Goal: Contribute content: Contribute content

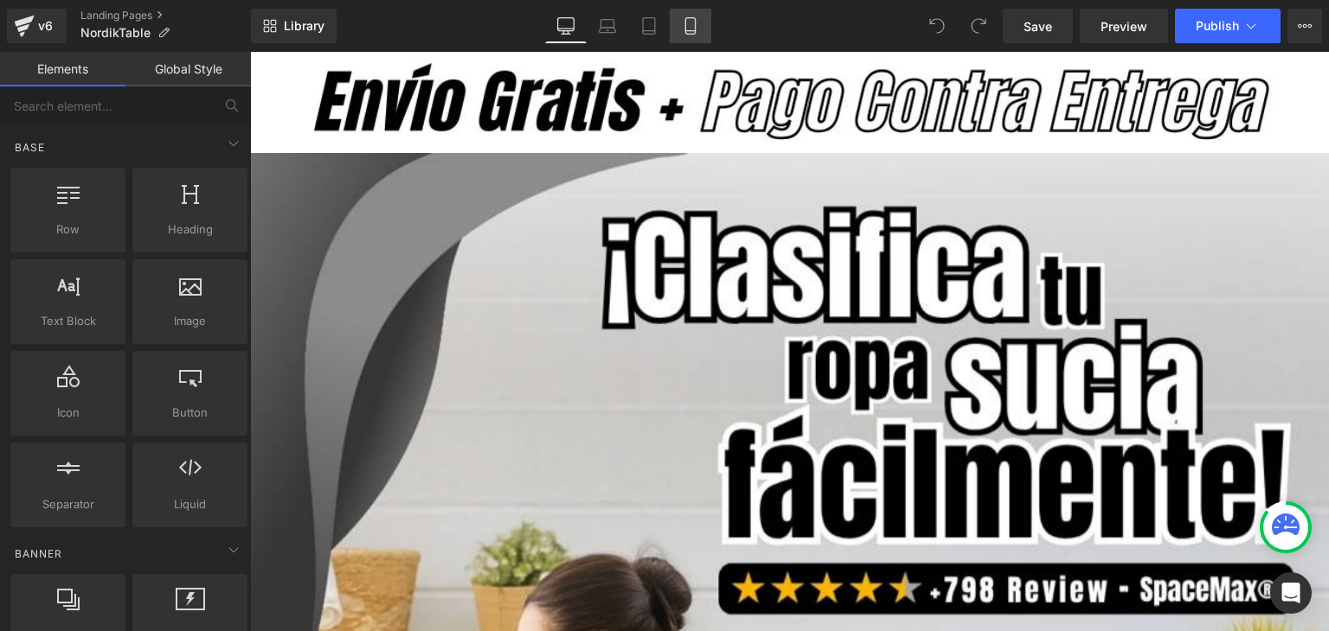
click at [682, 24] on icon at bounding box center [690, 25] width 17 height 17
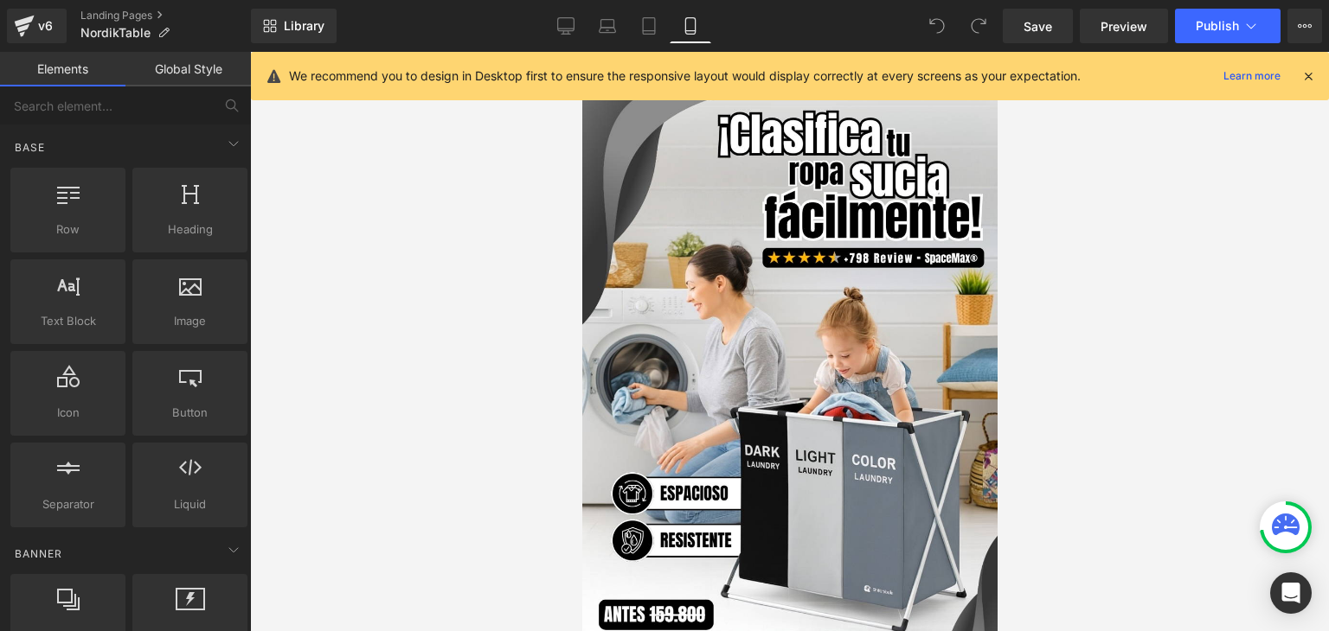
click at [1304, 78] on icon at bounding box center [1308, 76] width 16 height 16
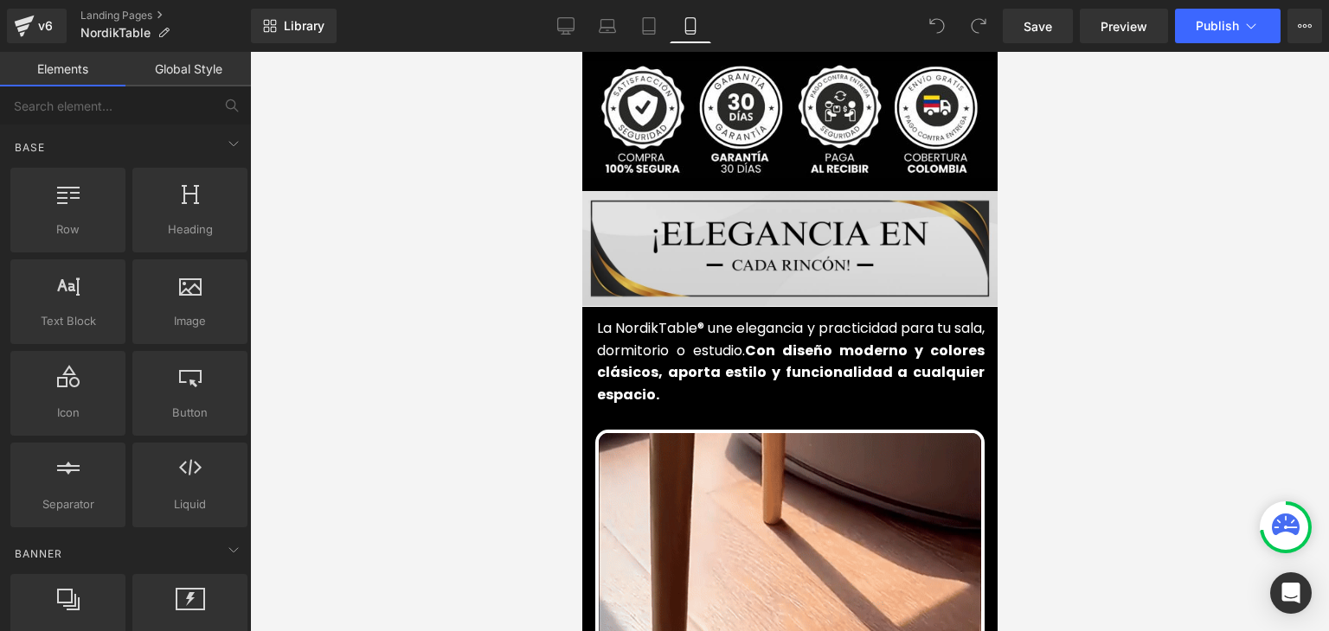
scroll to position [692, 0]
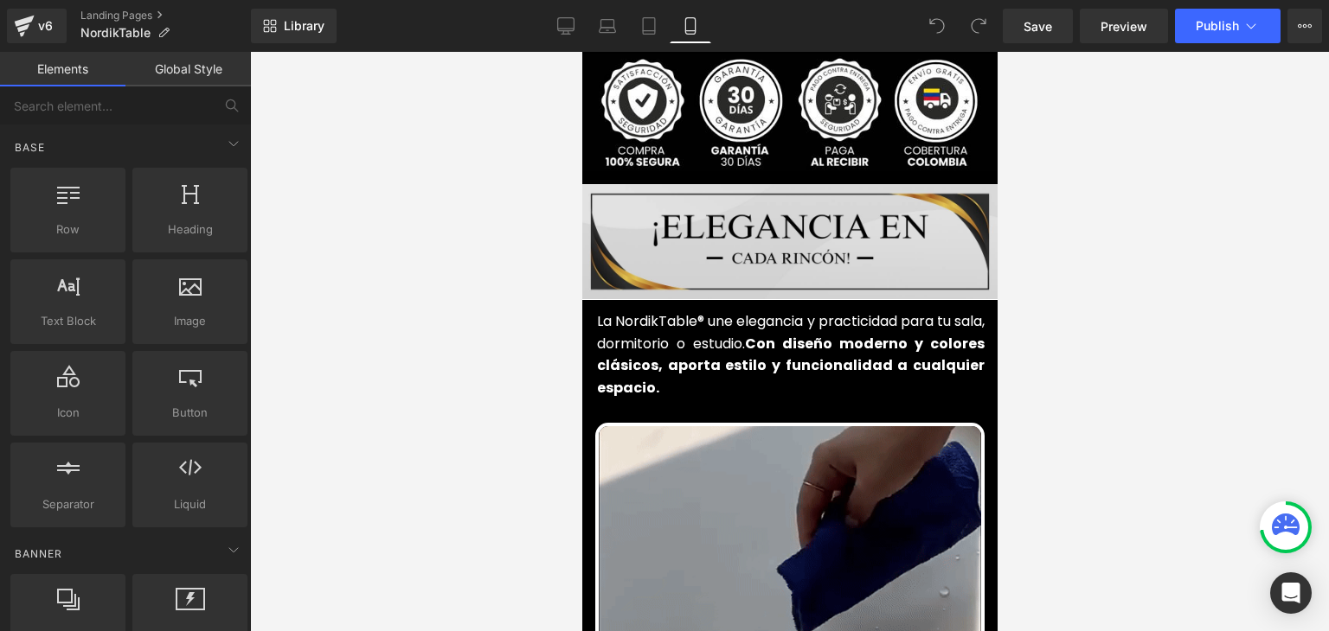
click at [786, 228] on img at bounding box center [788, 241] width 415 height 115
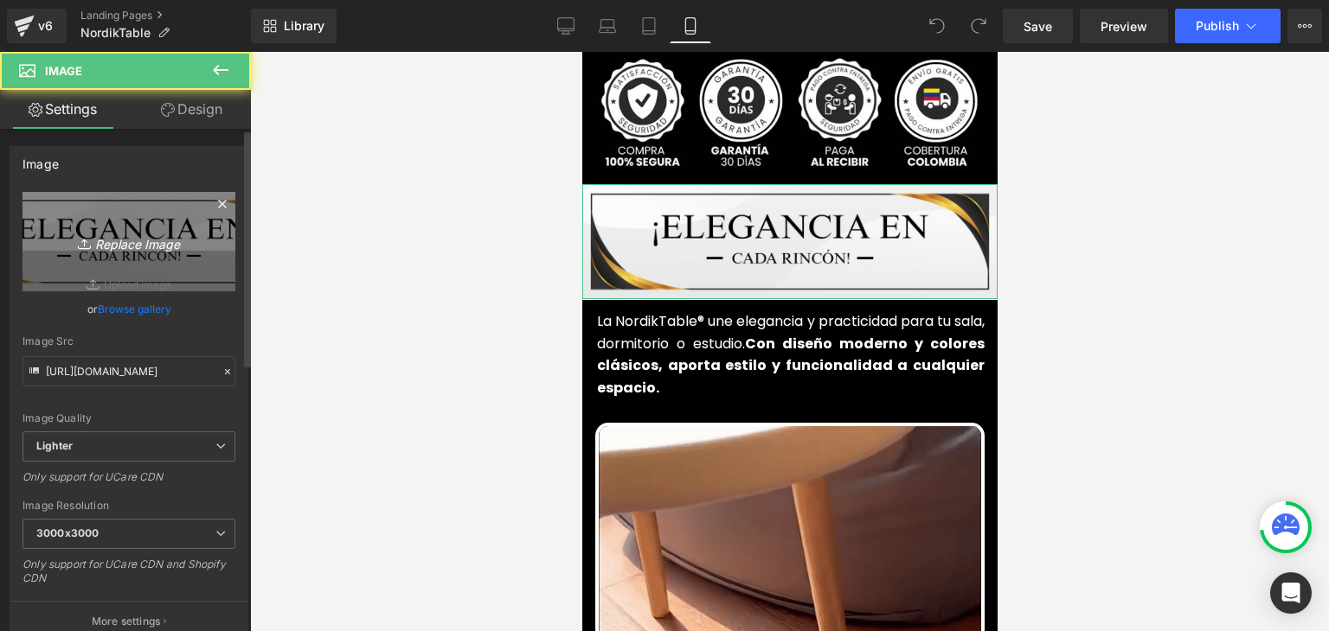
click at [163, 240] on icon "Replace Image" at bounding box center [129, 242] width 138 height 22
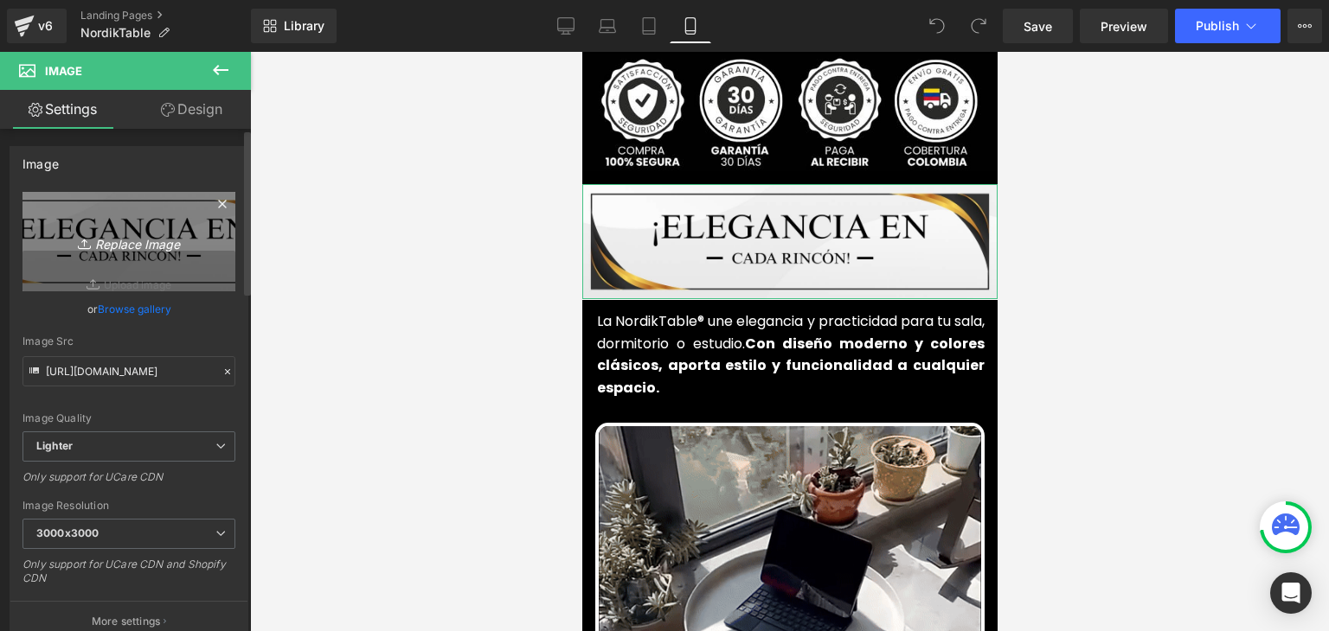
type input "C:\fakepath\102.webp"
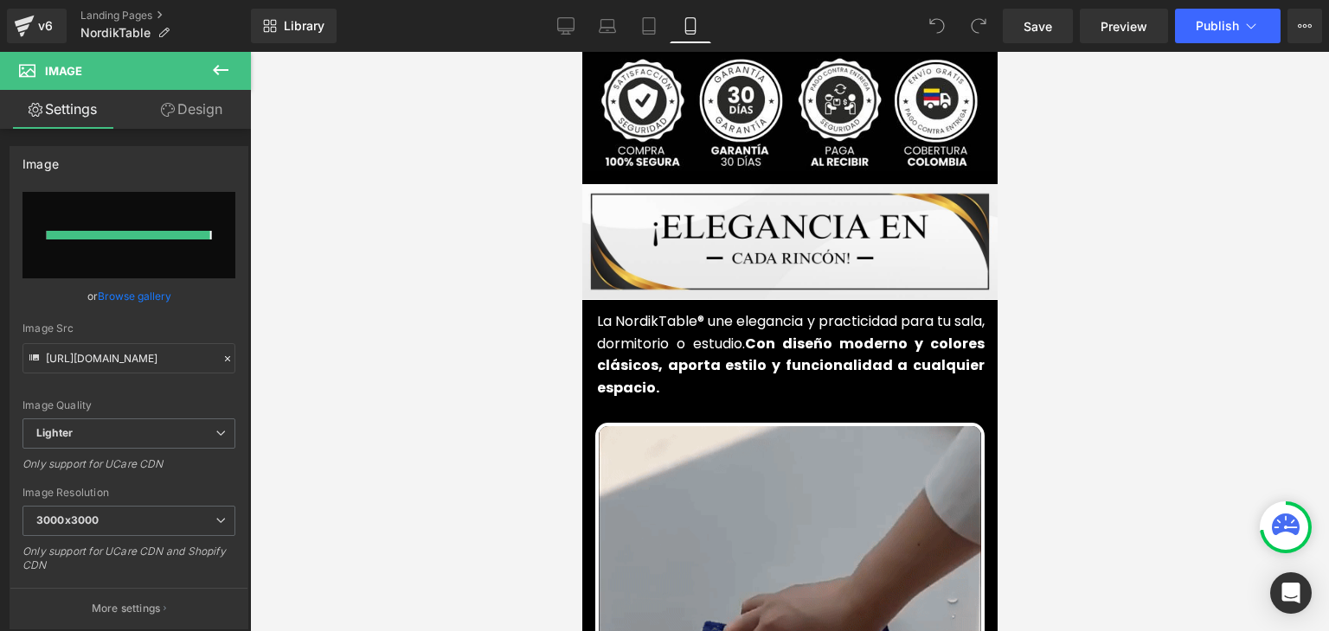
type input "https://ucarecdn.com/fe8bebc4-9db3-4a15-a003-2a6d815d7519/-/format/auto/-/previ…"
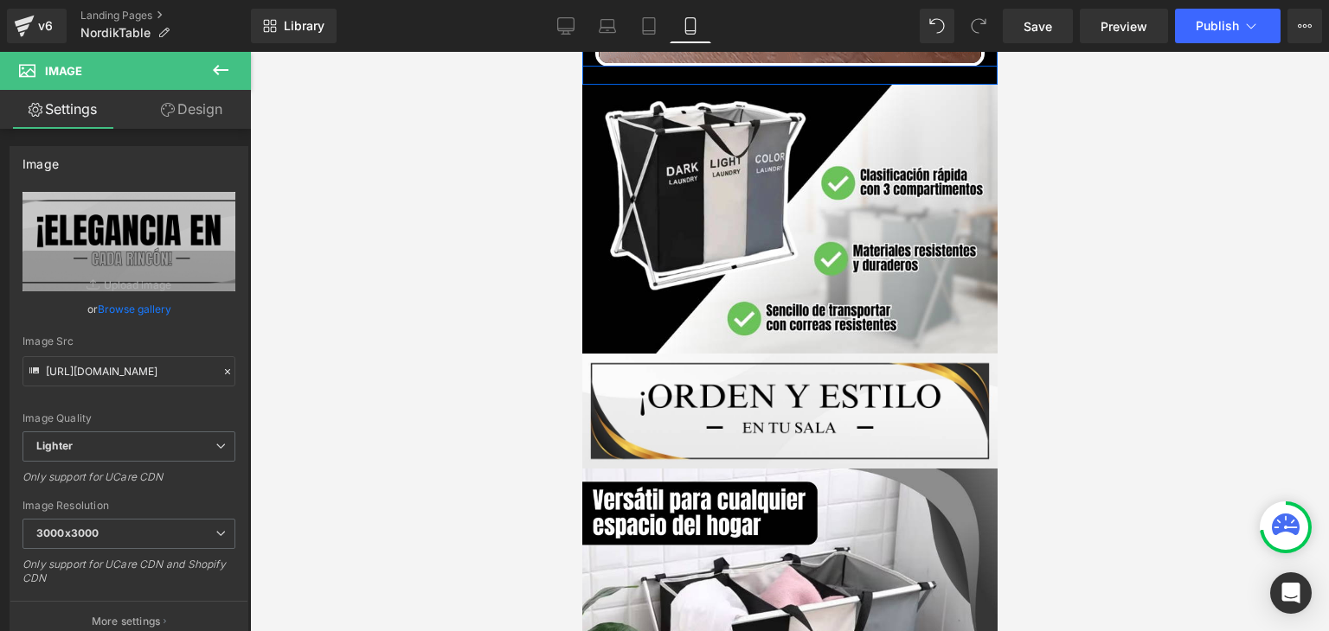
scroll to position [1470, 0]
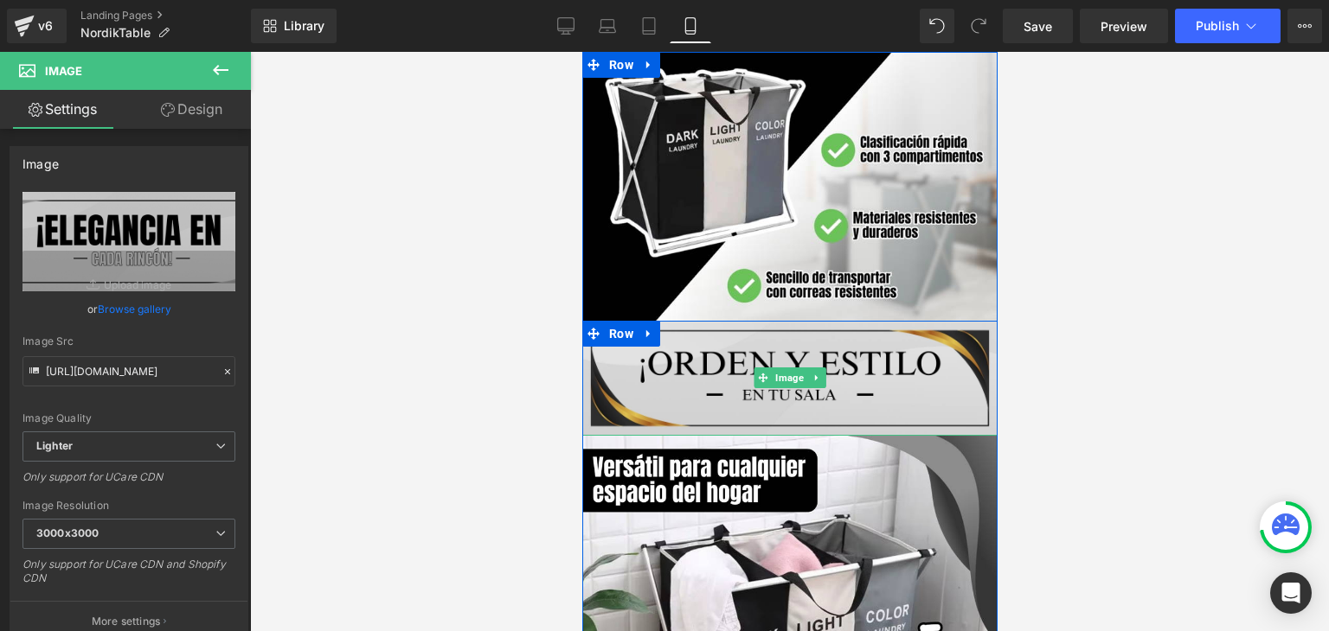
click at [709, 360] on img at bounding box center [788, 378] width 415 height 115
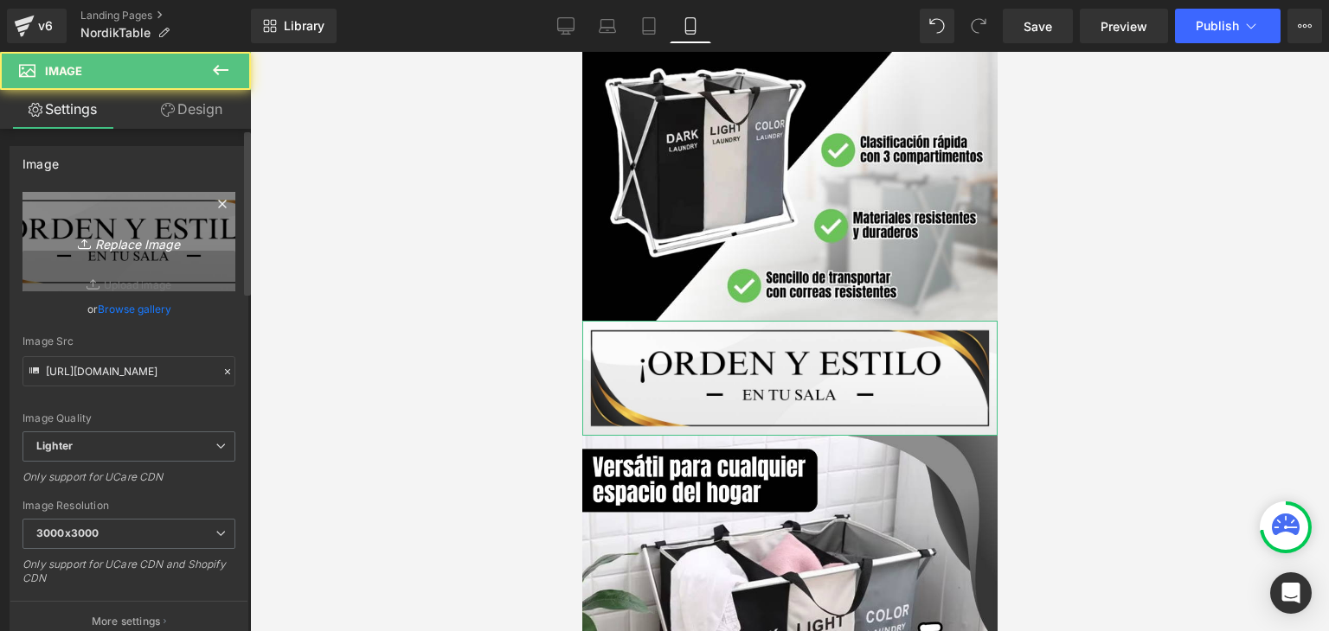
click at [161, 261] on link "Replace Image" at bounding box center [128, 241] width 213 height 99
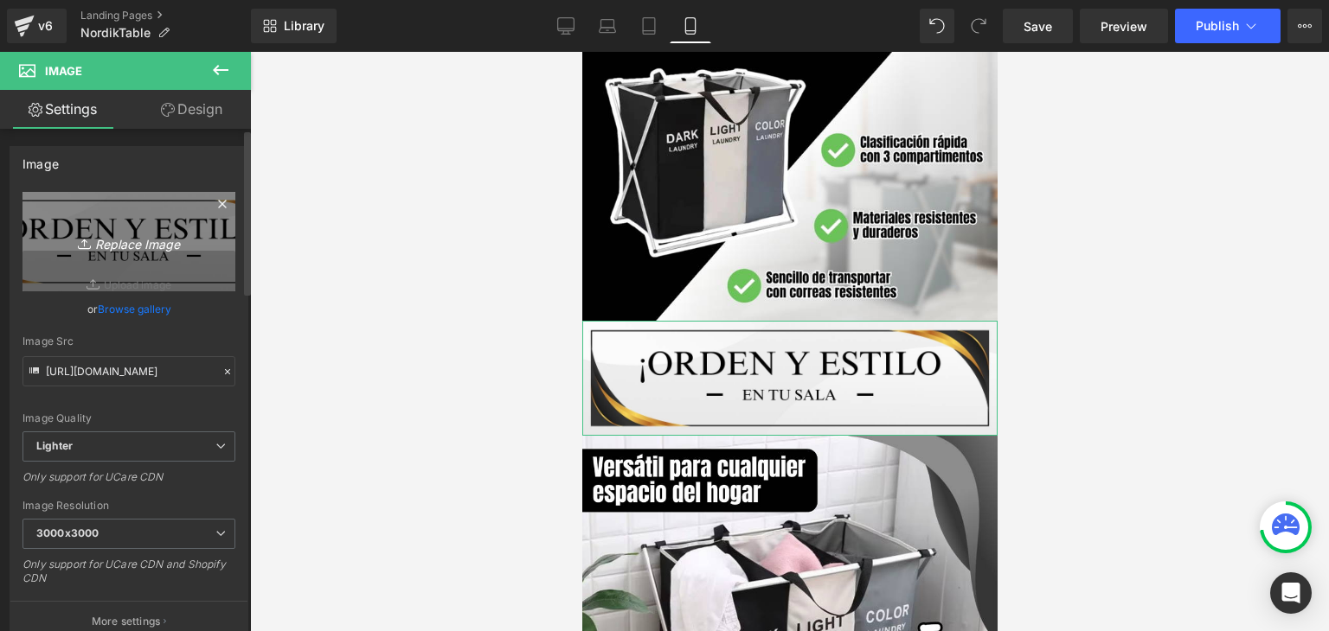
type input "C:\fakepath\103.webp"
type input "https://ucarecdn.com/04d3c4e7-1b21-4377-978d-533b30f1de7b/-/format/auto/-/previ…"
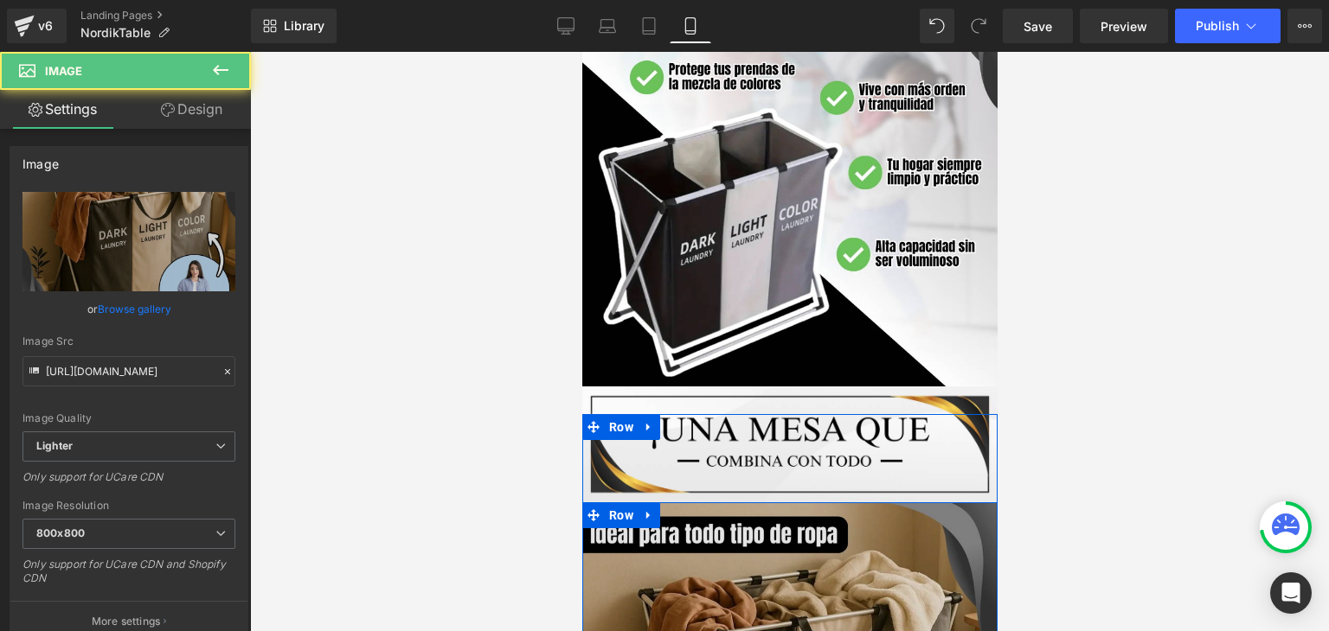
scroll to position [3546, 0]
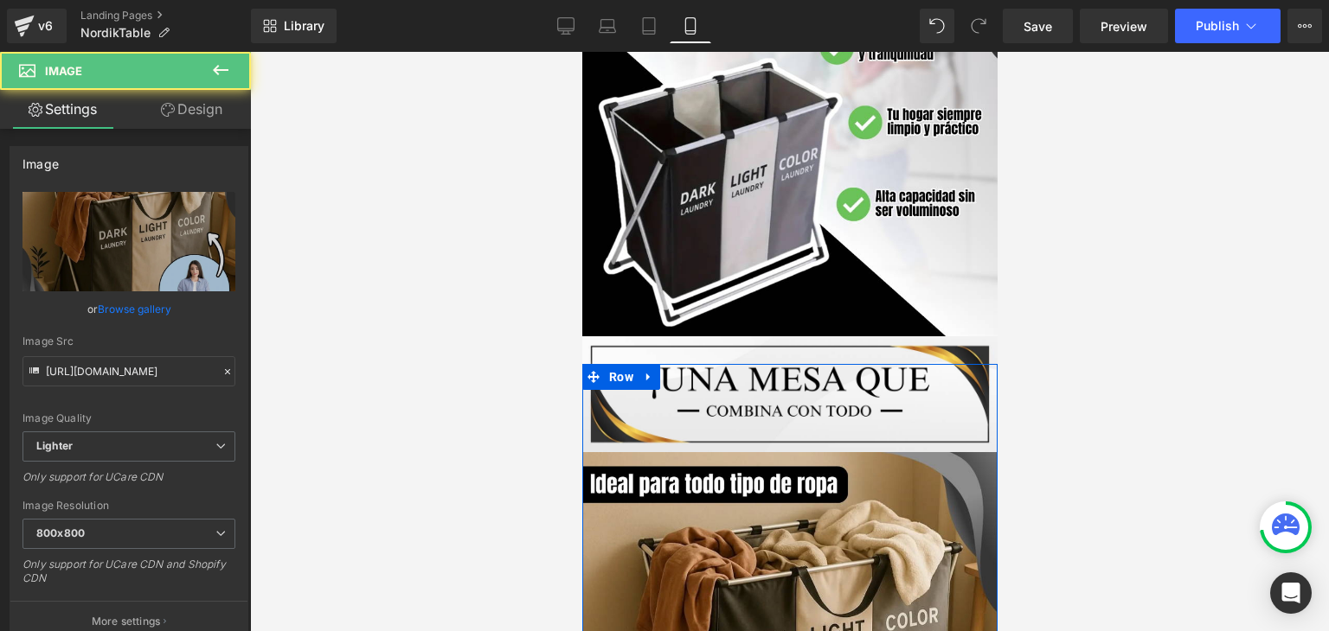
click at [770, 366] on div "Image" at bounding box center [788, 393] width 415 height 115
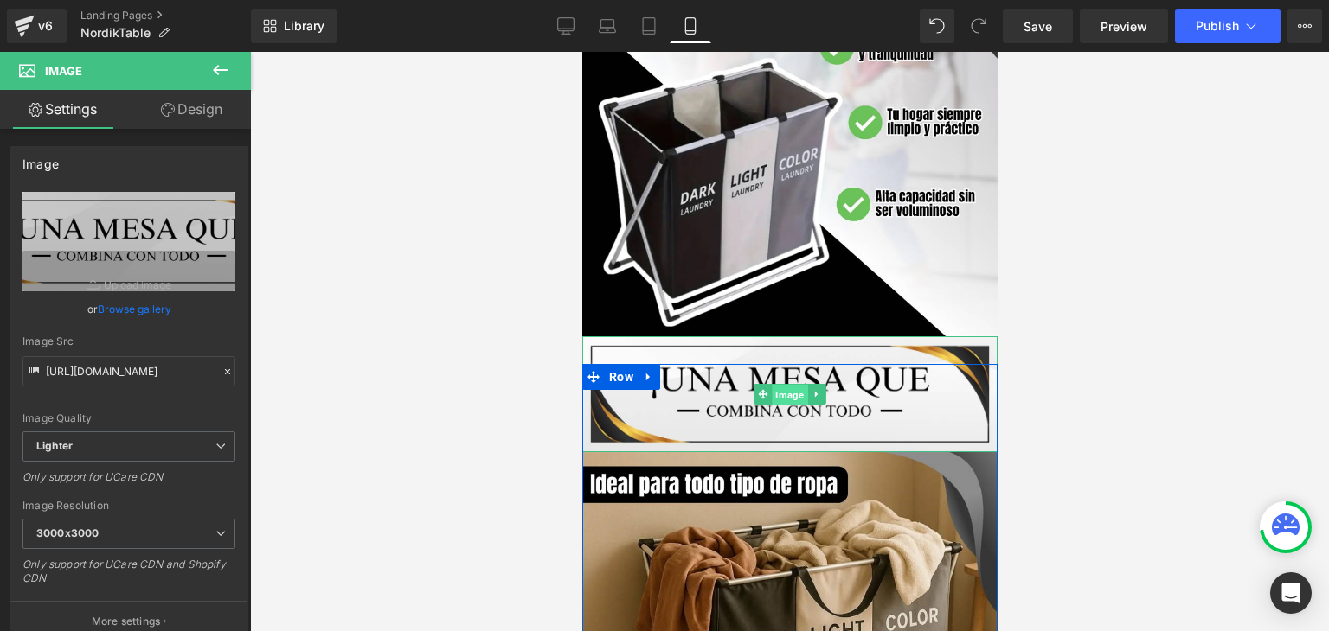
click at [778, 385] on span "Image" at bounding box center [788, 395] width 35 height 21
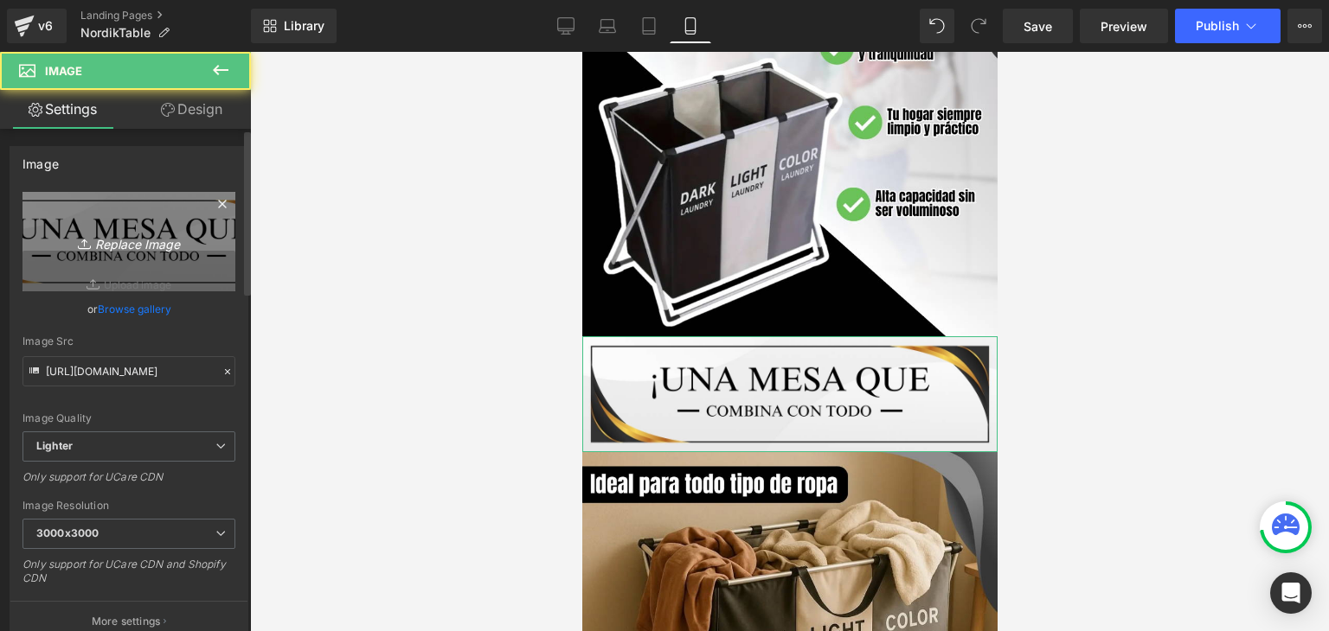
click at [184, 250] on icon "Replace Image" at bounding box center [129, 242] width 138 height 22
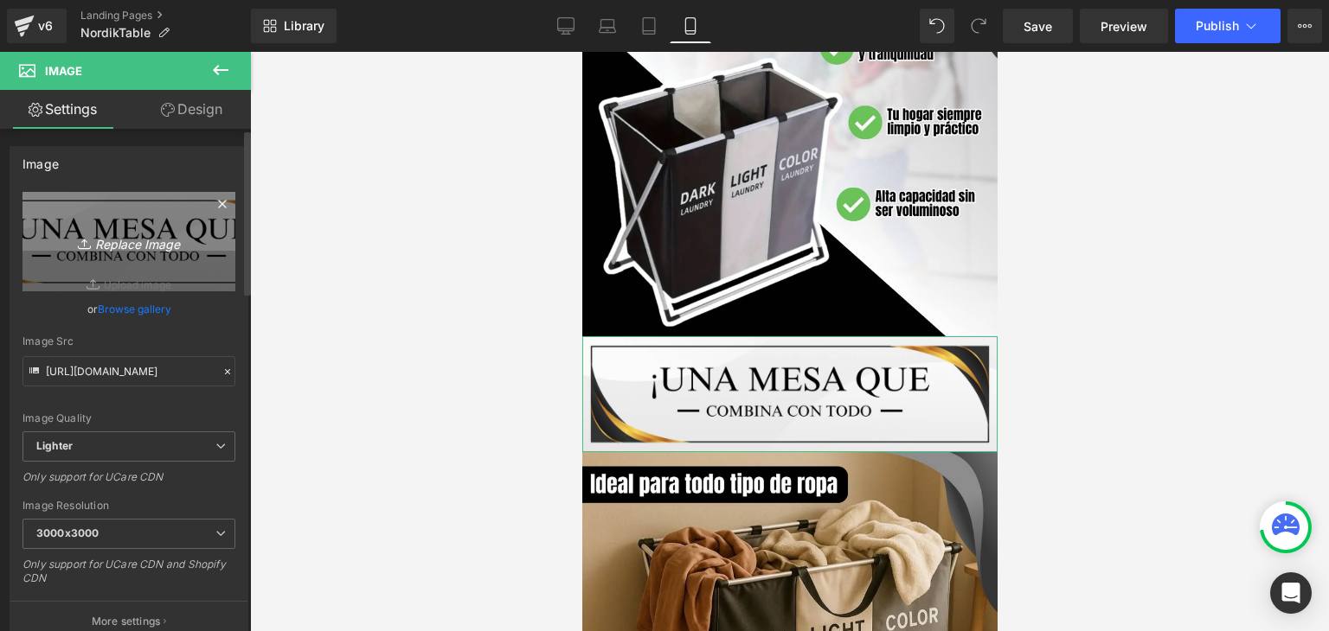
type input "C:\fakepath\103.webp"
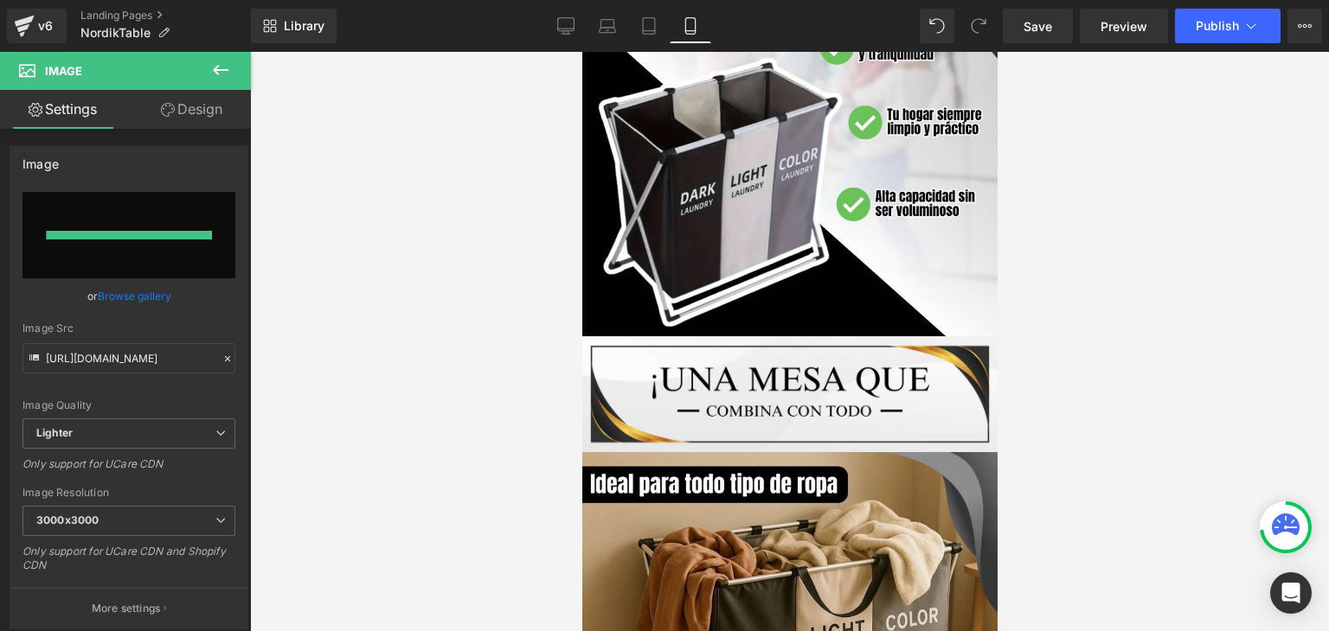
type input "https://ucarecdn.com/5095b76f-0bf5-4b52-bd9a-b8d89b5400d7/-/format/auto/-/previ…"
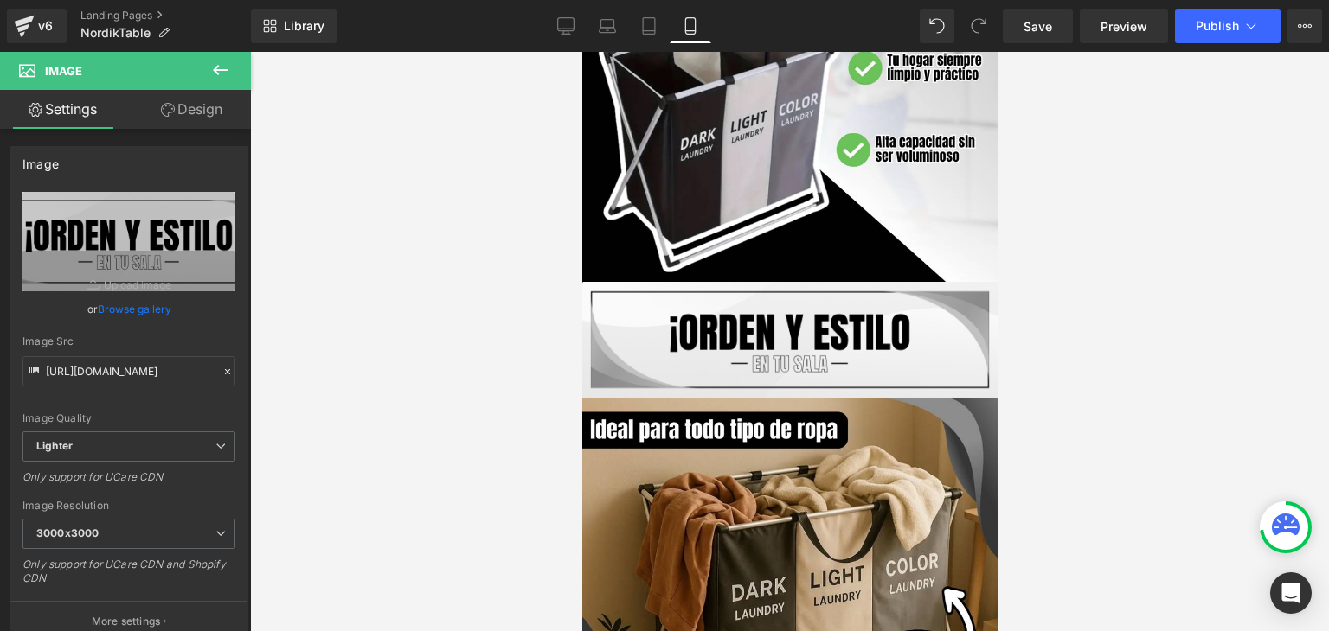
scroll to position [3633, 0]
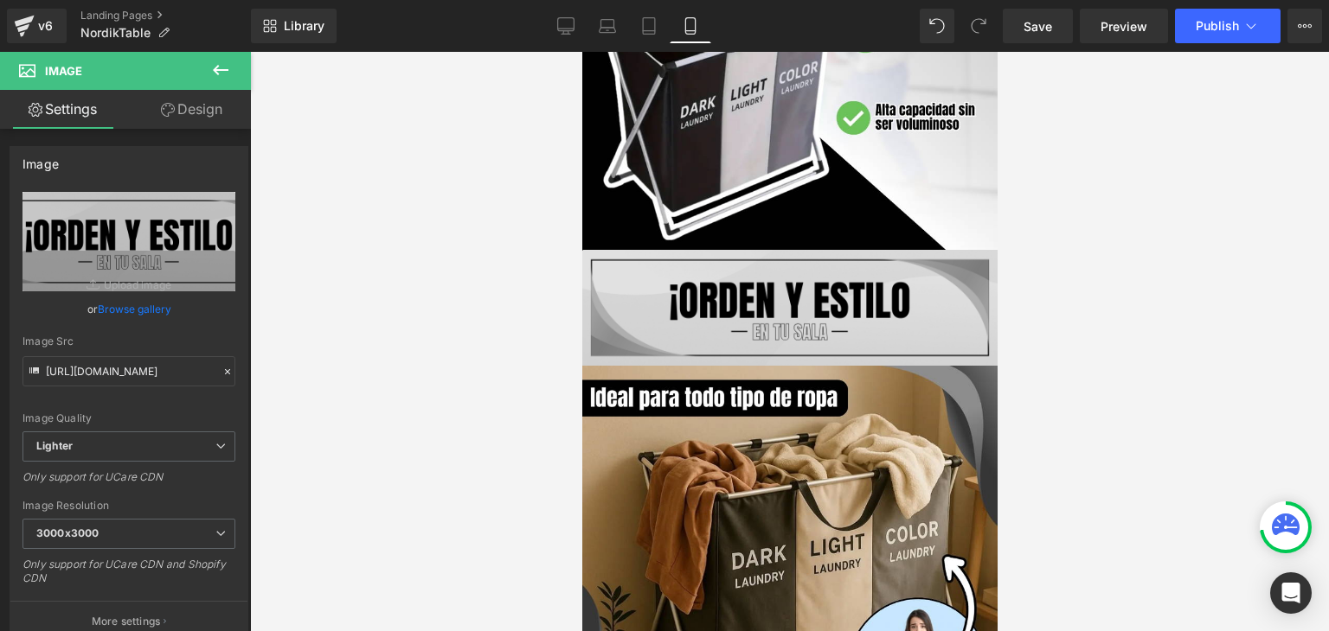
click at [754, 280] on div "Image" at bounding box center [788, 307] width 415 height 115
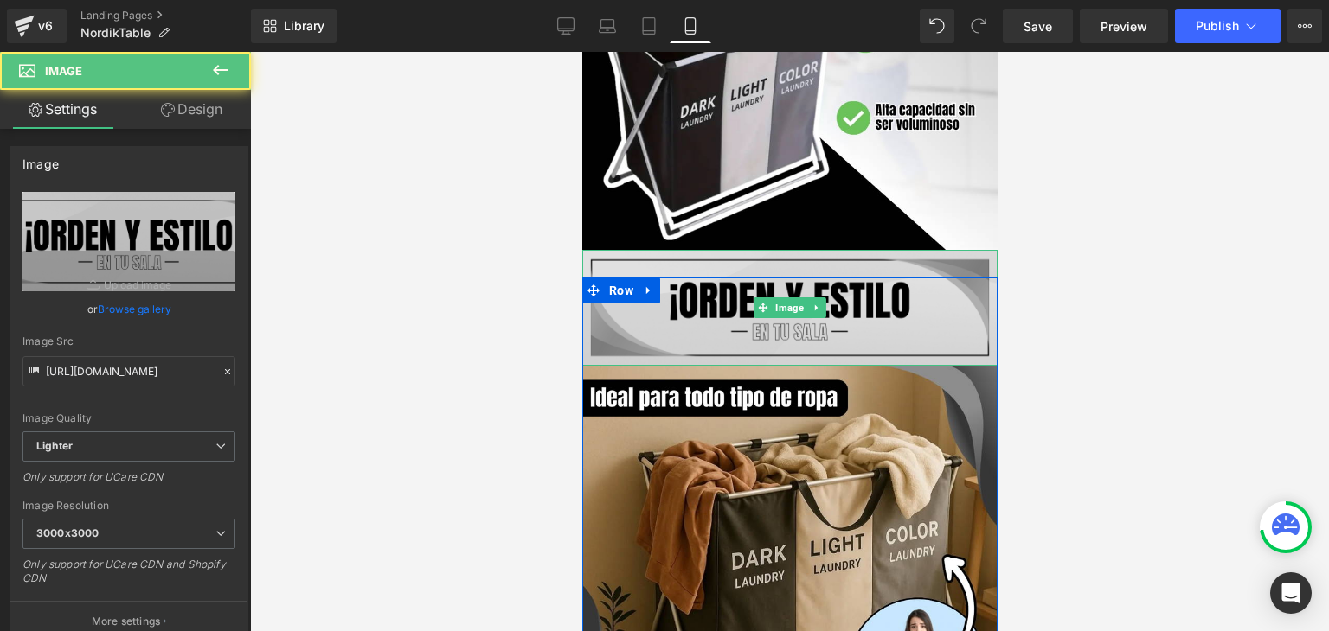
click at [681, 278] on img at bounding box center [788, 307] width 415 height 115
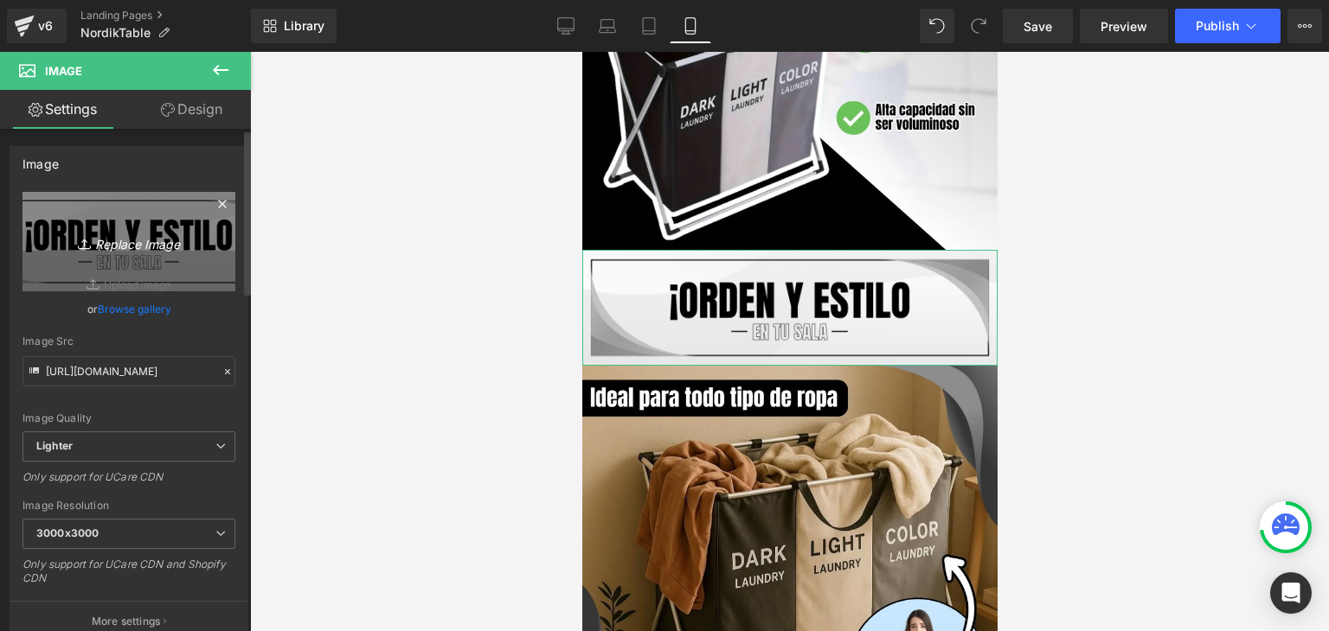
click at [173, 247] on icon "Replace Image" at bounding box center [129, 242] width 138 height 22
type input "C:\fakepath\104.webp"
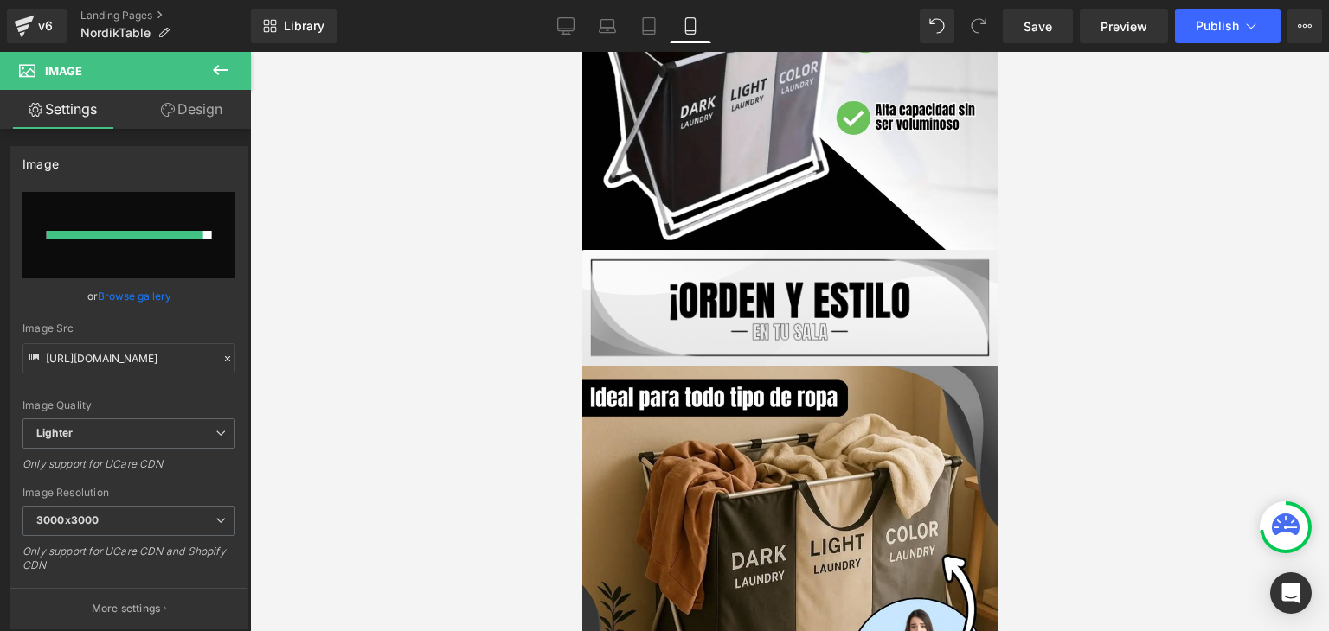
type input "https://ucarecdn.com/231a1aca-14b4-49d8-a1ef-a4ab48385e18/-/format/auto/-/previ…"
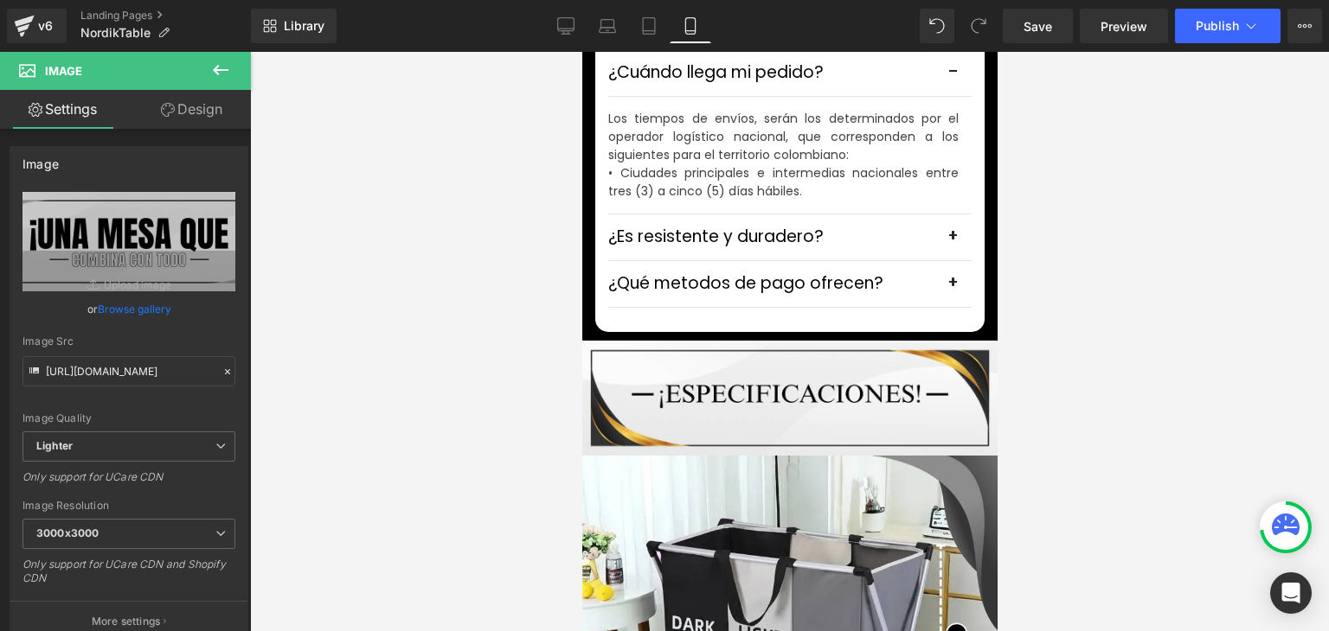
scroll to position [5276, 0]
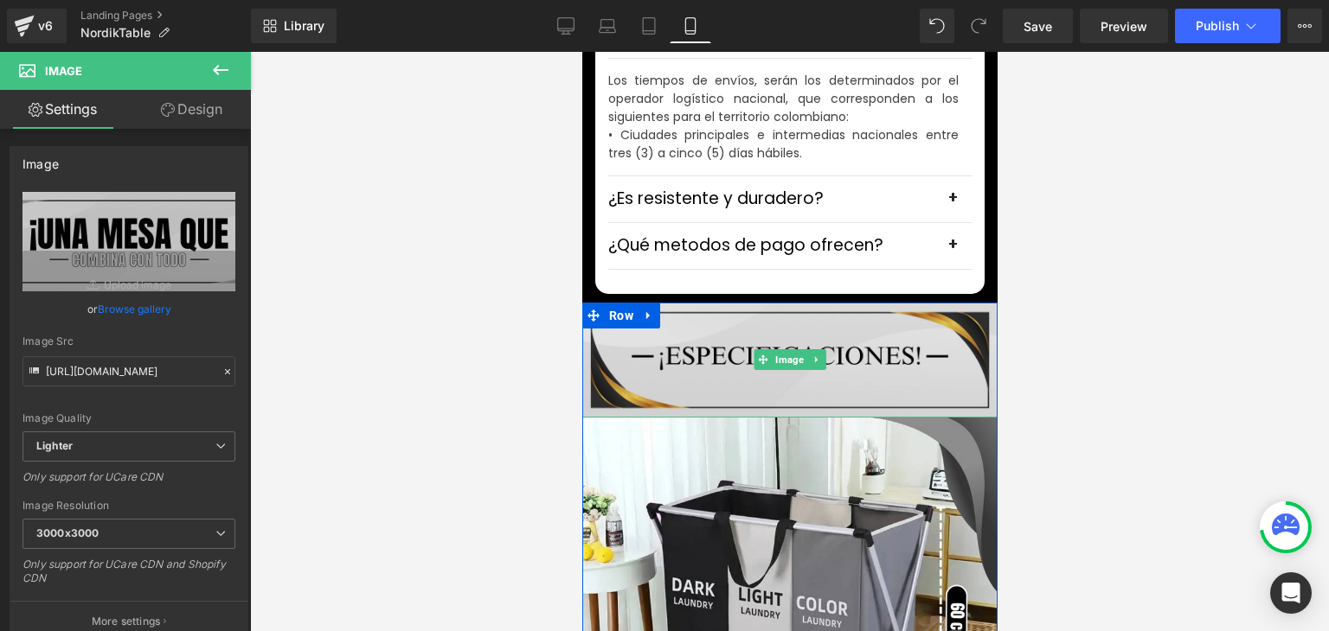
click at [693, 305] on img at bounding box center [788, 360] width 415 height 115
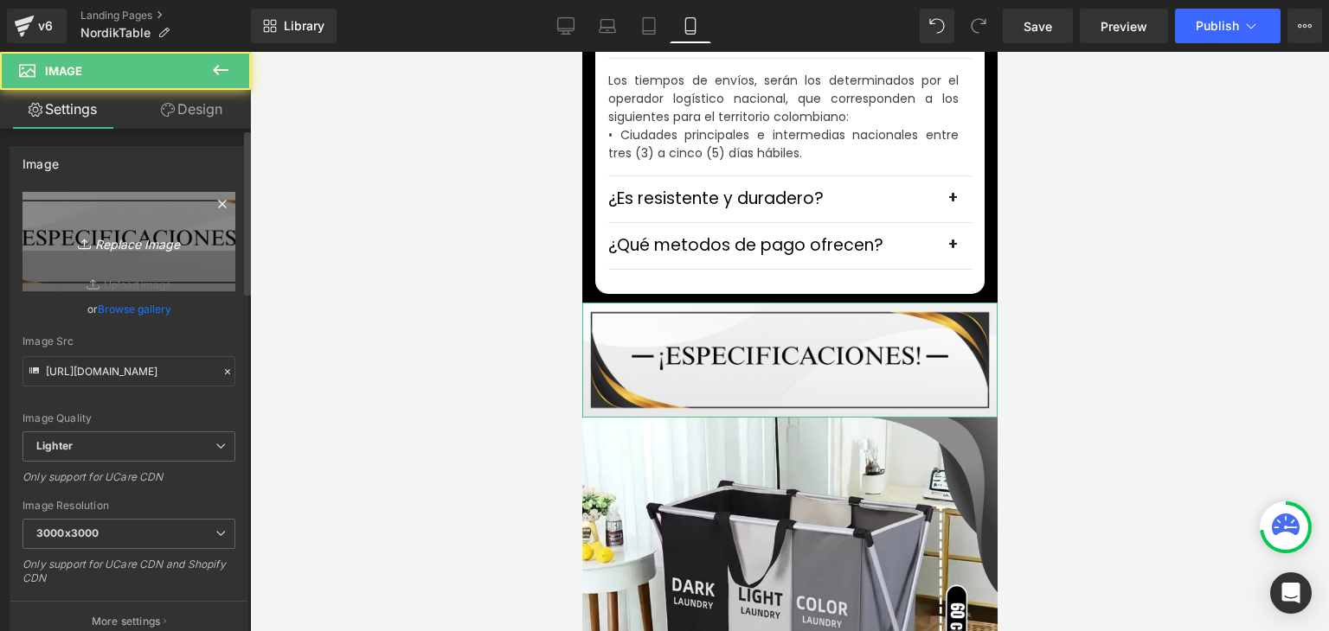
click at [142, 258] on link "Replace Image" at bounding box center [128, 241] width 213 height 99
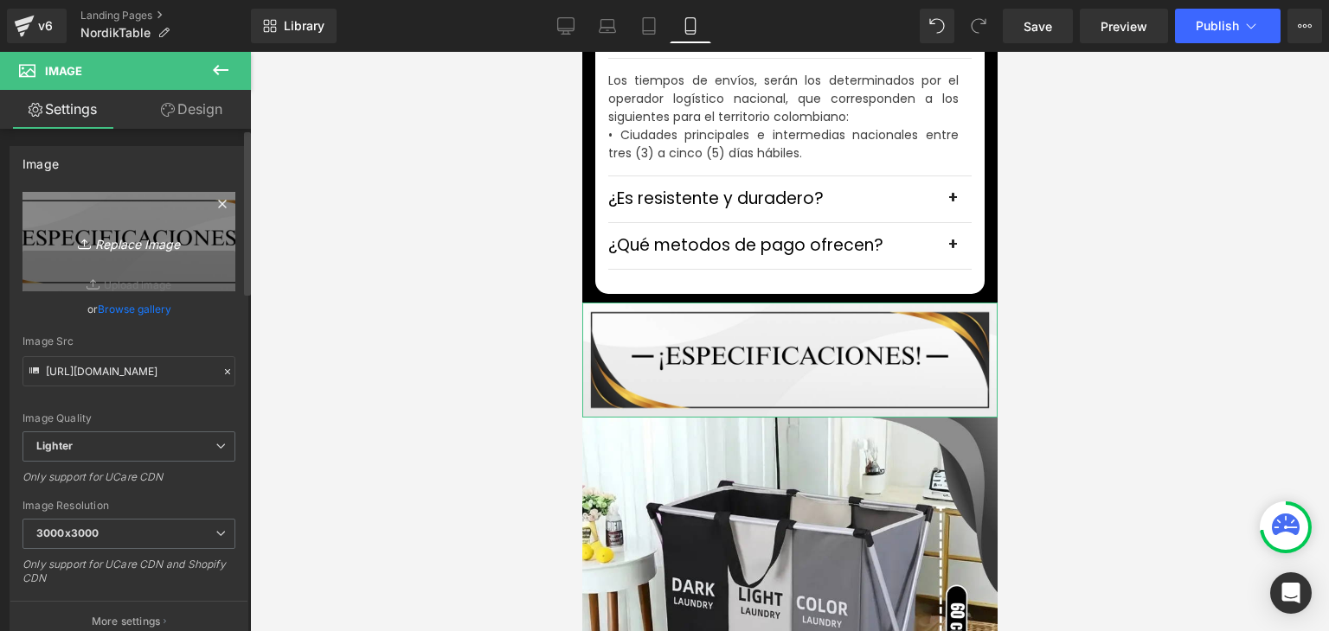
type input "C:\fakepath\105.webp"
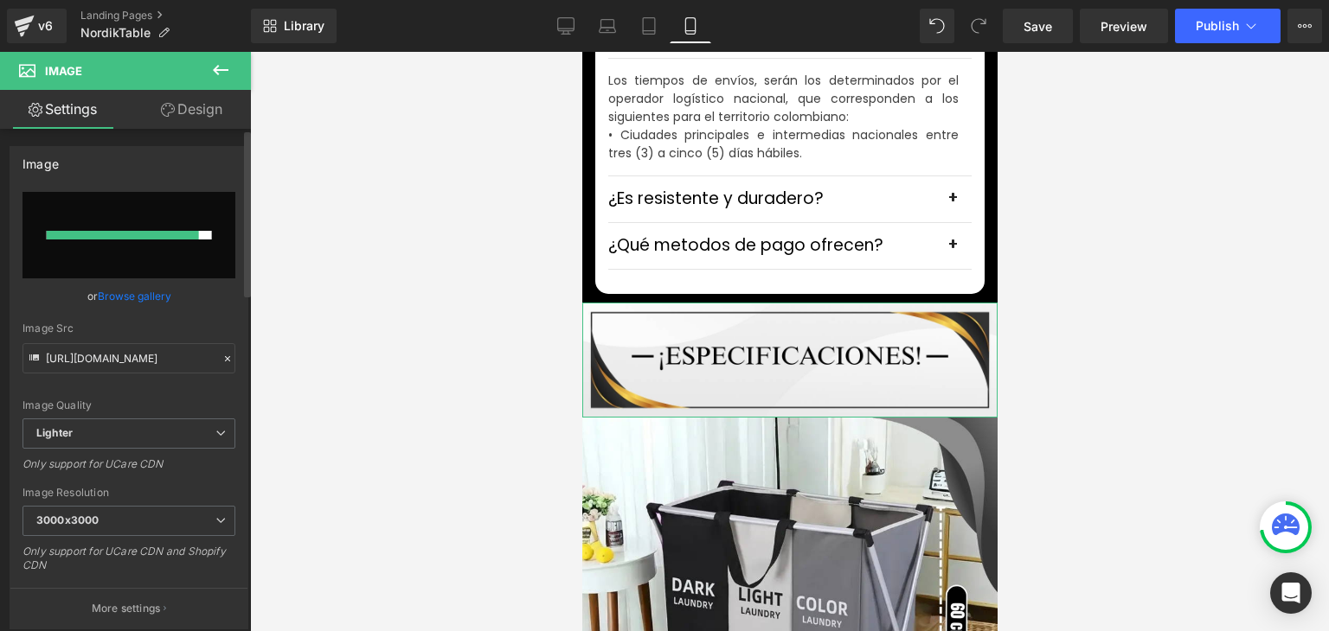
type input "https://ucarecdn.com/87a15129-651d-4bbf-8d03-96781ec43908/-/format/auto/-/previ…"
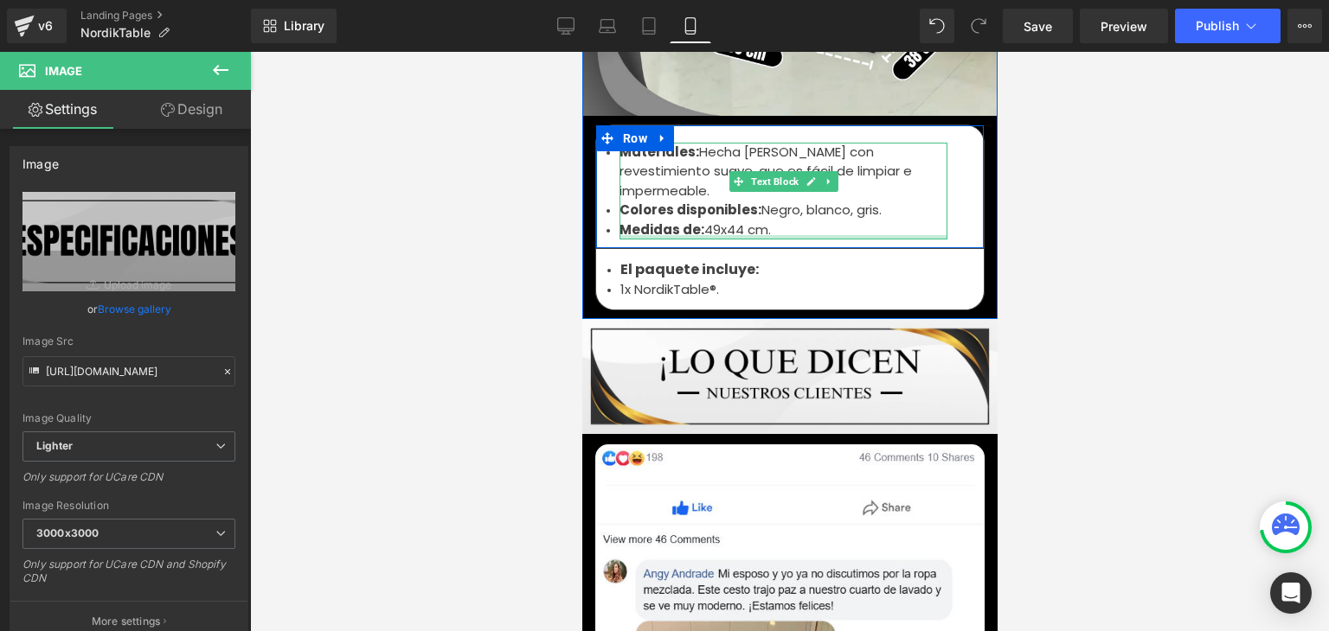
scroll to position [6054, 0]
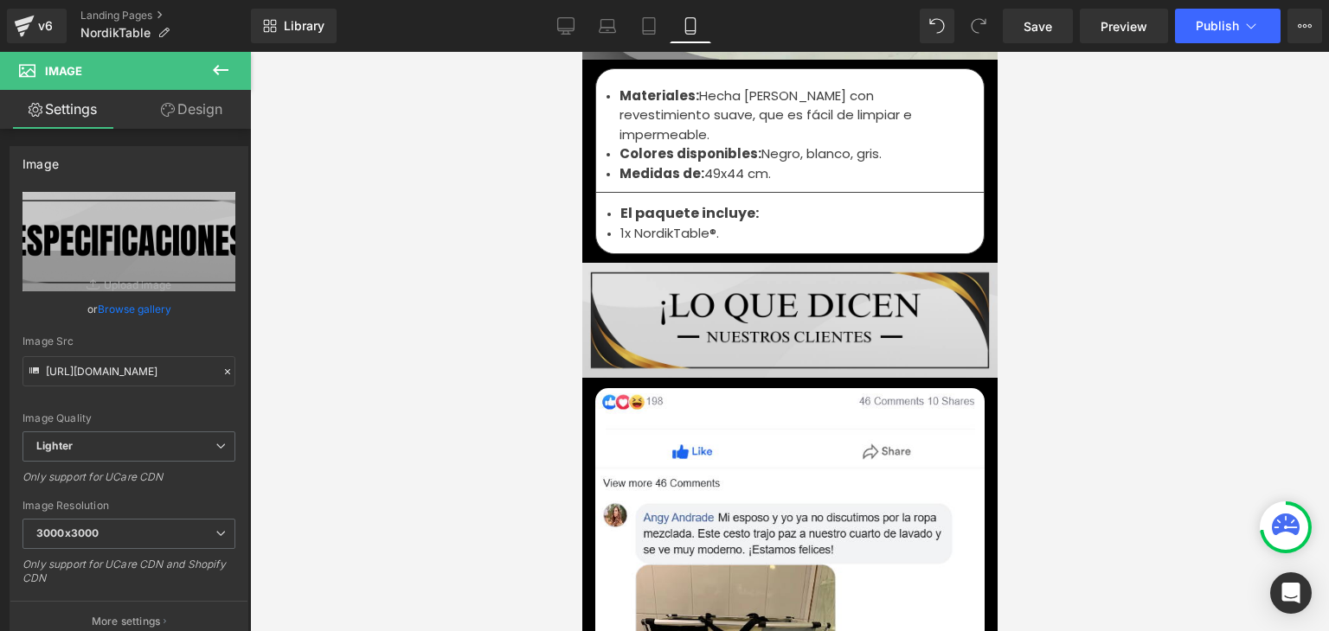
click at [763, 263] on div "Image" at bounding box center [788, 320] width 415 height 115
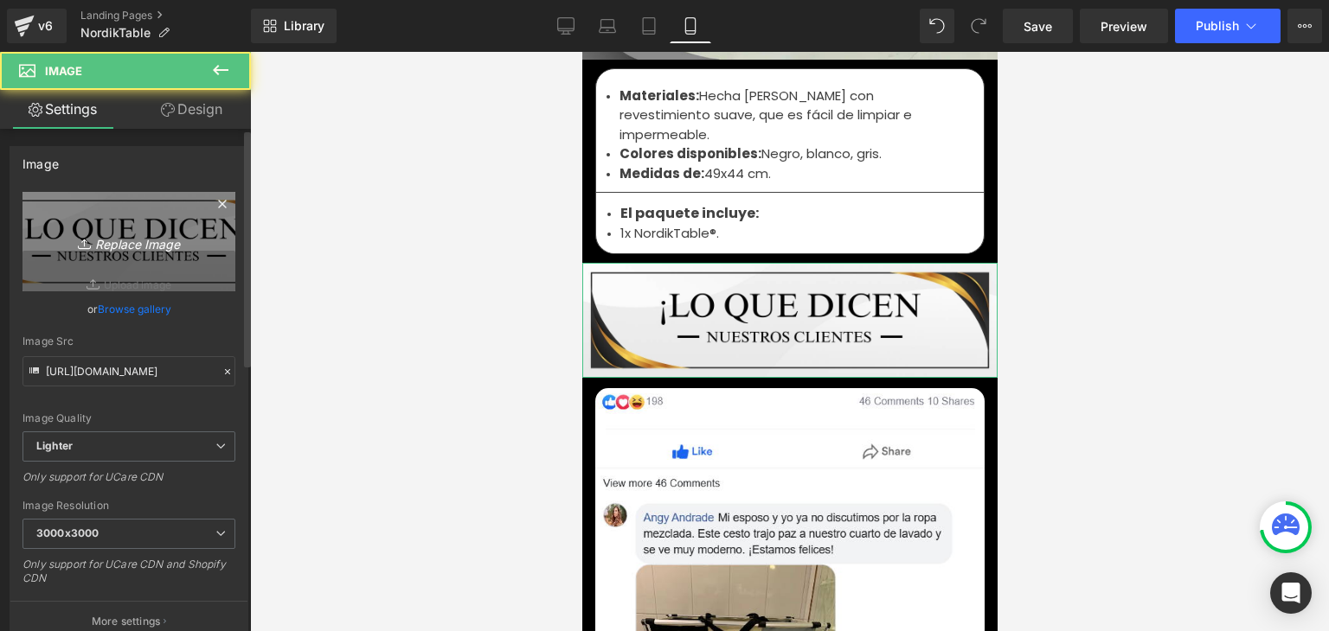
click at [144, 236] on icon "Replace Image" at bounding box center [129, 242] width 138 height 22
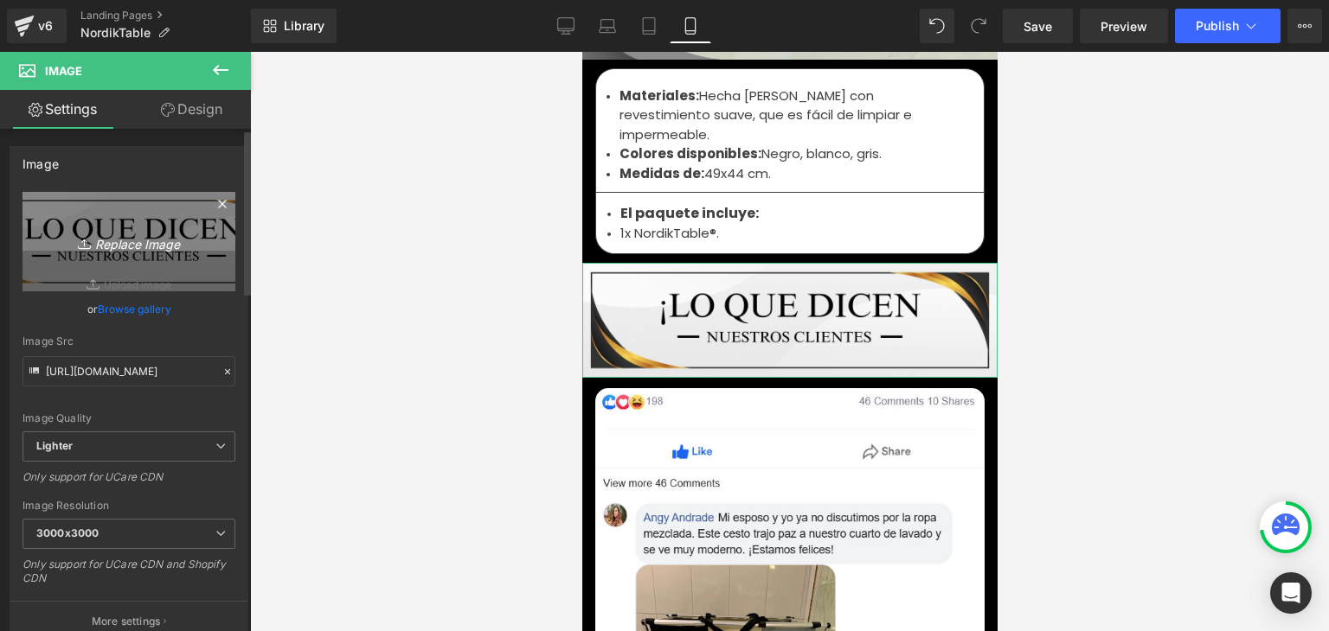
type input "C:\fakepath\106.webp"
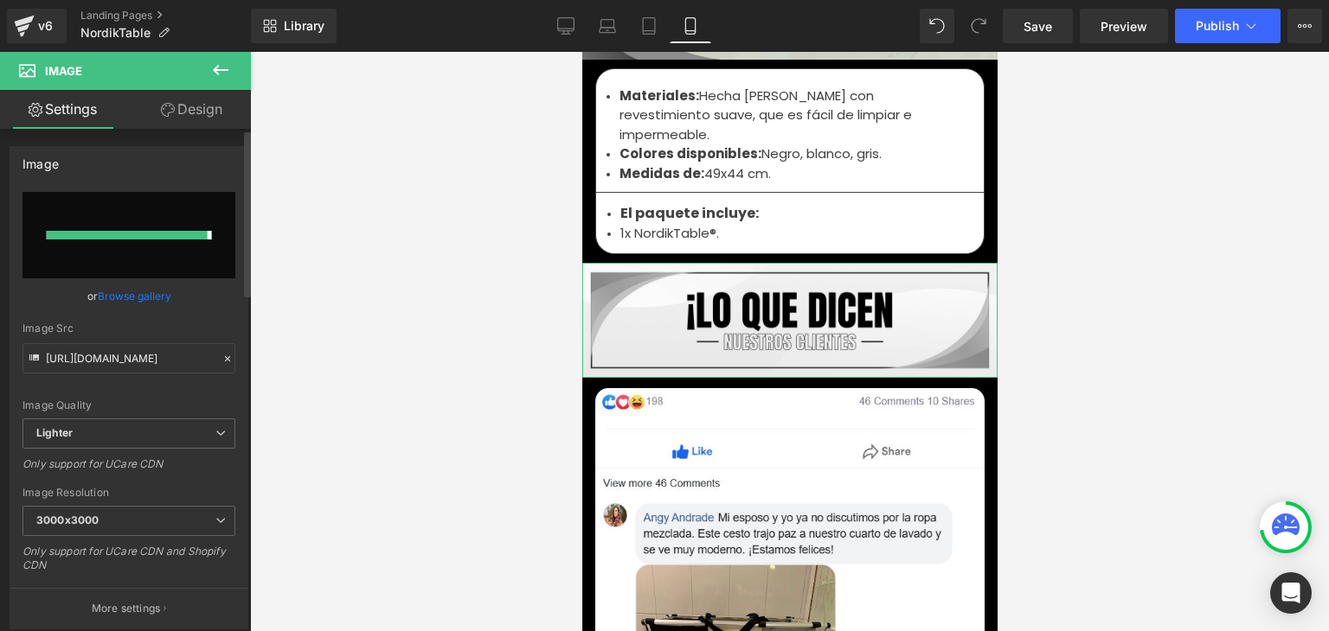
type input "https://ucarecdn.com/e6053937-0ed7-4f8a-b89f-985303daf206/-/format/auto/-/previ…"
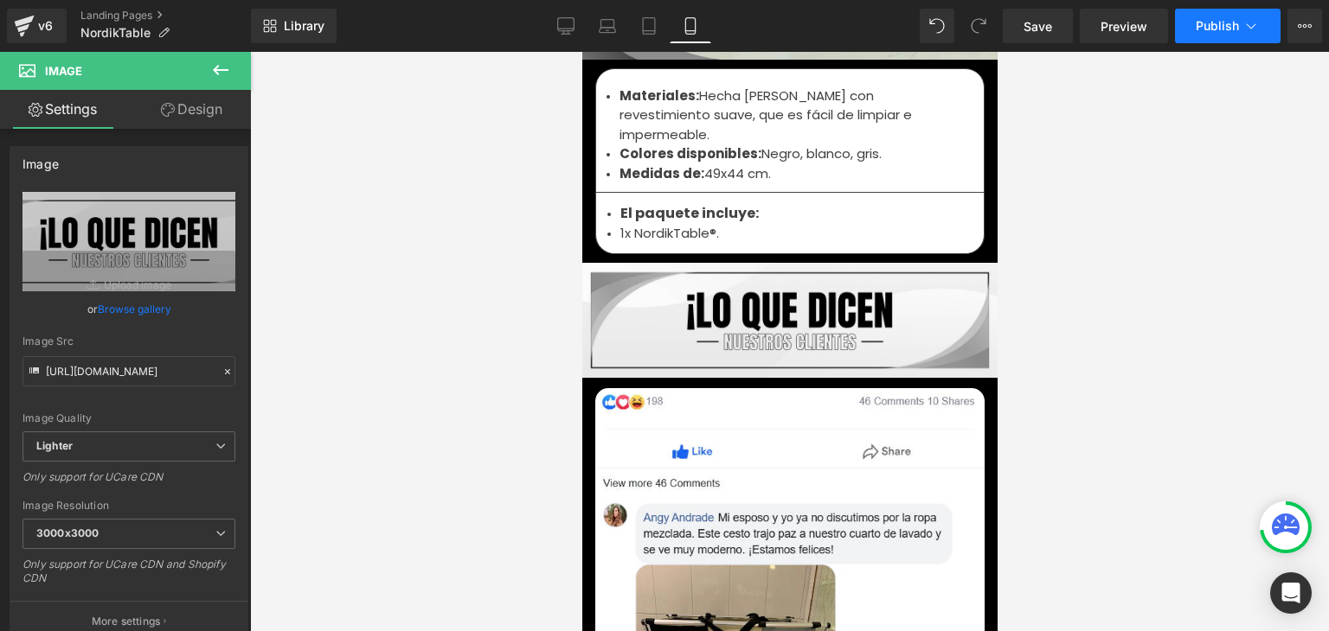
click at [1209, 24] on span "Publish" at bounding box center [1216, 26] width 43 height 14
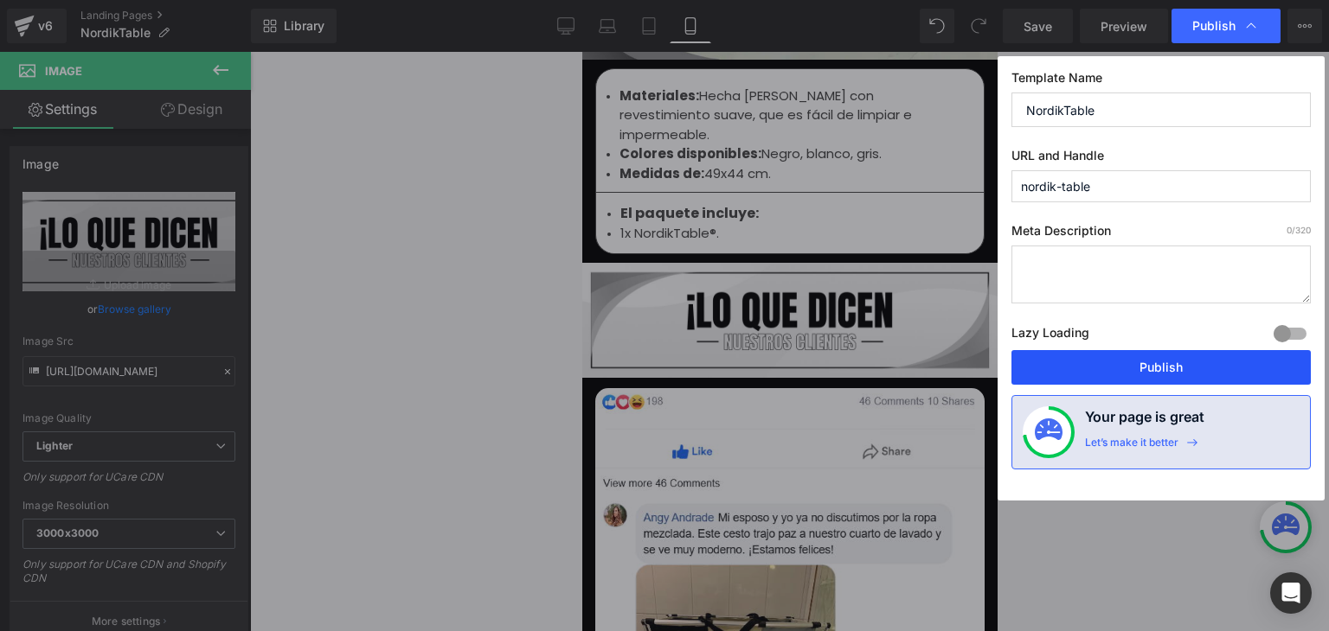
click at [1156, 361] on button "Publish" at bounding box center [1160, 367] width 299 height 35
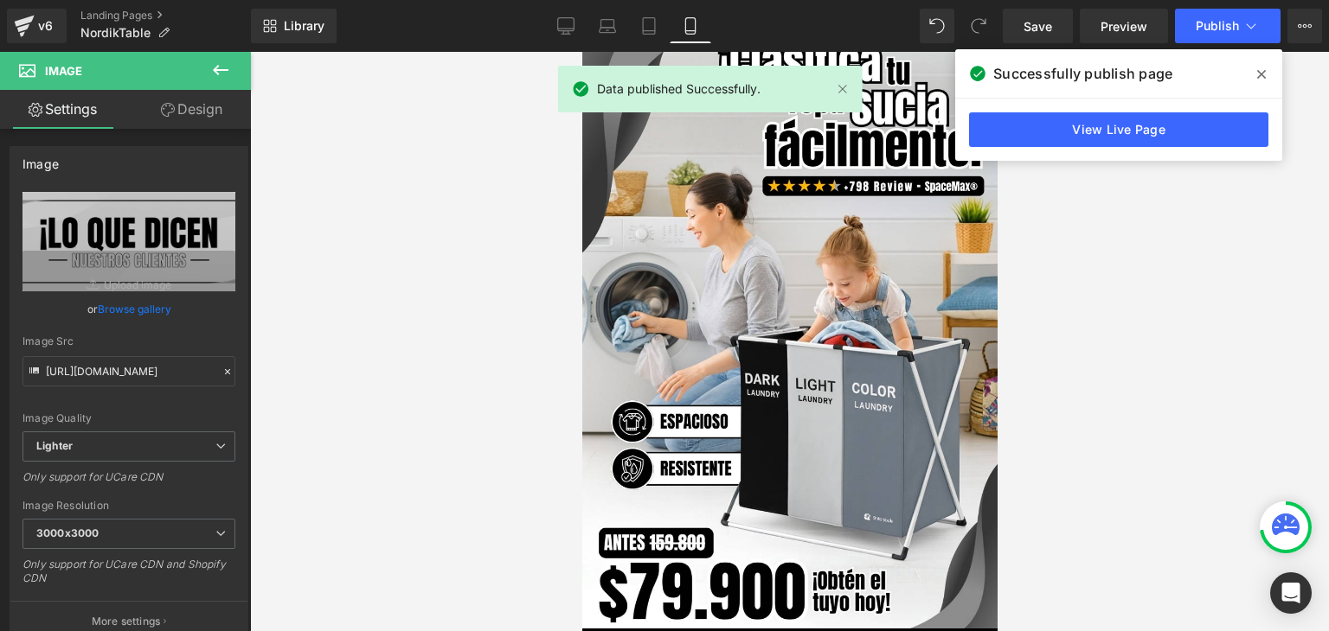
scroll to position [0, 0]
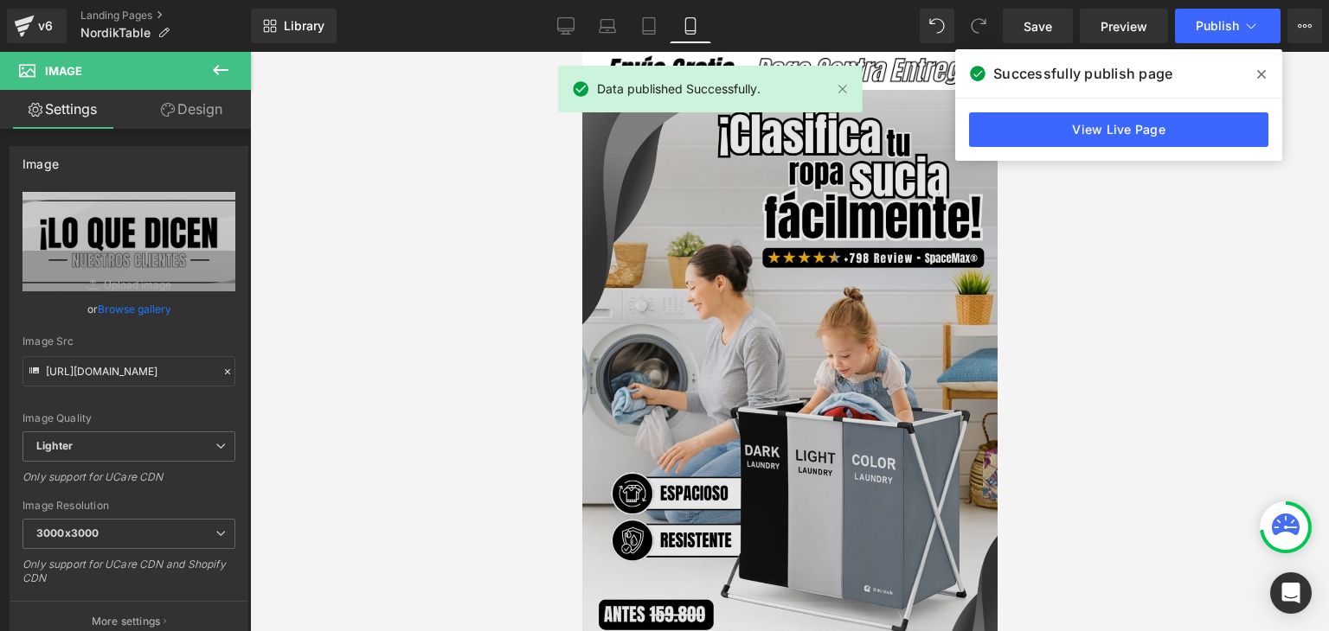
click at [720, 213] on img at bounding box center [788, 397] width 415 height 615
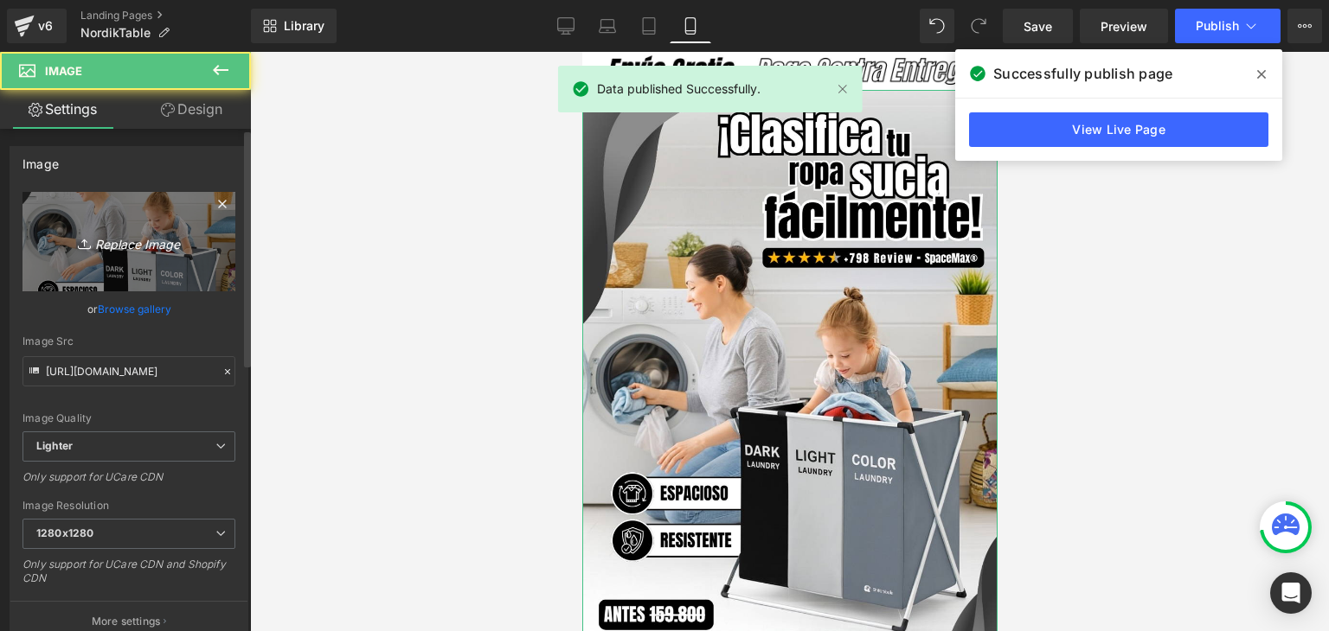
click at [190, 240] on icon "Replace Image" at bounding box center [129, 242] width 138 height 22
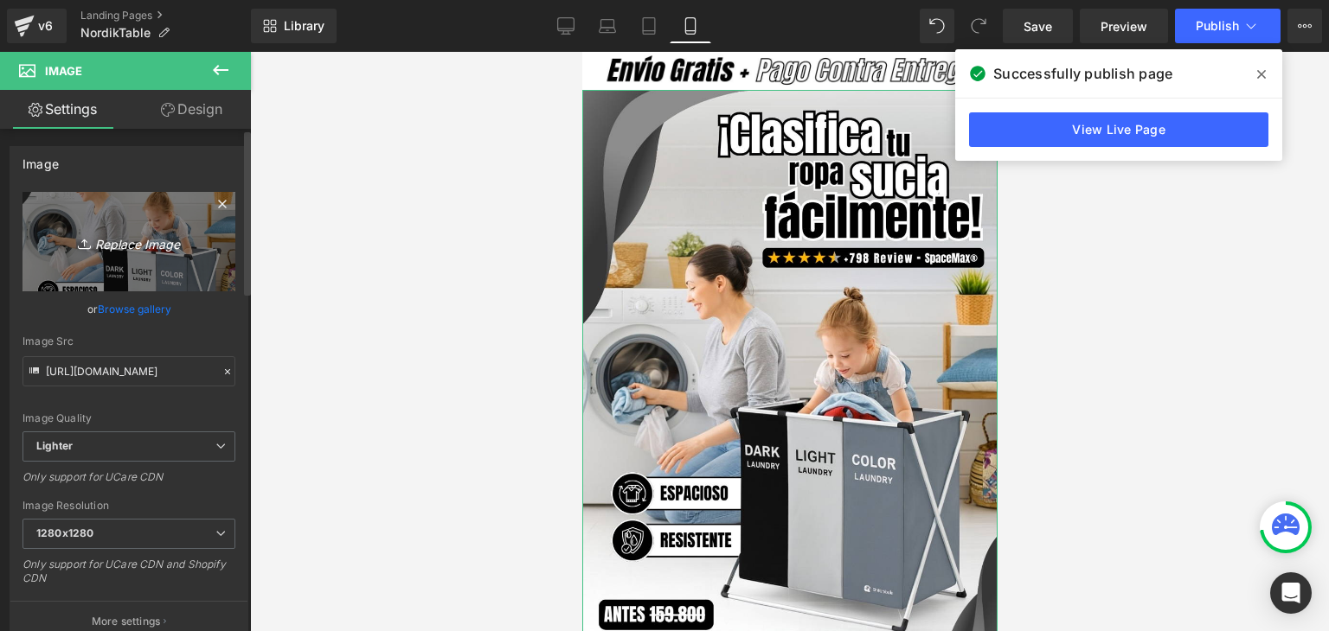
type input "C:\fakepath\Banner Landing.webp"
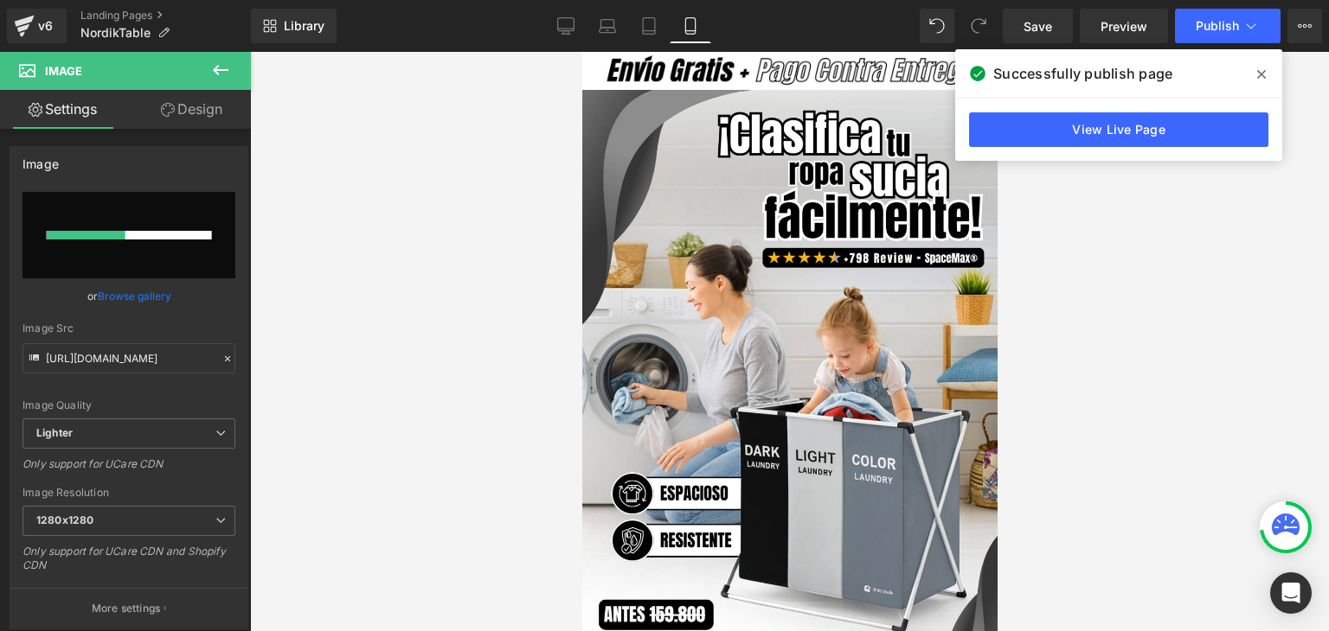
click at [1259, 74] on icon at bounding box center [1261, 74] width 9 height 9
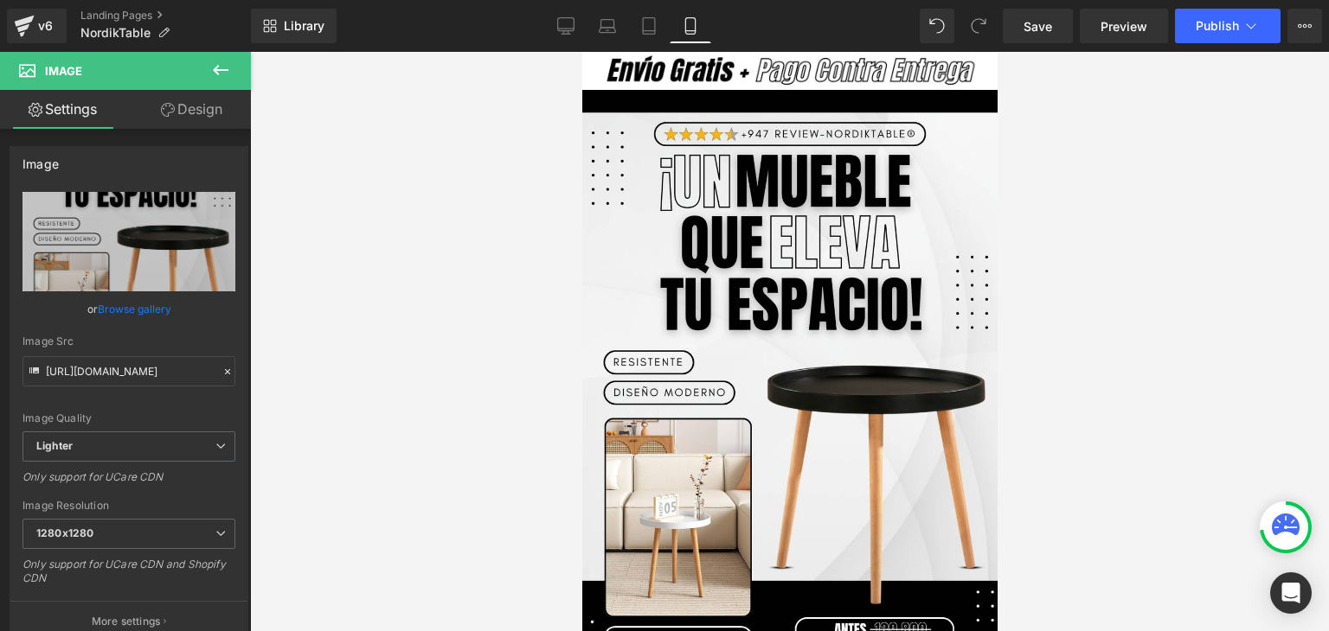
type input "https://ucarecdn.com/99acd023-bb89-4cd3-b14a-8767649b33b1/-/format/auto/-/previ…"
click at [1224, 28] on span "Publish" at bounding box center [1216, 26] width 43 height 14
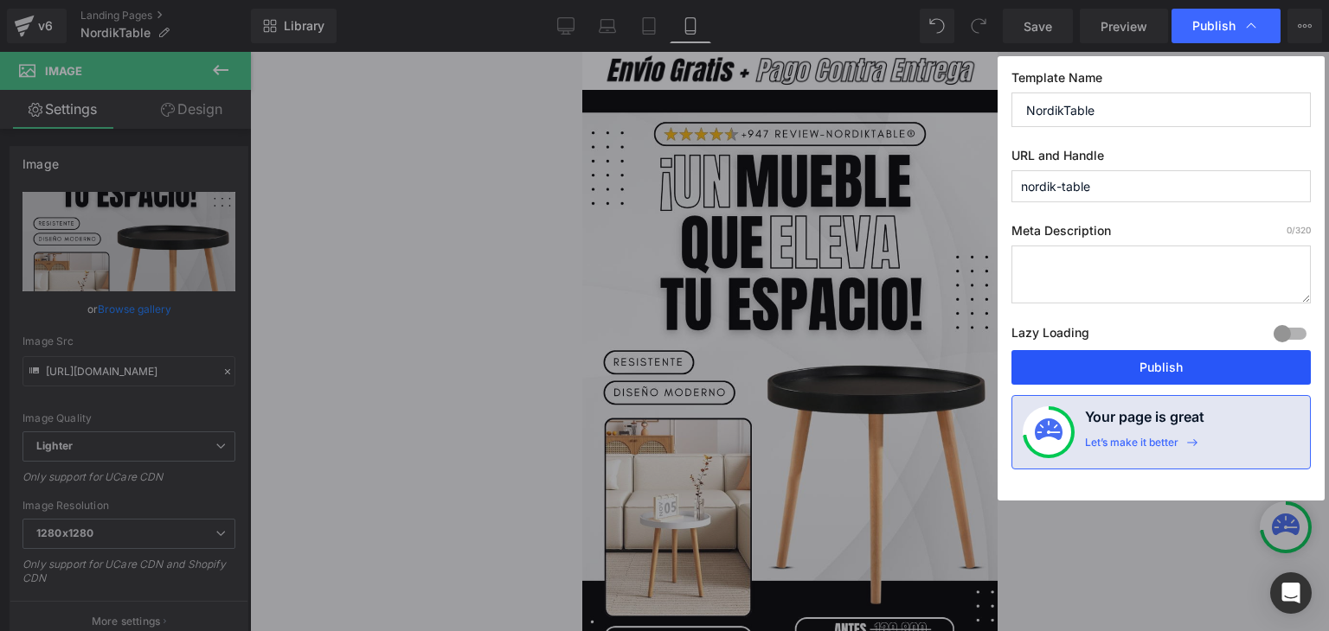
drag, startPoint x: 1130, startPoint y: 371, endPoint x: 181, endPoint y: 254, distance: 956.0
click at [1130, 371] on button "Publish" at bounding box center [1160, 367] width 299 height 35
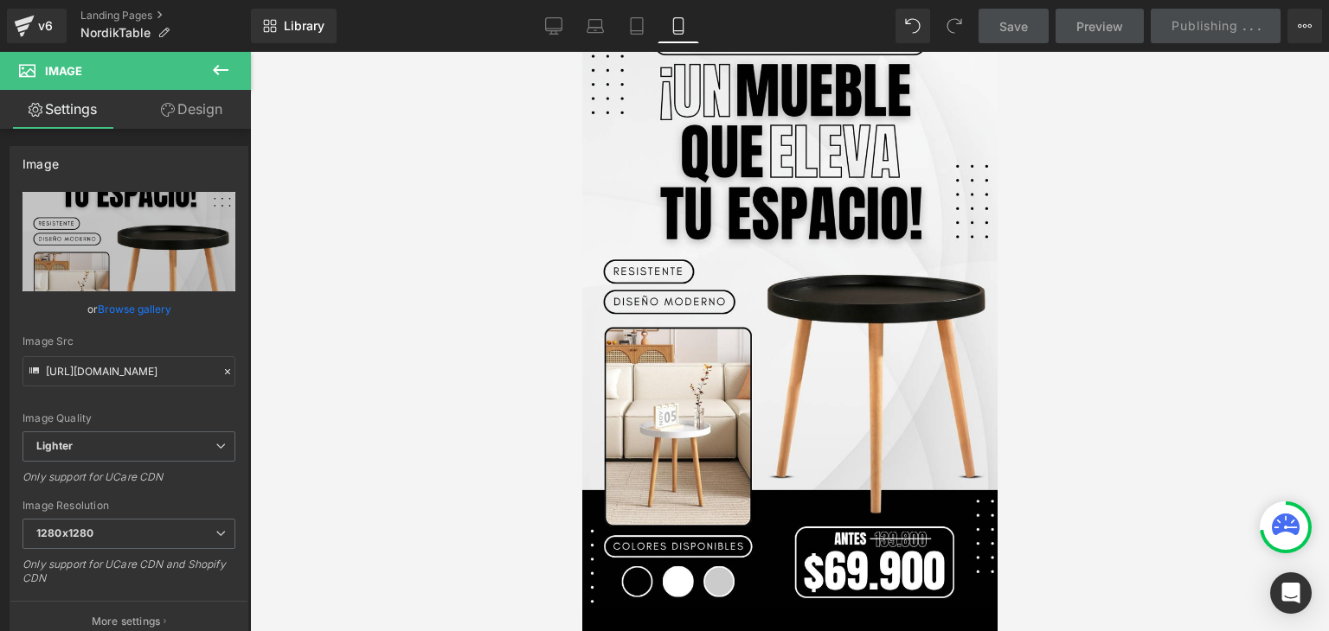
scroll to position [86, 0]
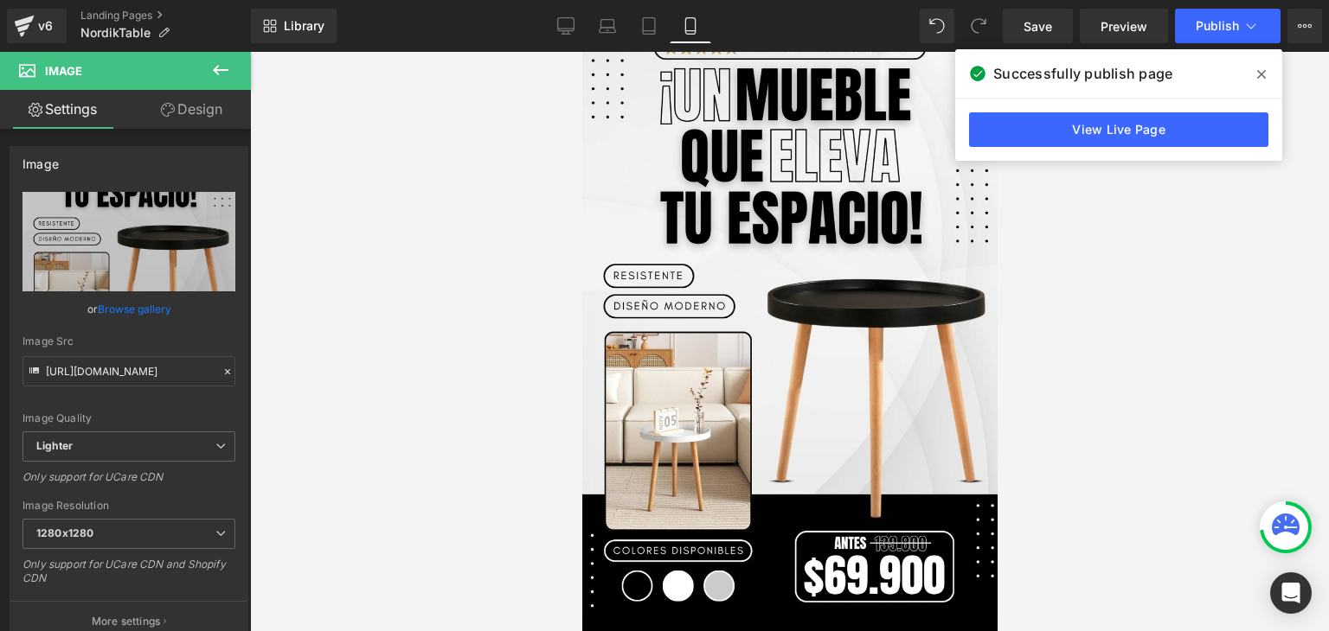
click at [1267, 71] on span at bounding box center [1261, 75] width 28 height 28
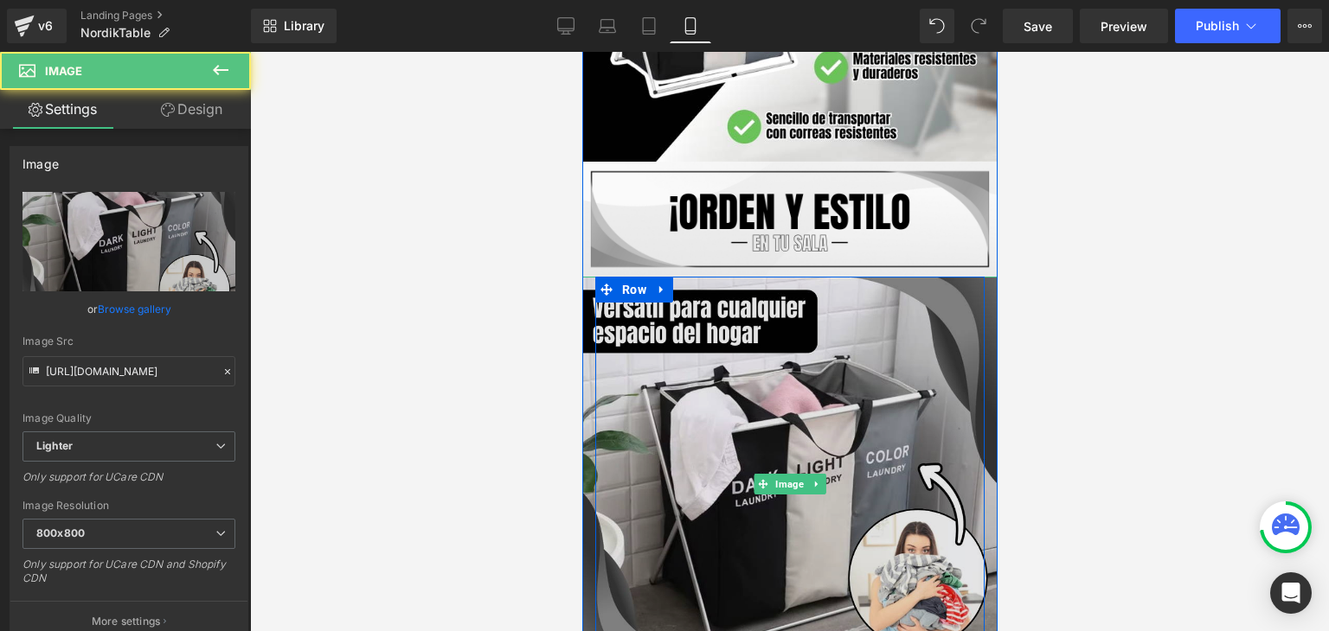
scroll to position [1643, 0]
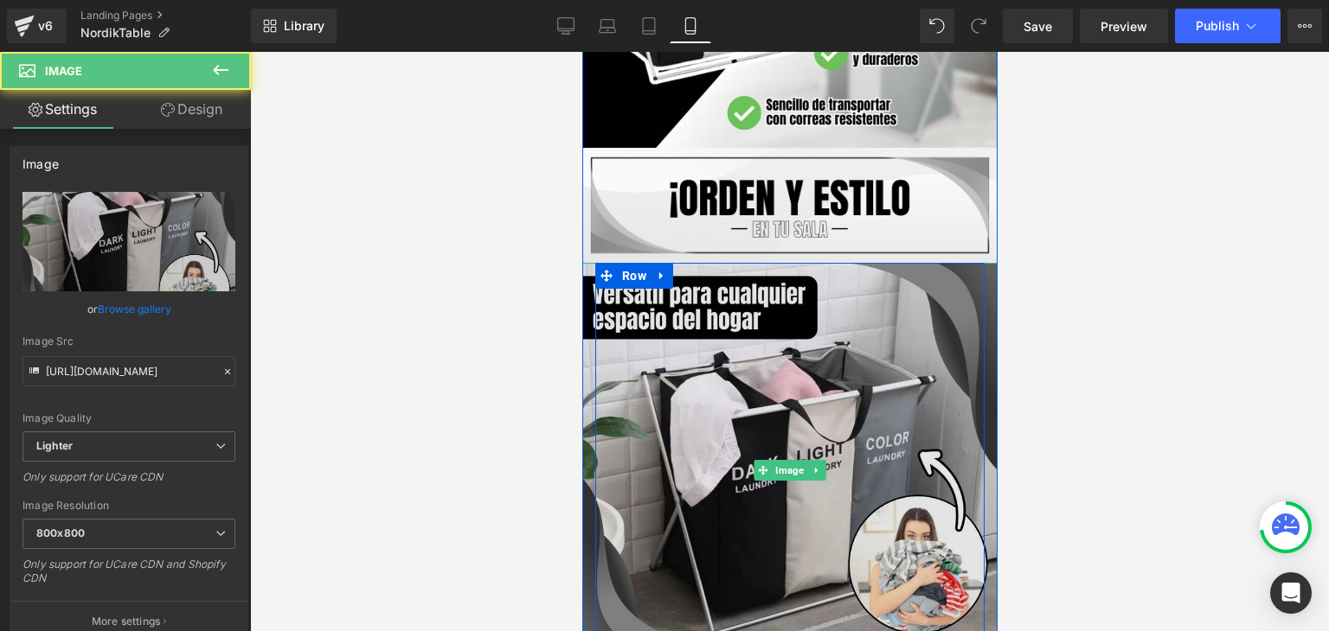
click at [800, 375] on img at bounding box center [788, 470] width 415 height 415
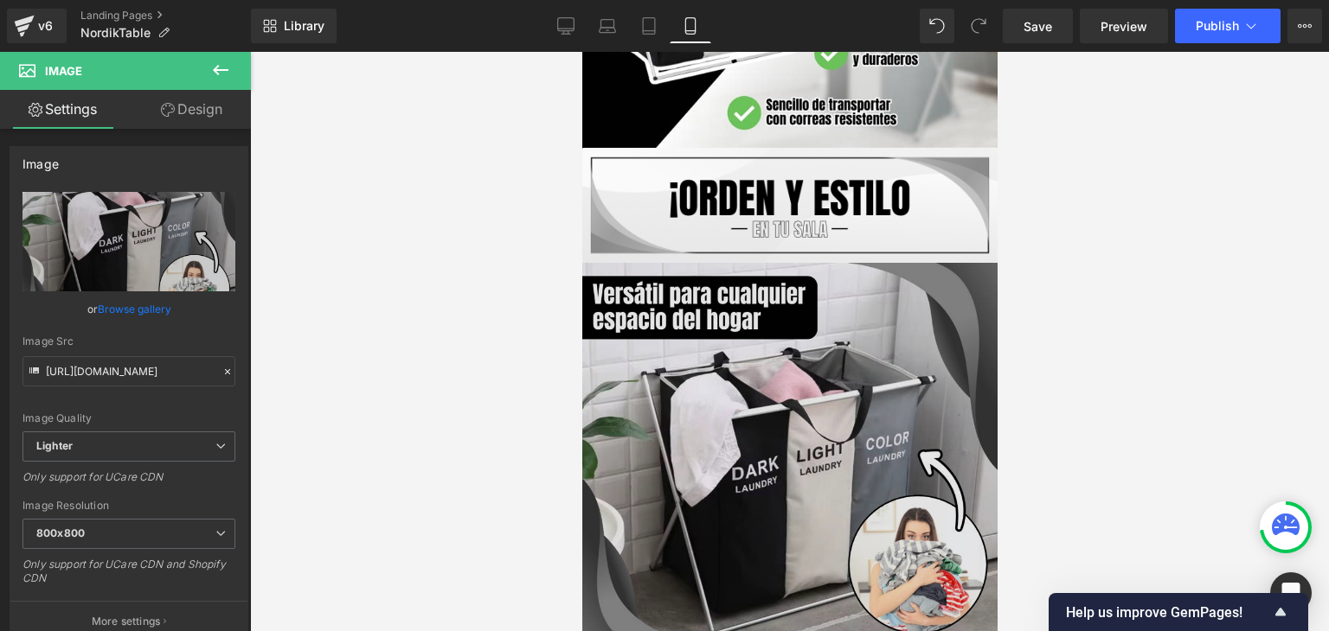
click at [795, 470] on img at bounding box center [788, 470] width 415 height 415
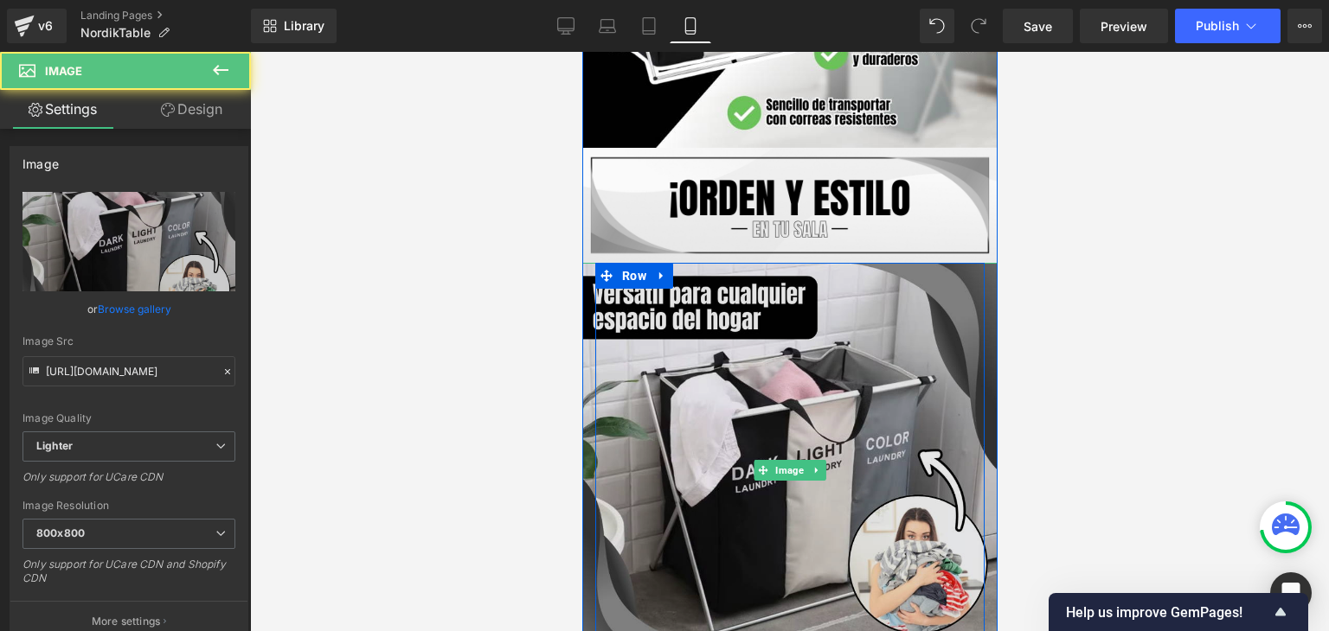
click at [805, 345] on img at bounding box center [788, 470] width 415 height 415
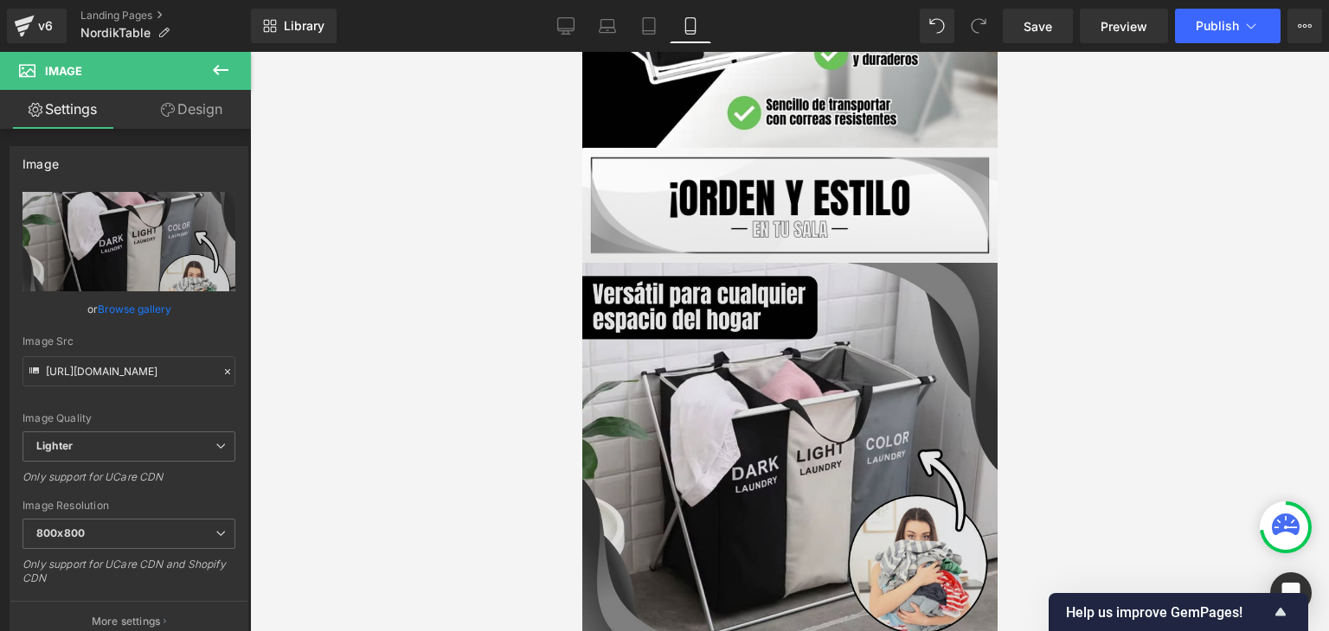
click at [797, 419] on img at bounding box center [788, 470] width 415 height 415
click at [780, 430] on img at bounding box center [788, 470] width 415 height 415
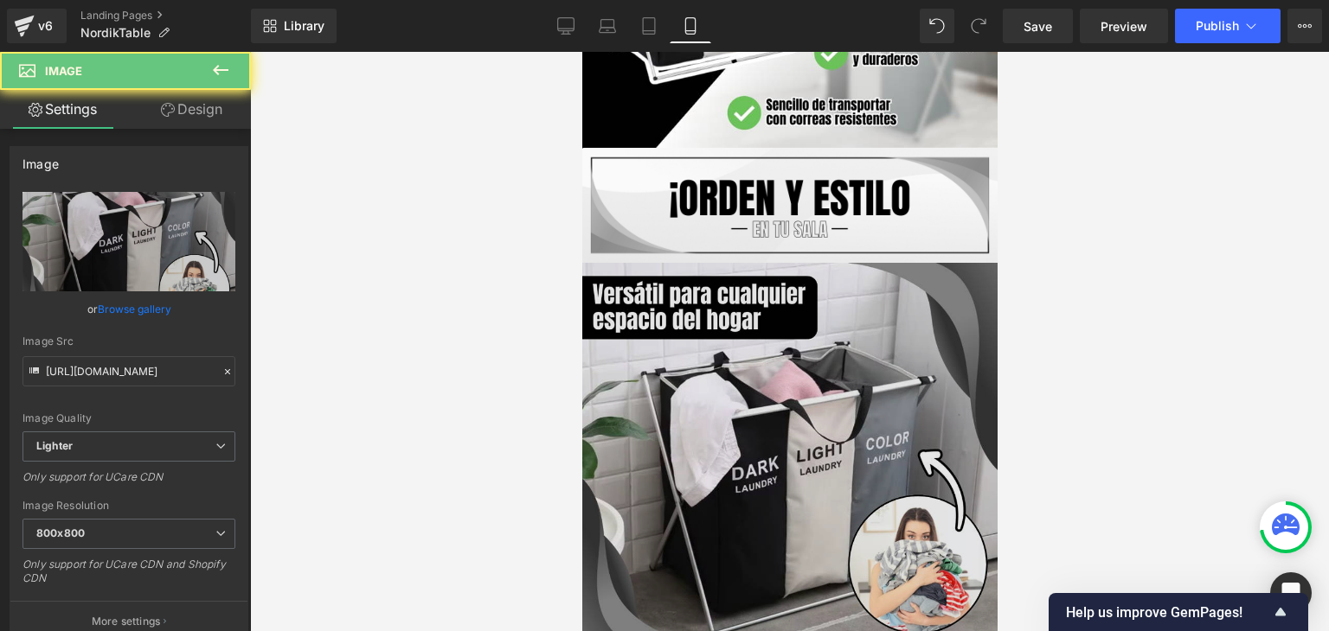
click at [769, 403] on img at bounding box center [788, 470] width 415 height 415
click at [776, 384] on img at bounding box center [788, 470] width 415 height 415
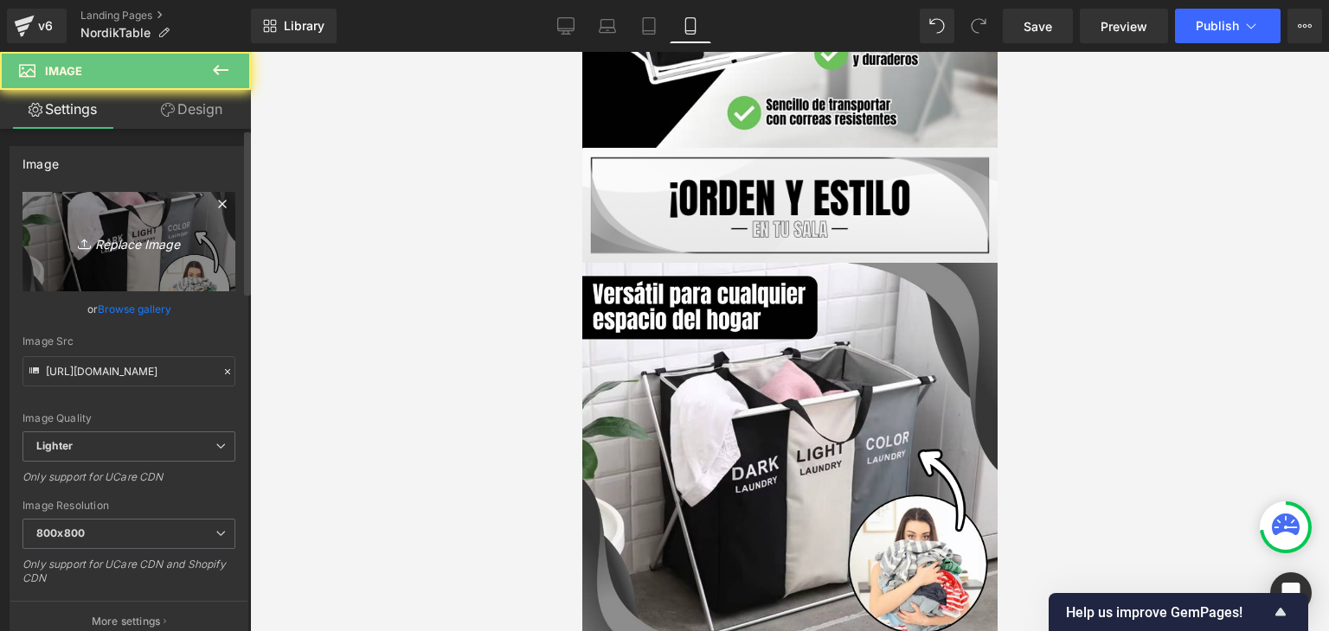
click at [144, 233] on icon "Replace Image" at bounding box center [129, 242] width 138 height 22
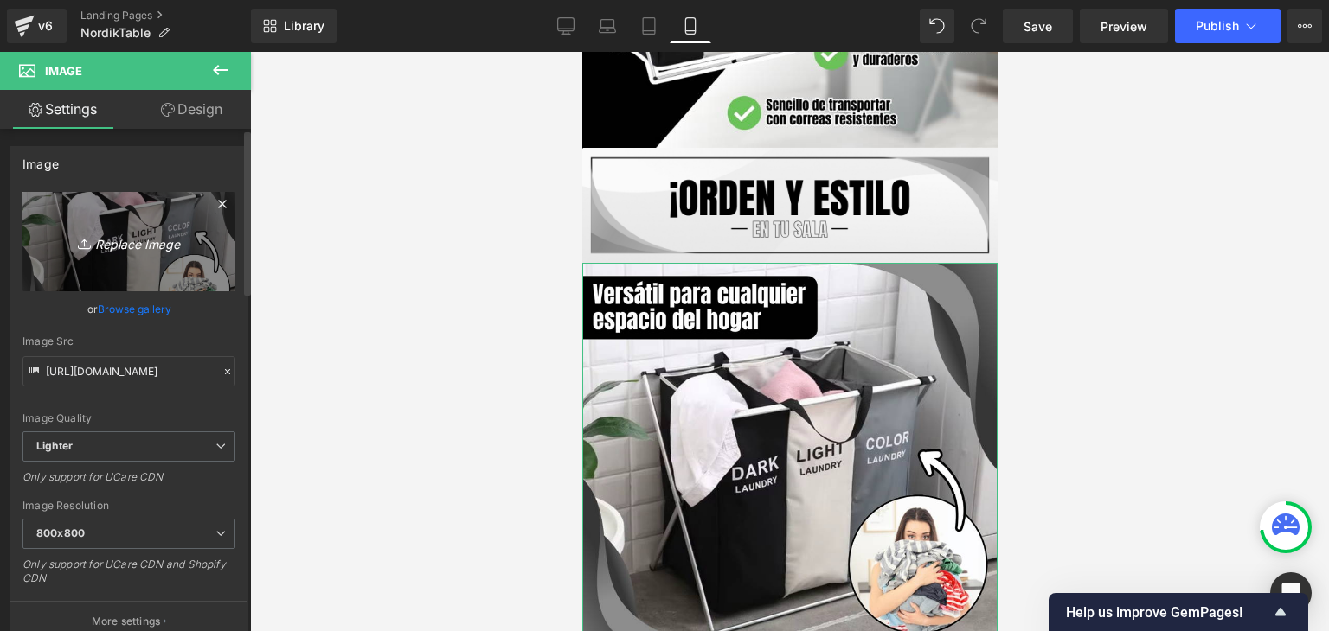
type input "C:\fakepath\1.webp"
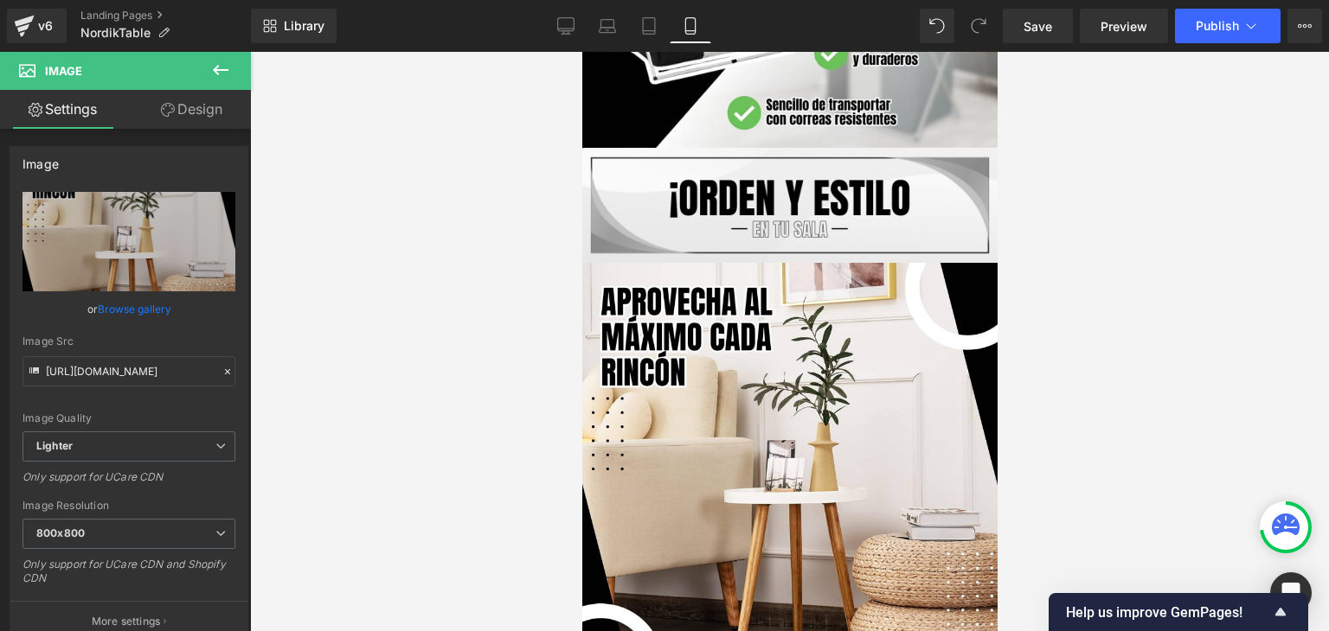
type input "https://ucarecdn.com/9e467bcf-c34a-42d9-bd30-901ec3ae7284/-/format/auto/-/previ…"
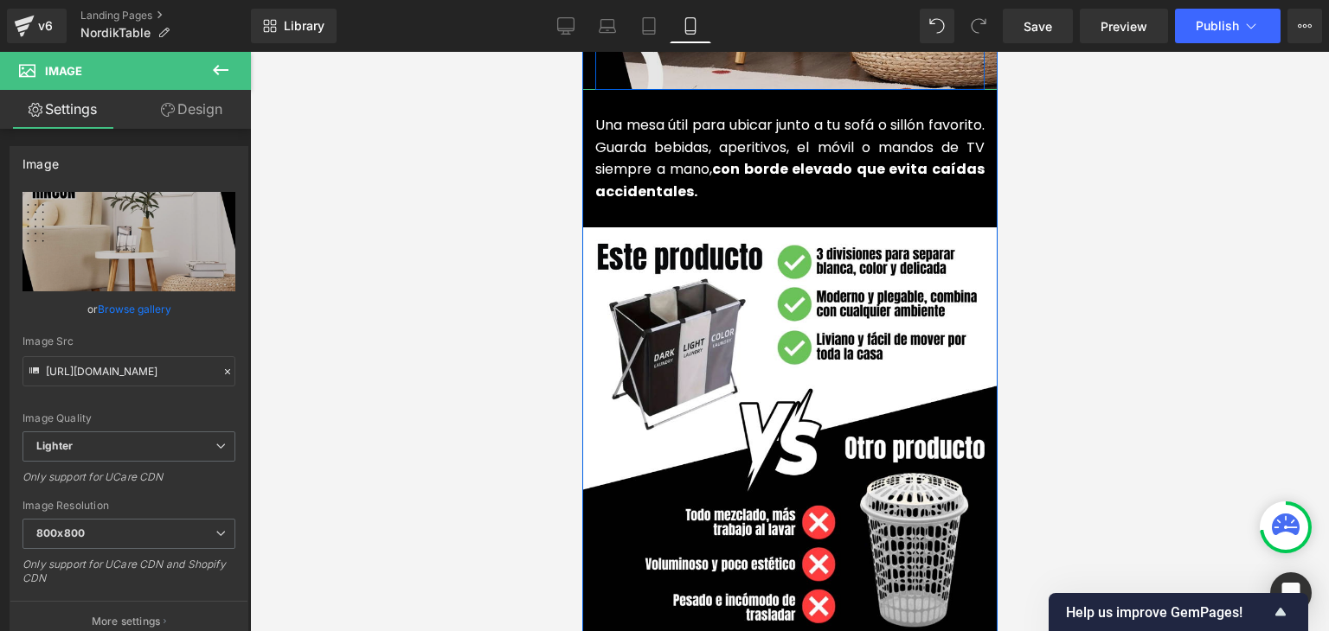
scroll to position [2249, 0]
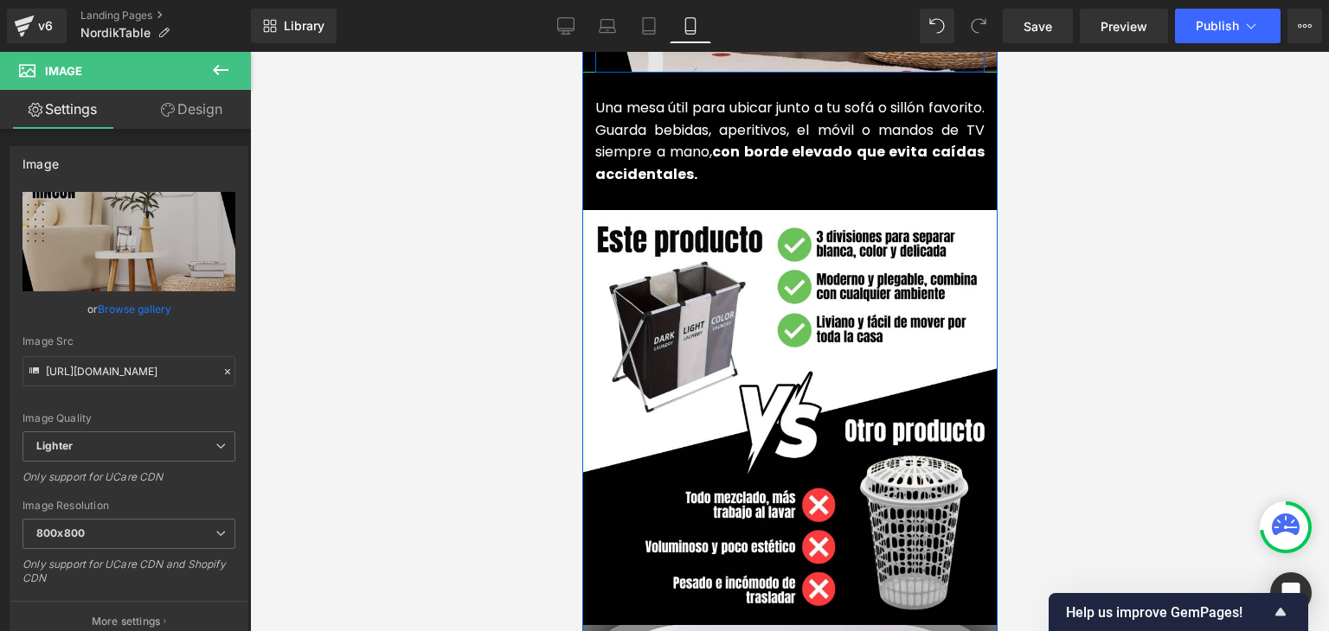
click at [761, 300] on img at bounding box center [788, 417] width 415 height 415
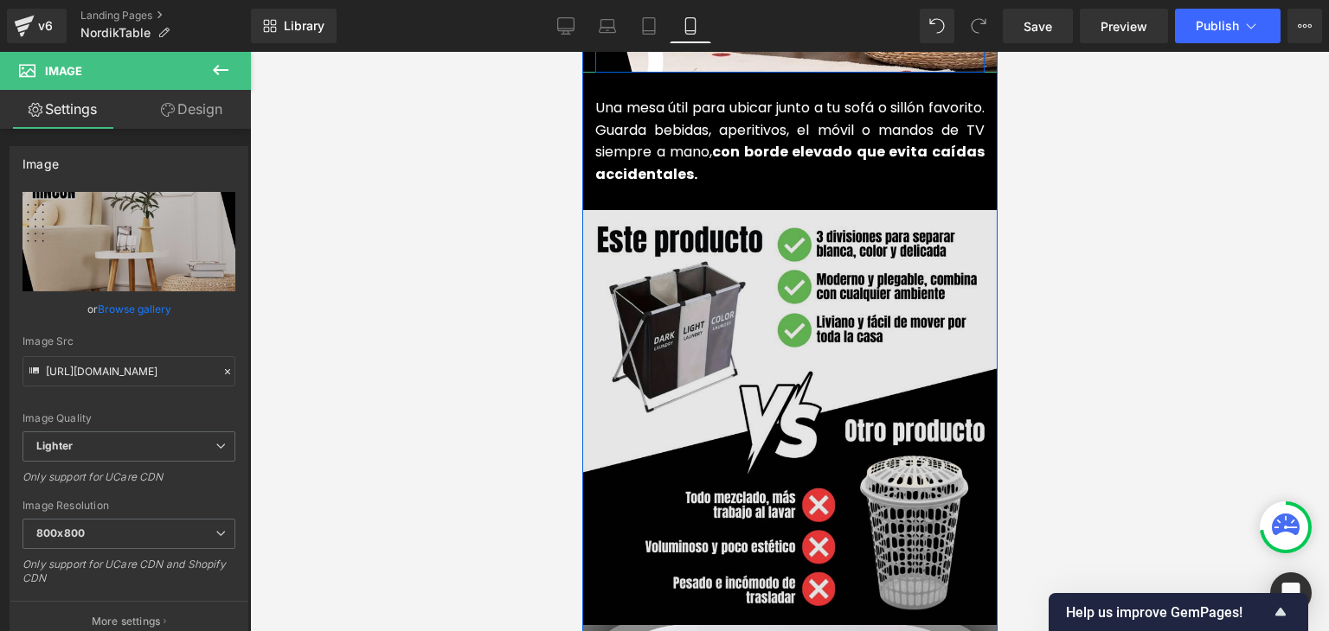
click at [751, 357] on img at bounding box center [788, 417] width 415 height 415
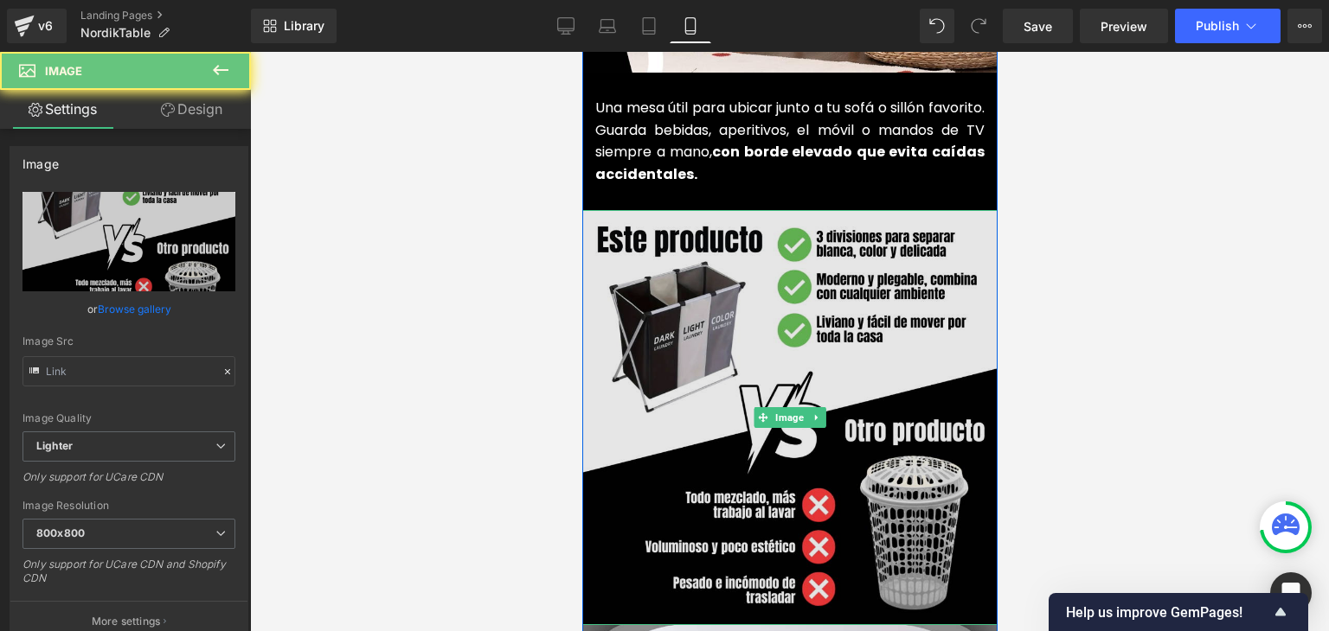
type input "https://ucarecdn.com/45677c4e-c75e-45ed-b14d-eaf1f2991b20/-/format/auto/-/previ…"
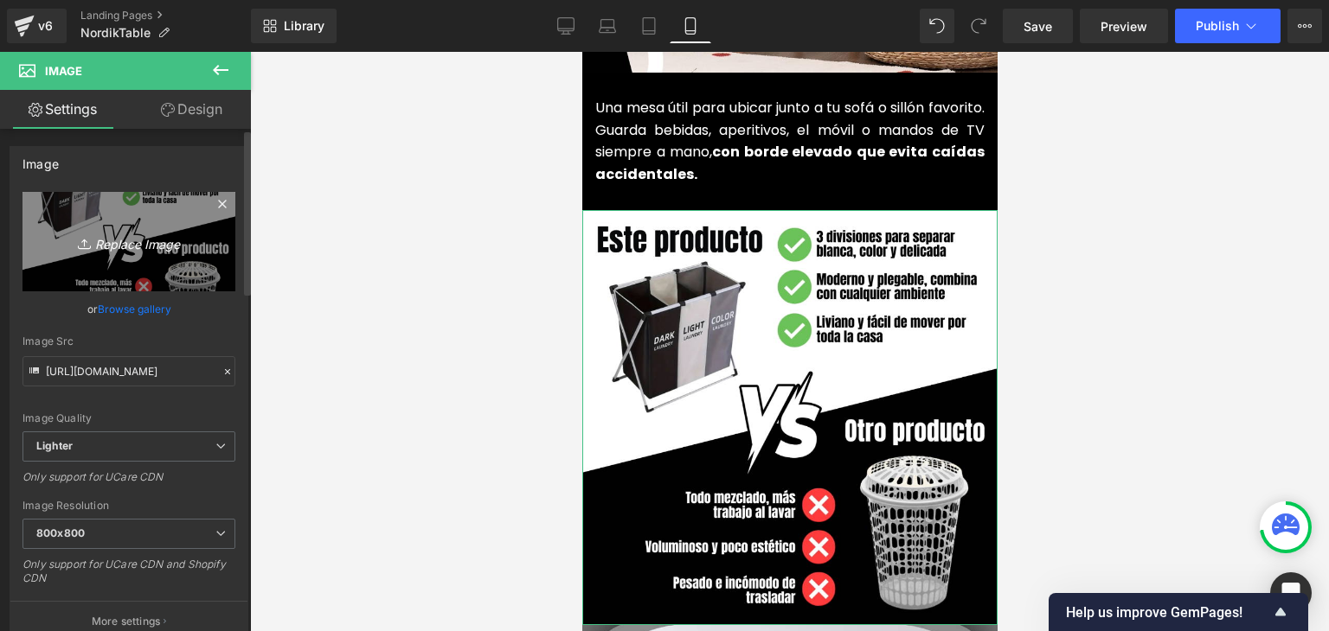
click at [79, 255] on link "Replace Image" at bounding box center [128, 241] width 213 height 99
type input "C:\fakepath\7.webp"
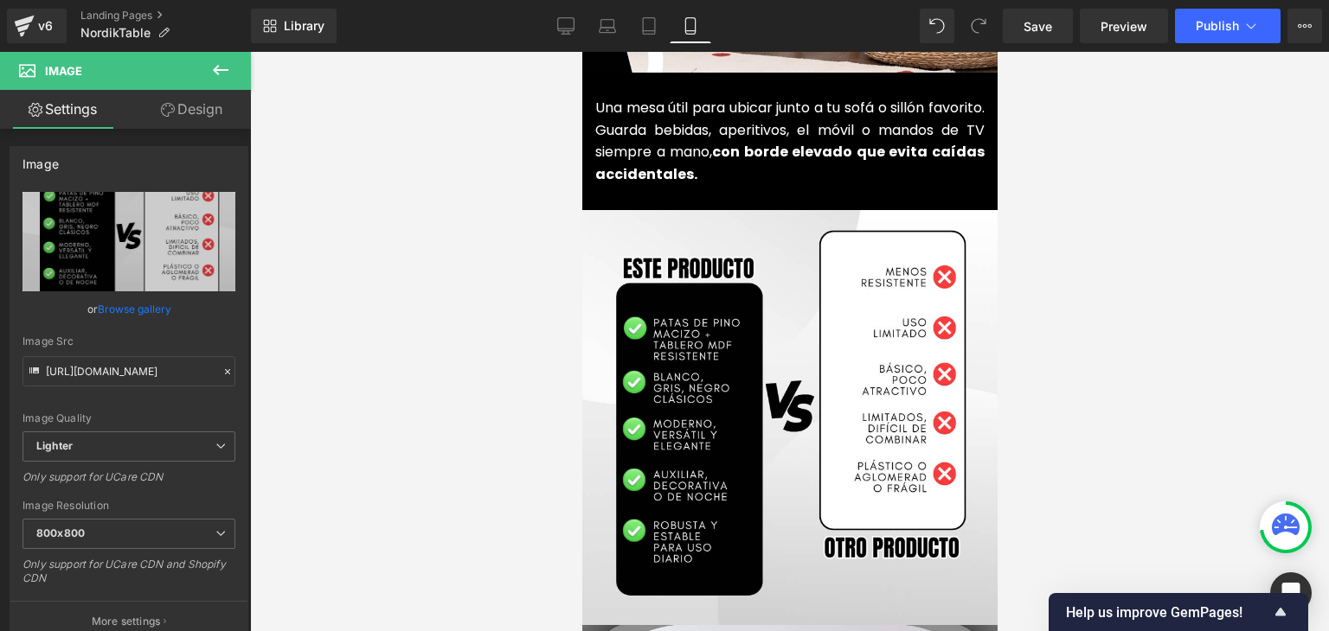
type input "https://ucarecdn.com/6de659a6-530a-45bc-8276-feba26ae8a8f/-/format/auto/-/previ…"
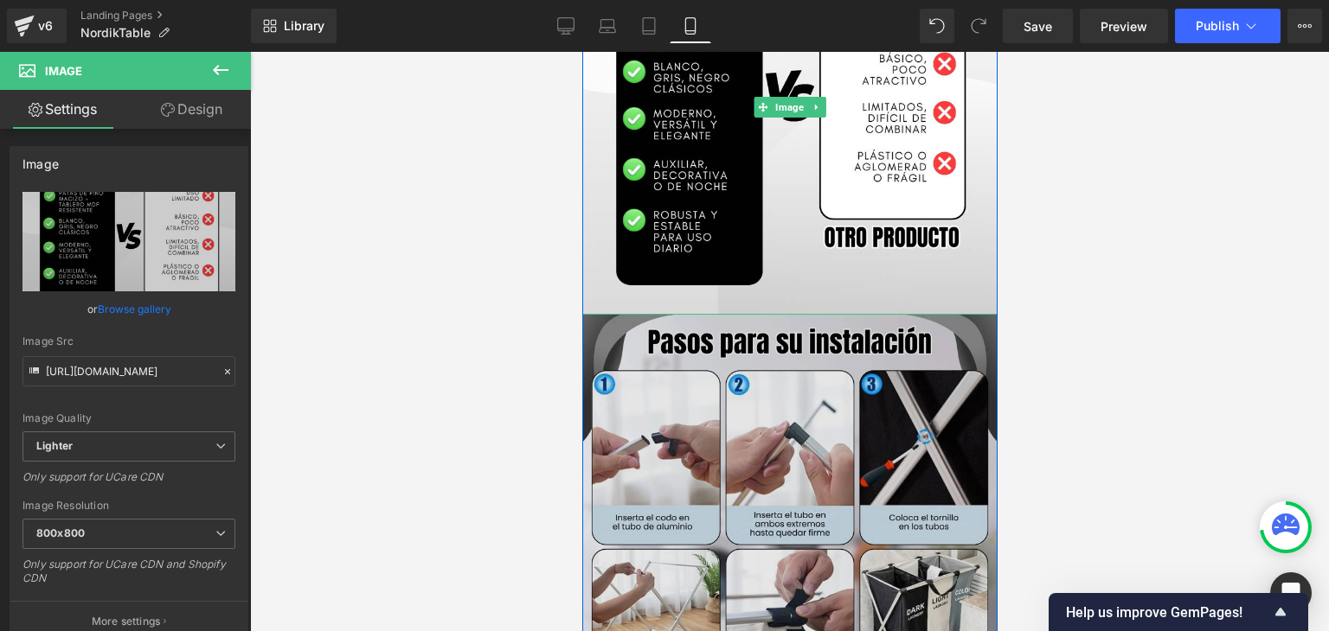
scroll to position [2595, 0]
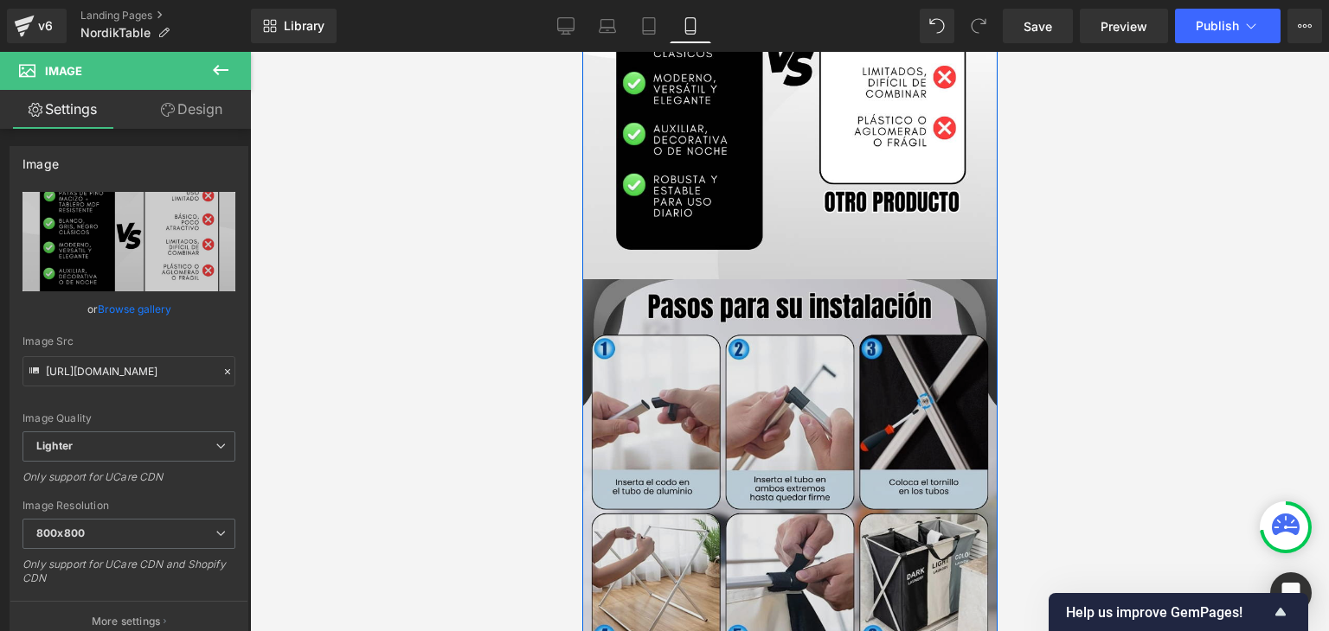
click at [772, 388] on img at bounding box center [788, 486] width 415 height 415
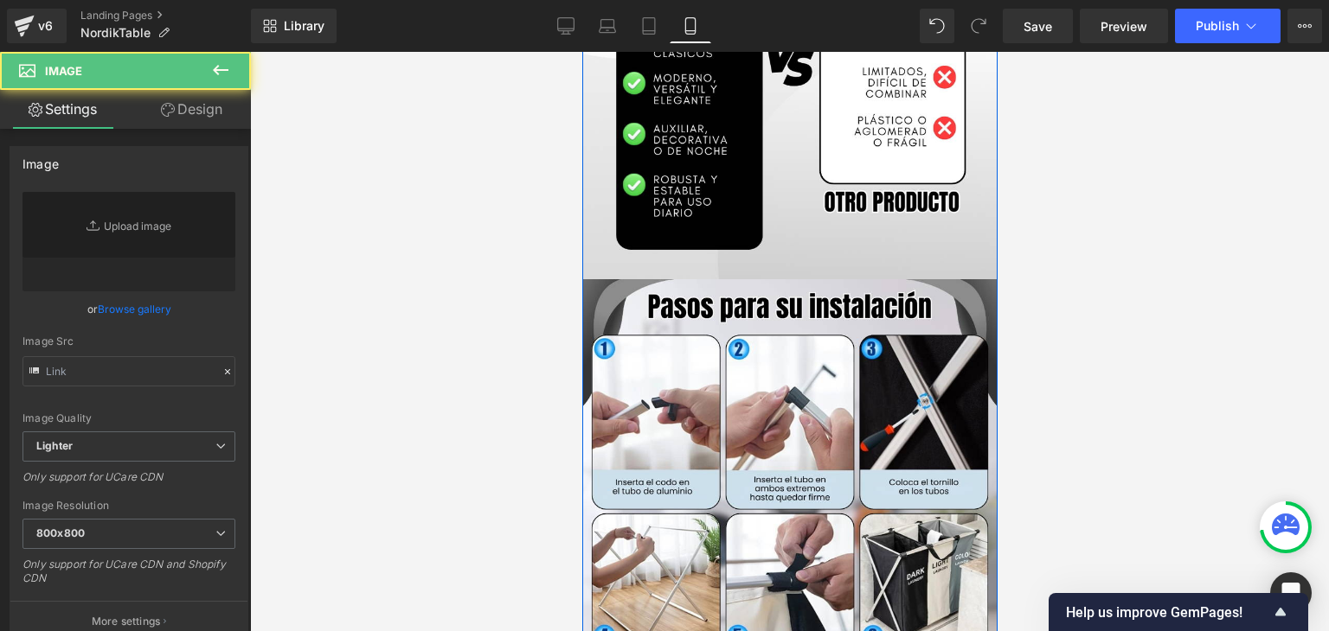
type input "https://ucarecdn.com/d86a6141-5cec-4f38-90fc-c88987fb4733/-/format/auto/-/previ…"
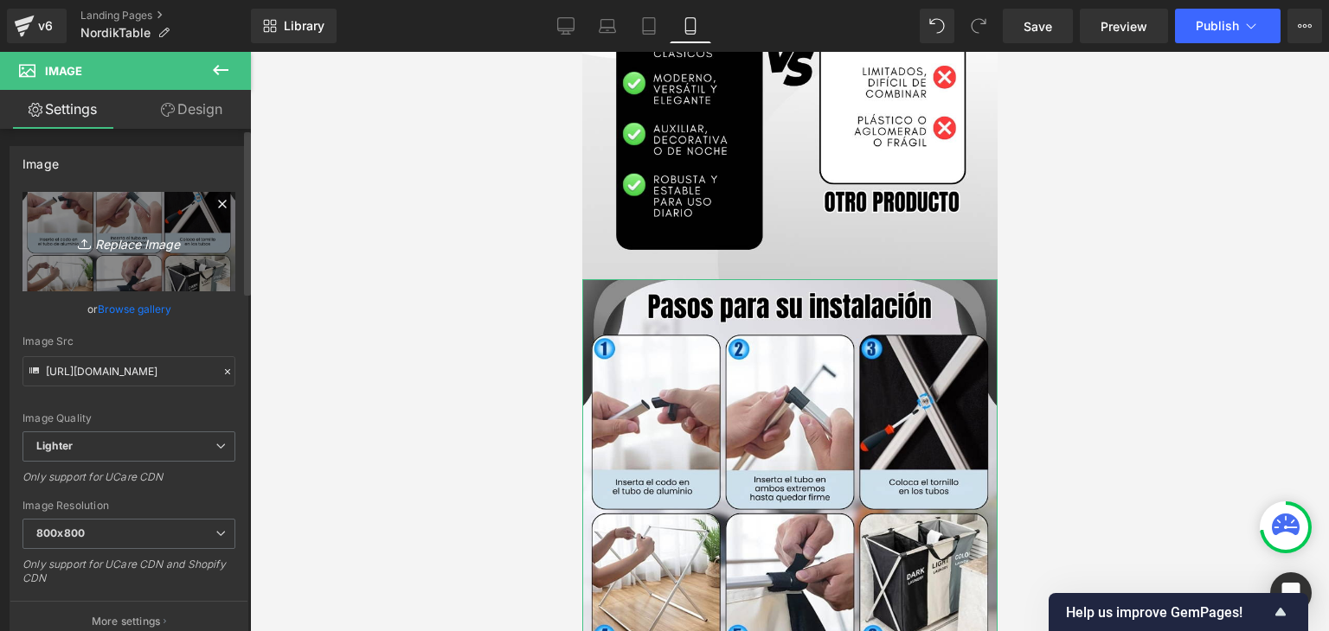
click at [126, 257] on link "Replace Image" at bounding box center [128, 241] width 213 height 99
type input "C:\fakepath\2.webp"
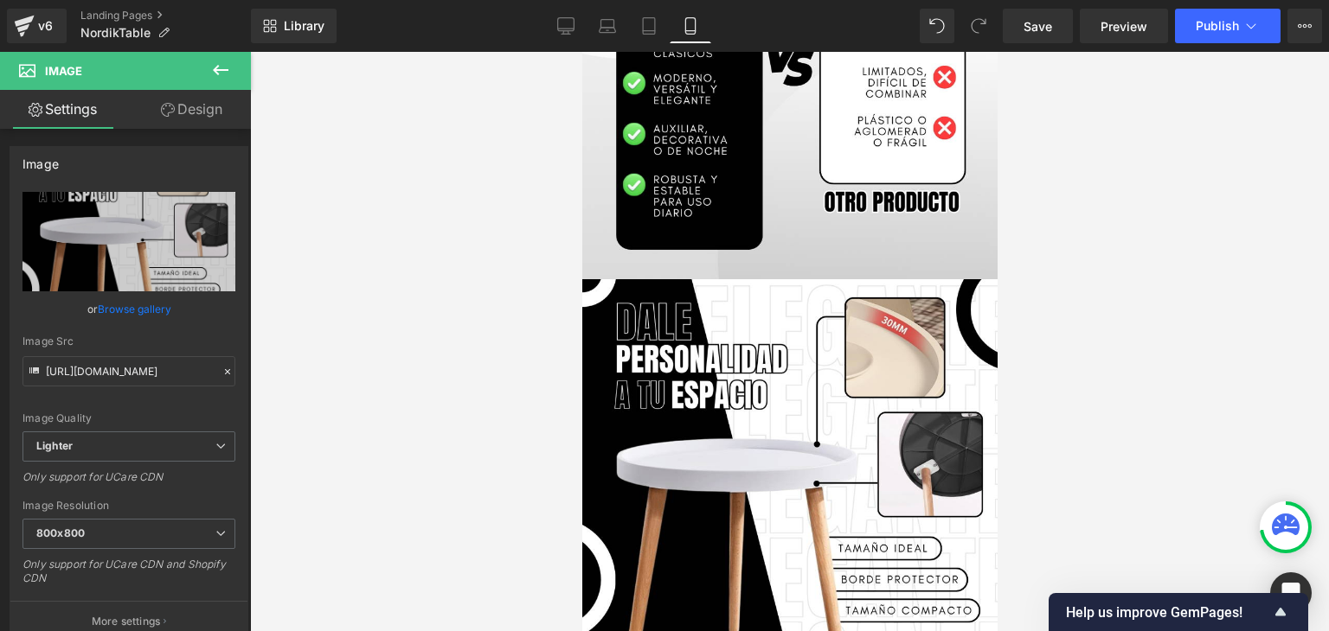
type input "https://ucarecdn.com/6ccb53f4-dfc6-4148-859a-9a6fec04d8ed/-/format/auto/-/previ…"
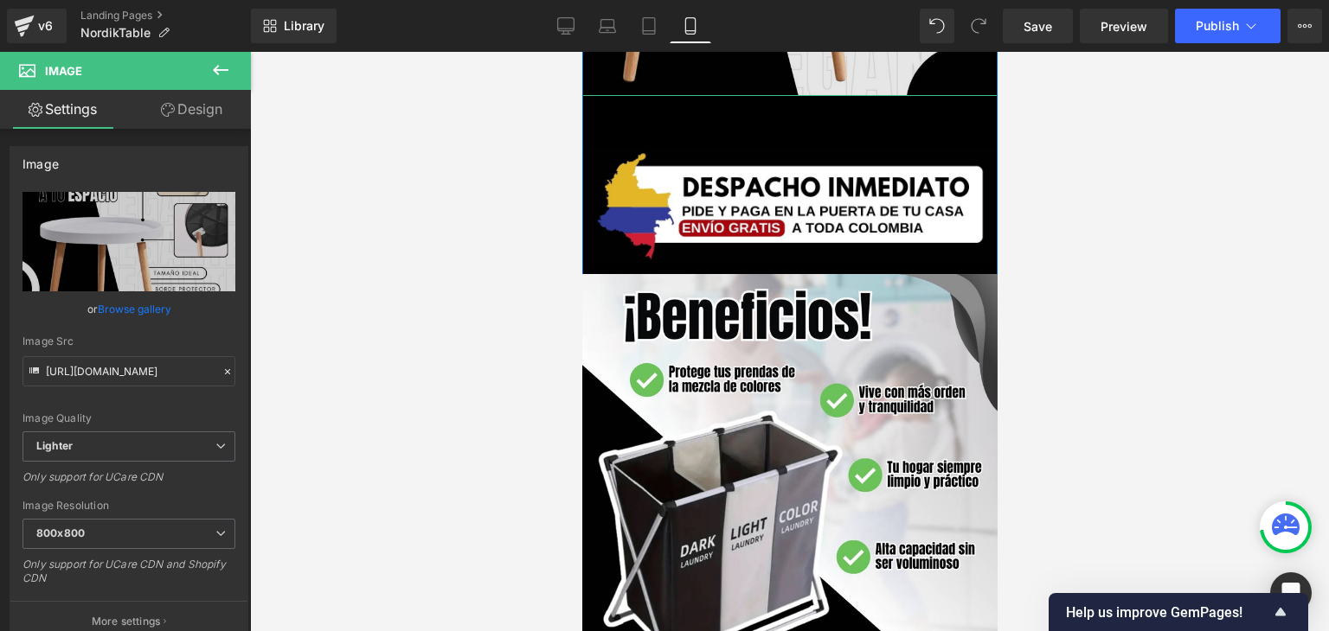
scroll to position [3200, 0]
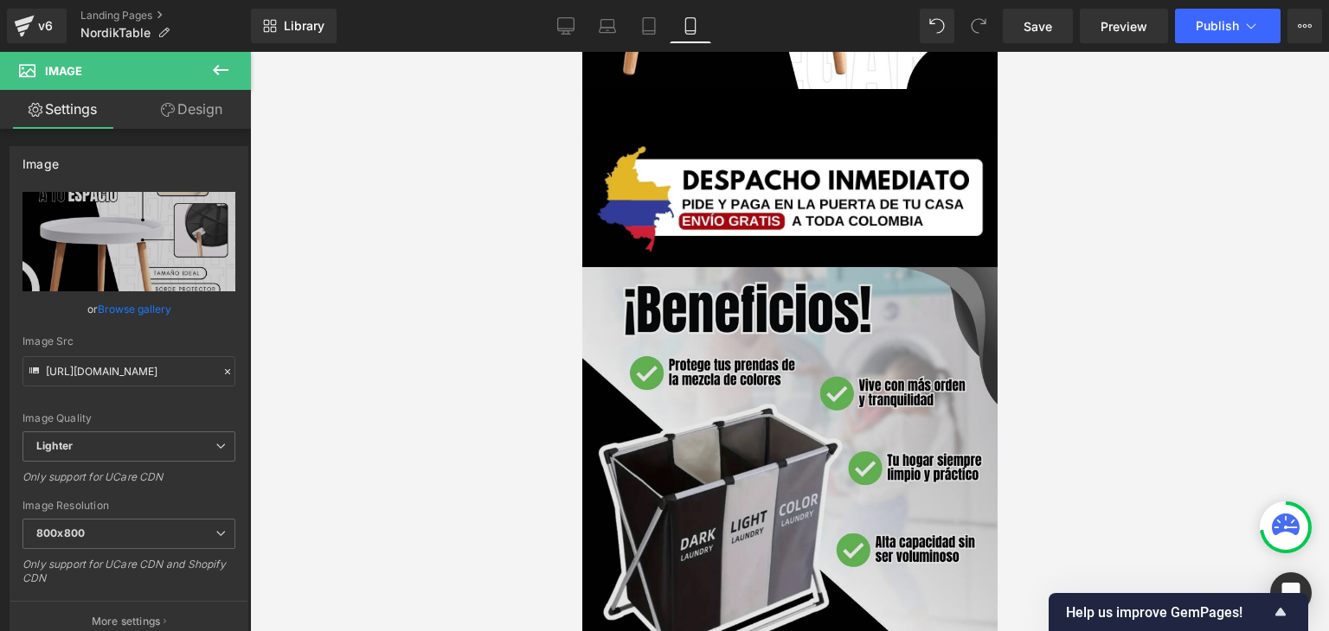
click at [762, 353] on img at bounding box center [788, 474] width 415 height 415
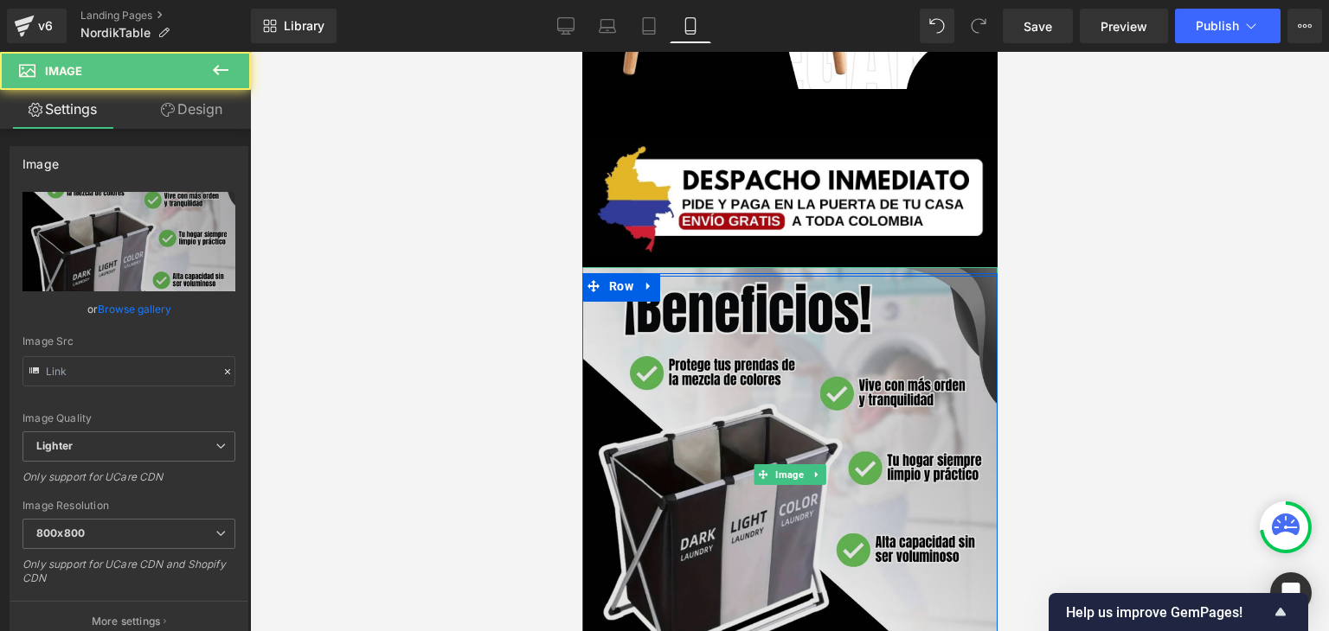
type input "https://ucarecdn.com/92cb52c5-9ace-414b-9d2e-b637e6d572af/-/format/auto/-/previ…"
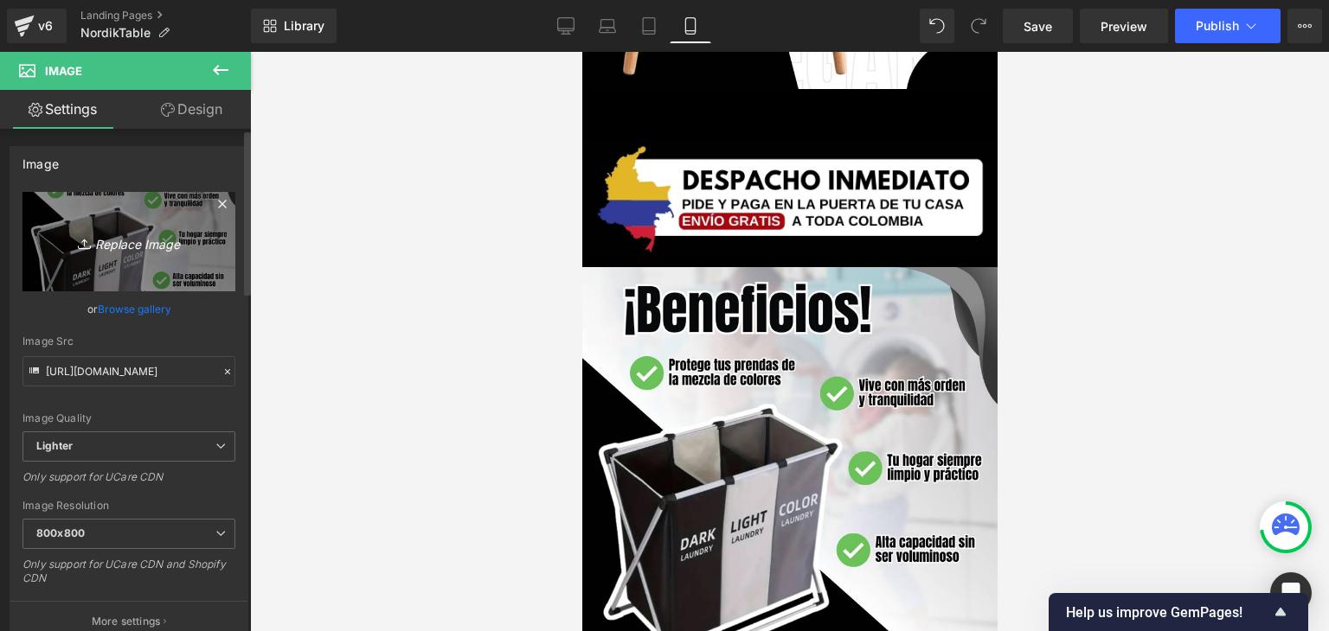
click at [151, 248] on icon "Replace Image" at bounding box center [129, 242] width 138 height 22
type input "C:\fakepath\6.webp"
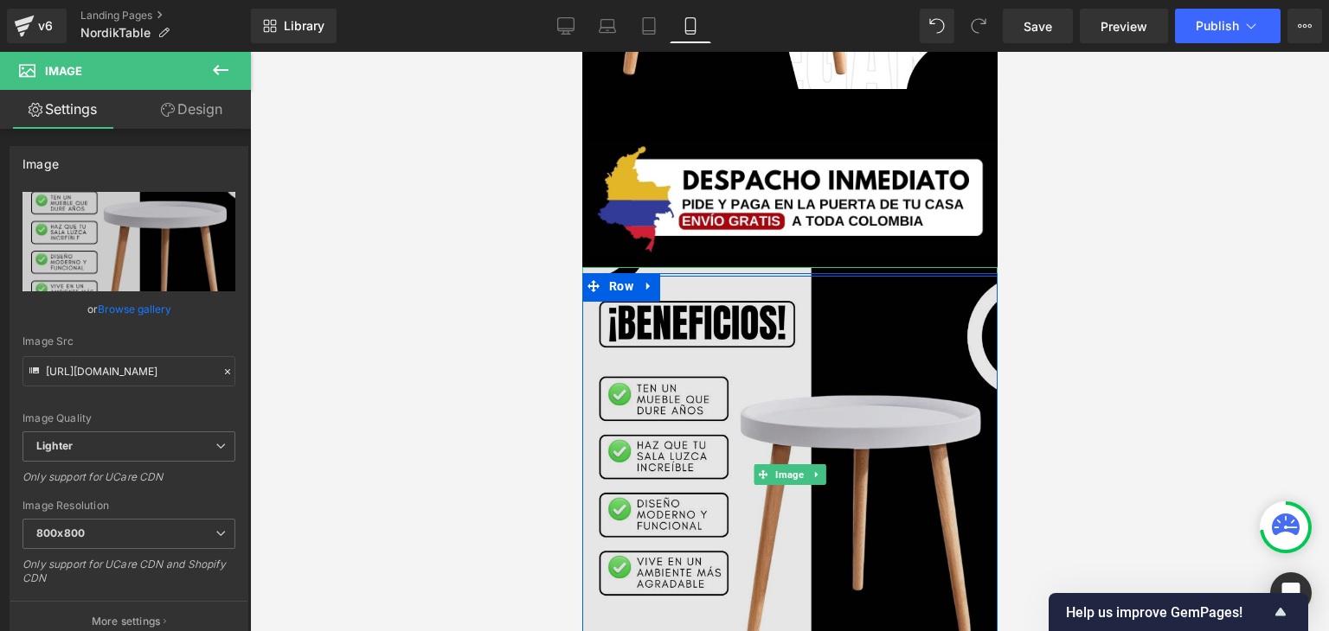
type input "https://ucarecdn.com/700fa9b7-e9f1-4080-918e-38279c7aa05e/-/format/auto/-/previ…"
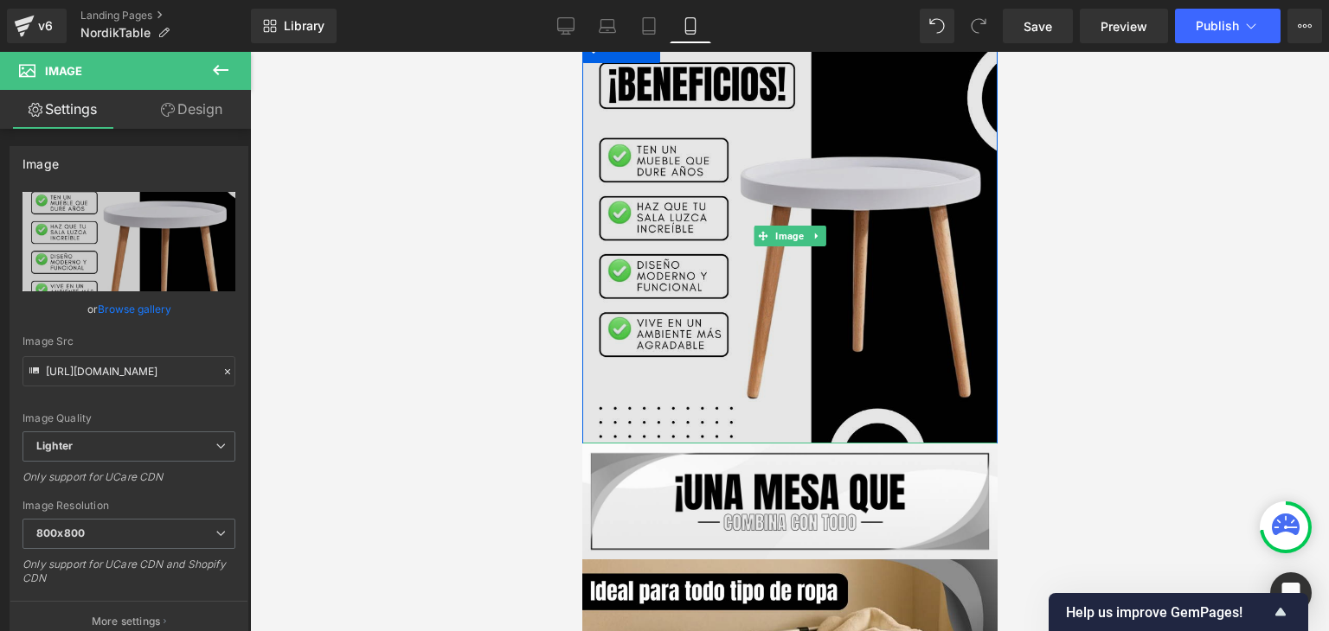
scroll to position [3633, 0]
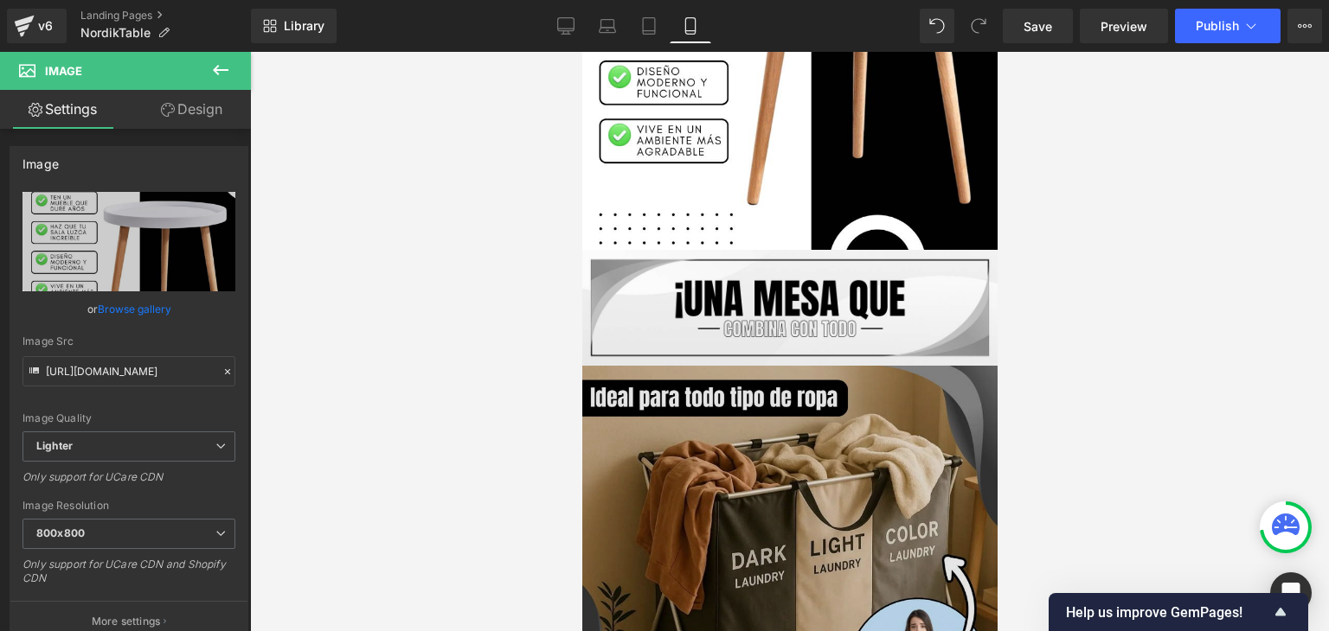
click at [778, 412] on img at bounding box center [788, 573] width 415 height 415
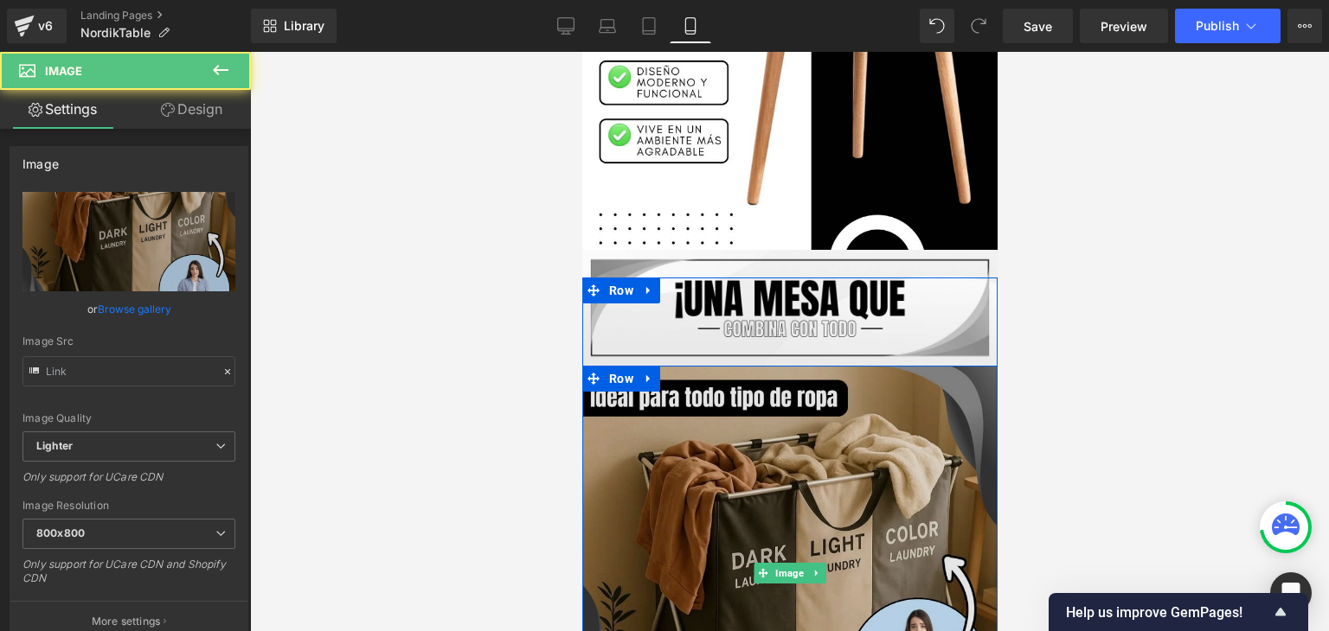
type input "https://ucarecdn.com/d386e53b-27c7-49e4-9102-0780bc81a1bf/-/format/auto/-/previ…"
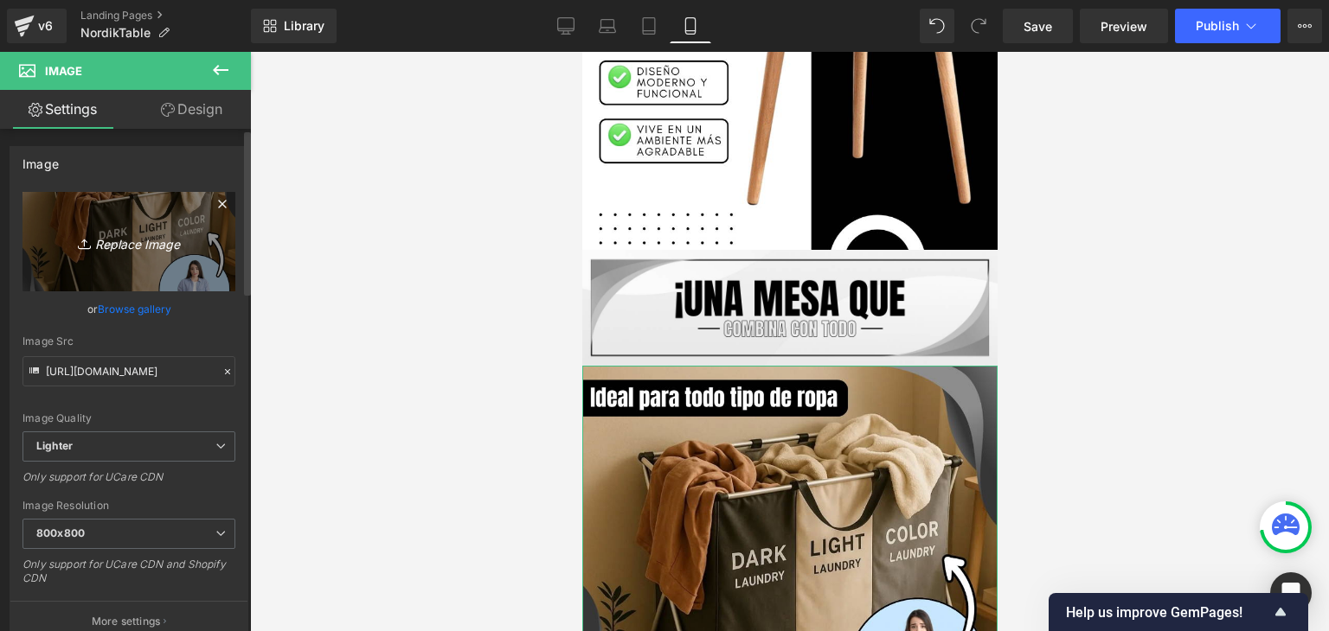
click at [158, 246] on icon "Replace Image" at bounding box center [129, 242] width 138 height 22
type input "C:\fakepath\3.webp"
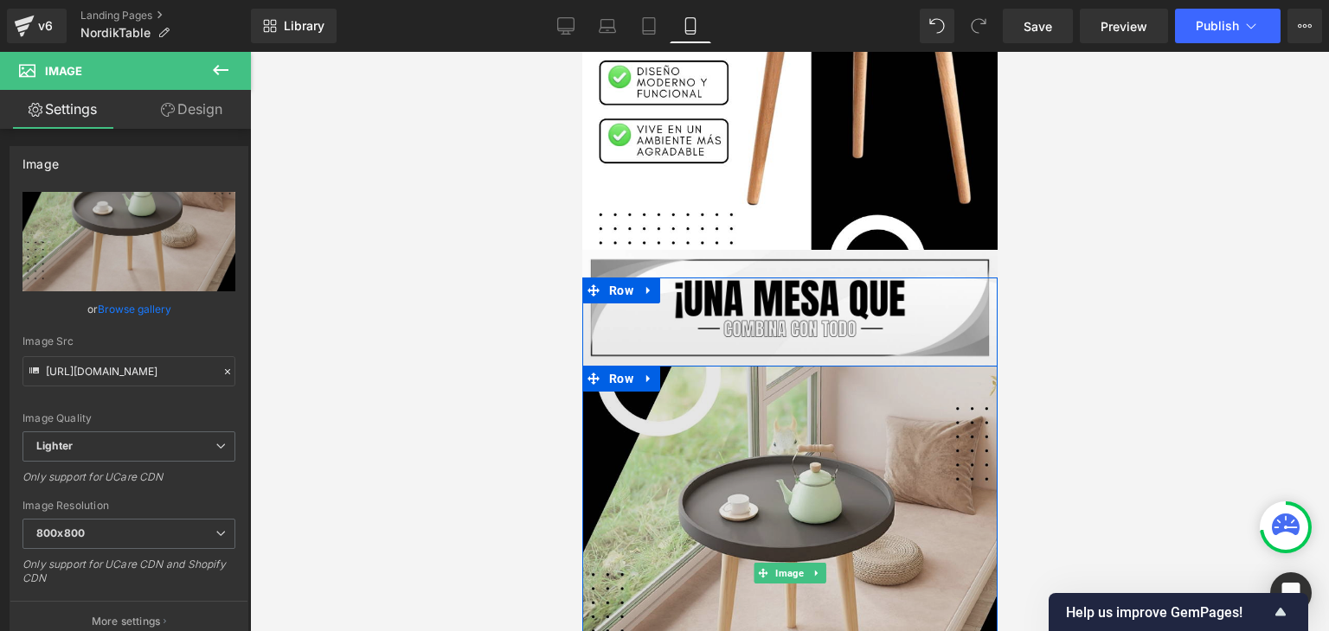
type input "https://ucarecdn.com/03e50220-d0d3-4c4f-ae3a-b4c88052a5a4/-/format/auto/-/previ…"
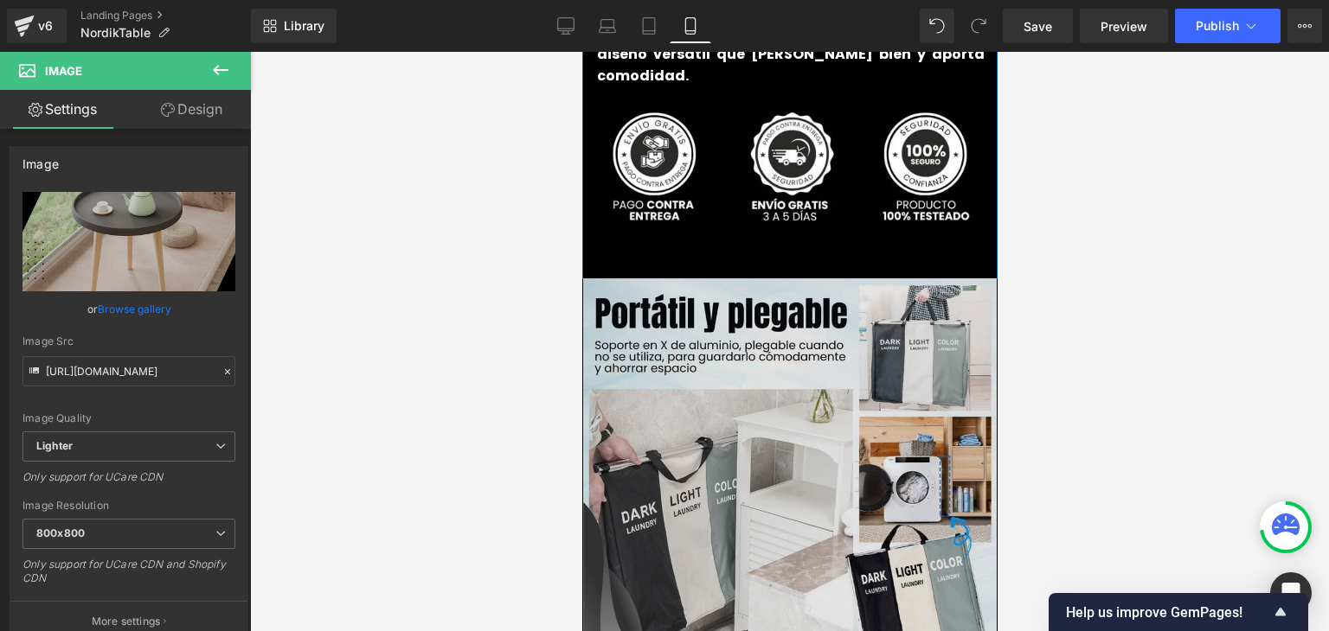
scroll to position [4498, 0]
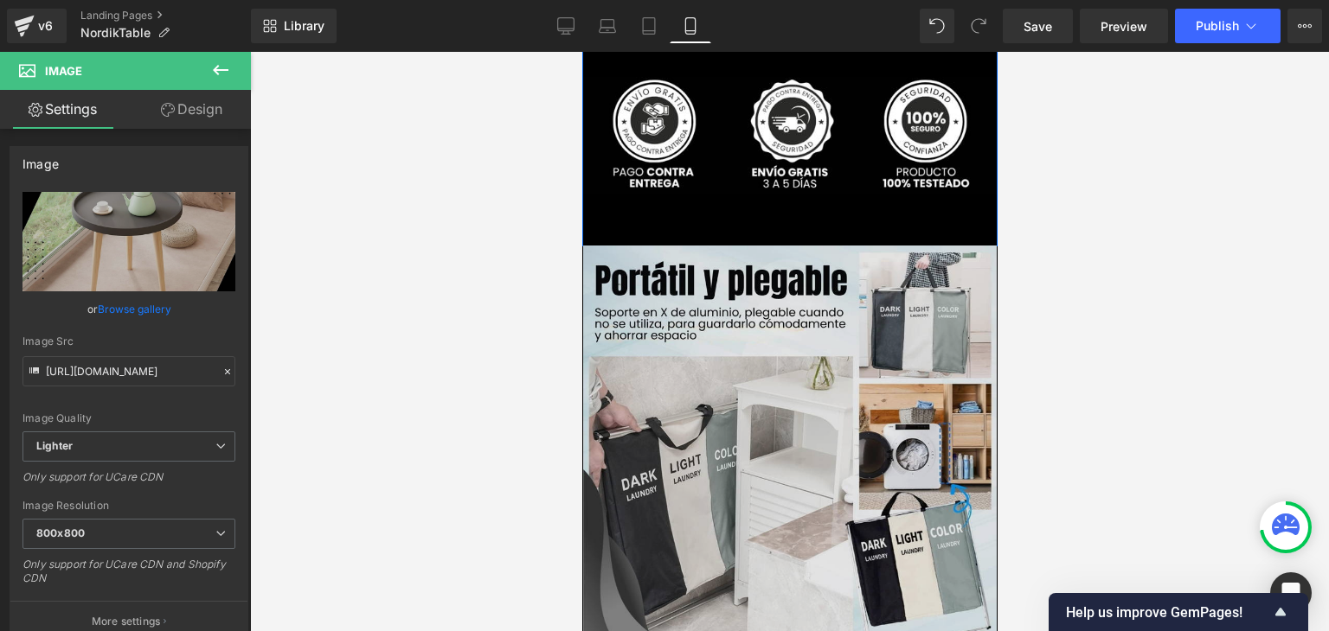
click at [786, 323] on img at bounding box center [788, 458] width 413 height 424
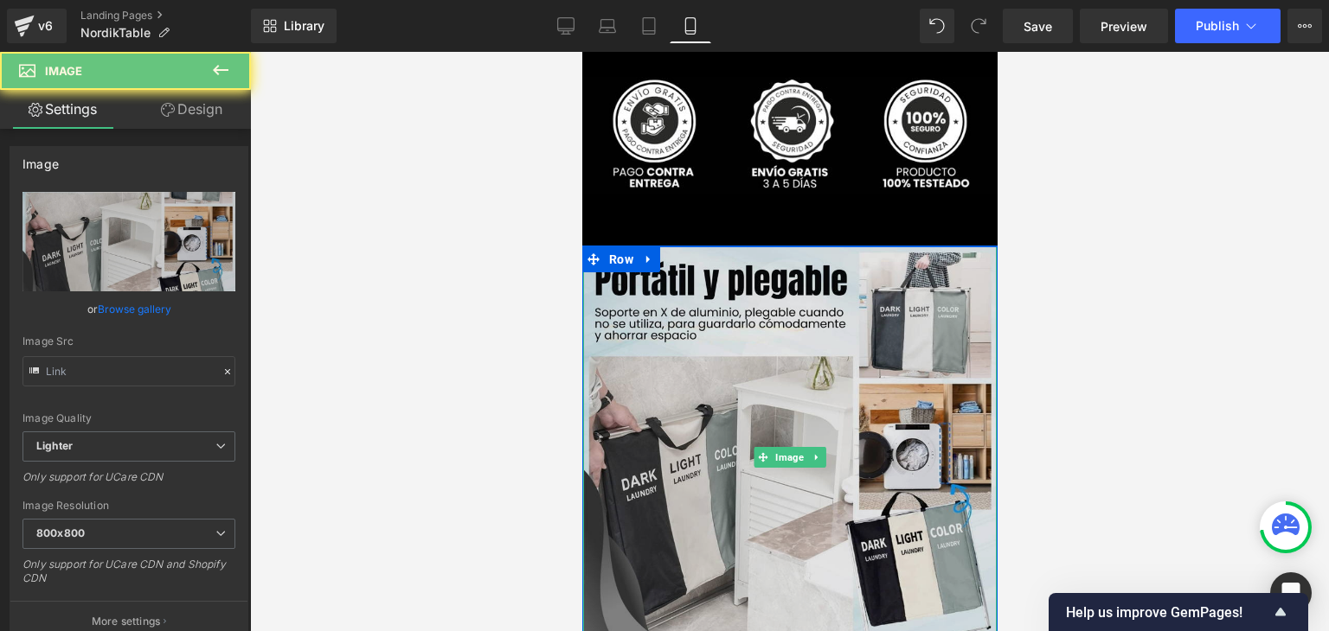
click at [762, 375] on img at bounding box center [788, 458] width 413 height 424
type input "https://ucarecdn.com/c8d262bd-b28f-4a6d-ba79-a3fb2204bf2a/-/format/auto/-/previ…"
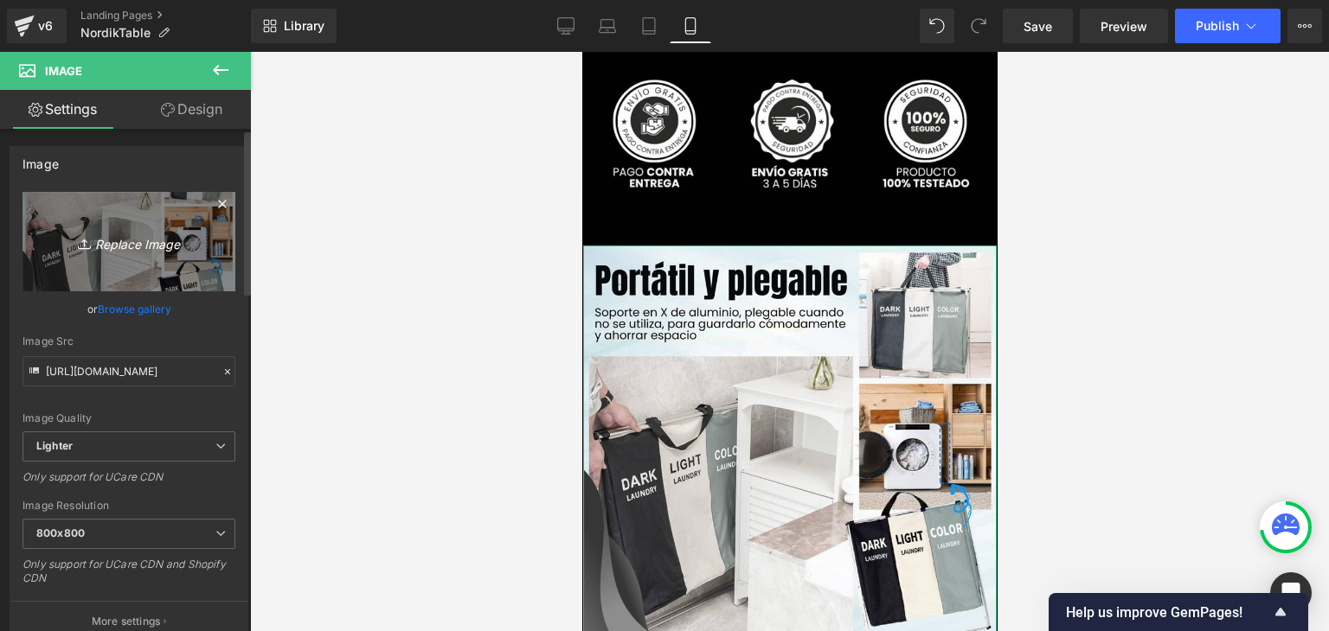
click at [191, 260] on link "Replace Image" at bounding box center [128, 241] width 213 height 99
type input "C:\fakepath\4.webp"
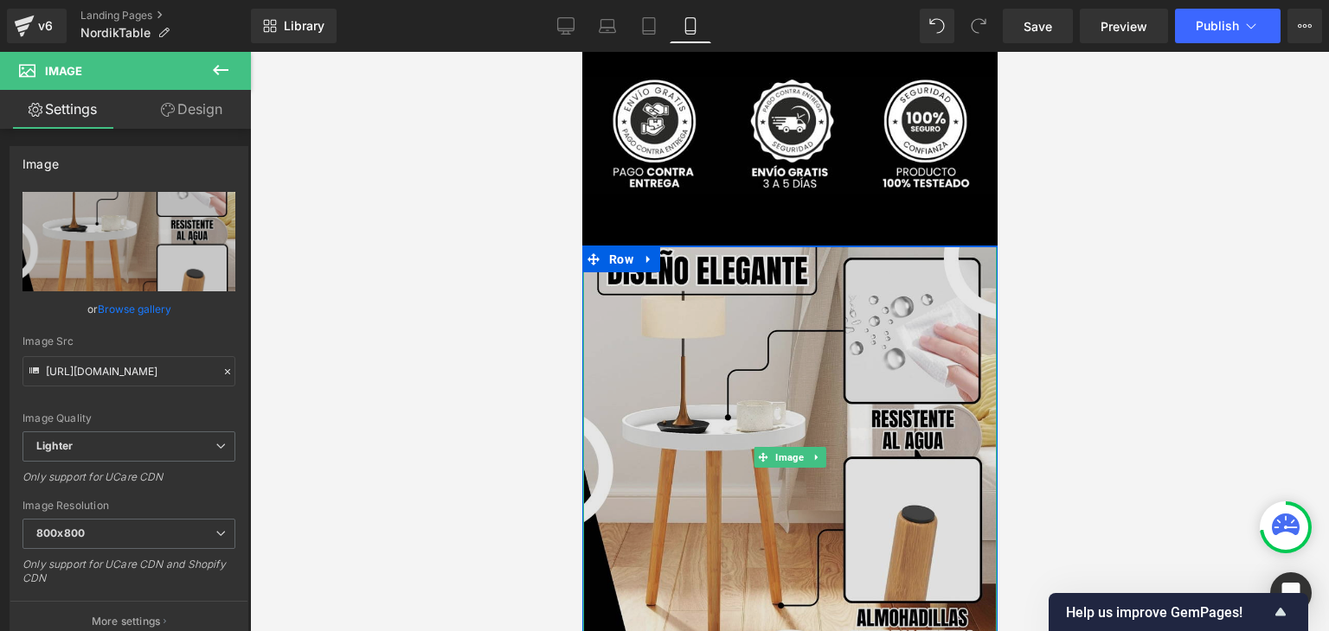
type input "https://ucarecdn.com/0b11e58f-cf03-411e-ae21-9f2cc2a57752/-/format/auto/-/previ…"
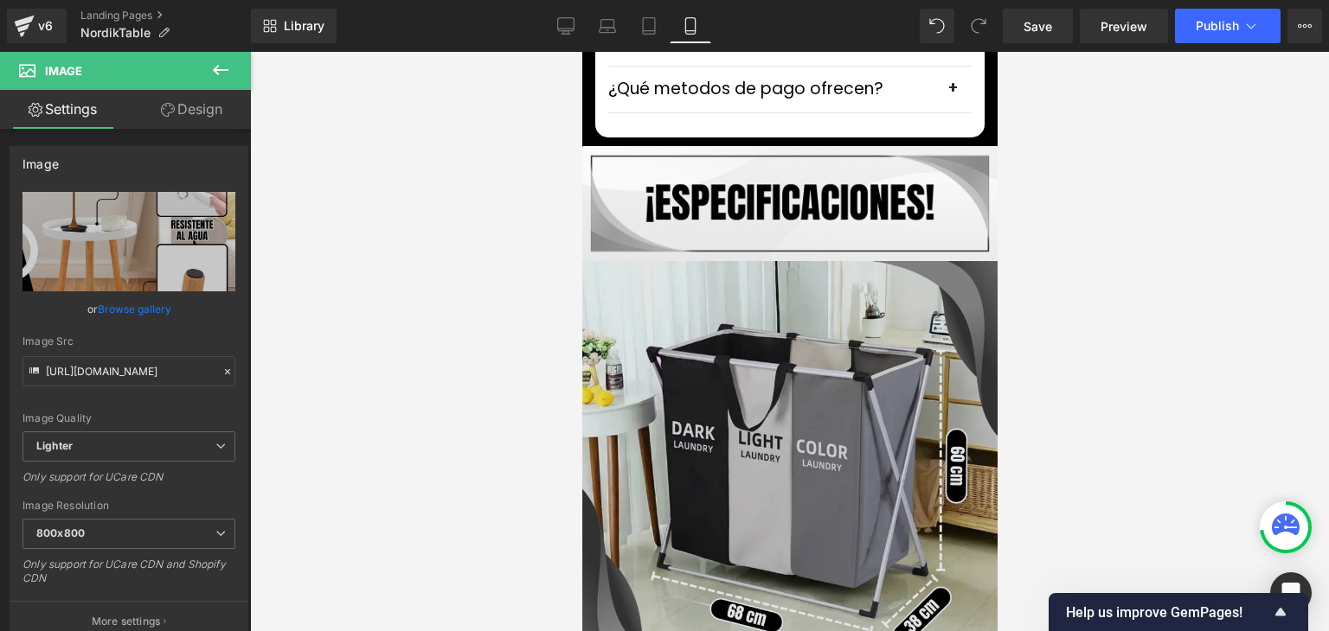
scroll to position [5449, 0]
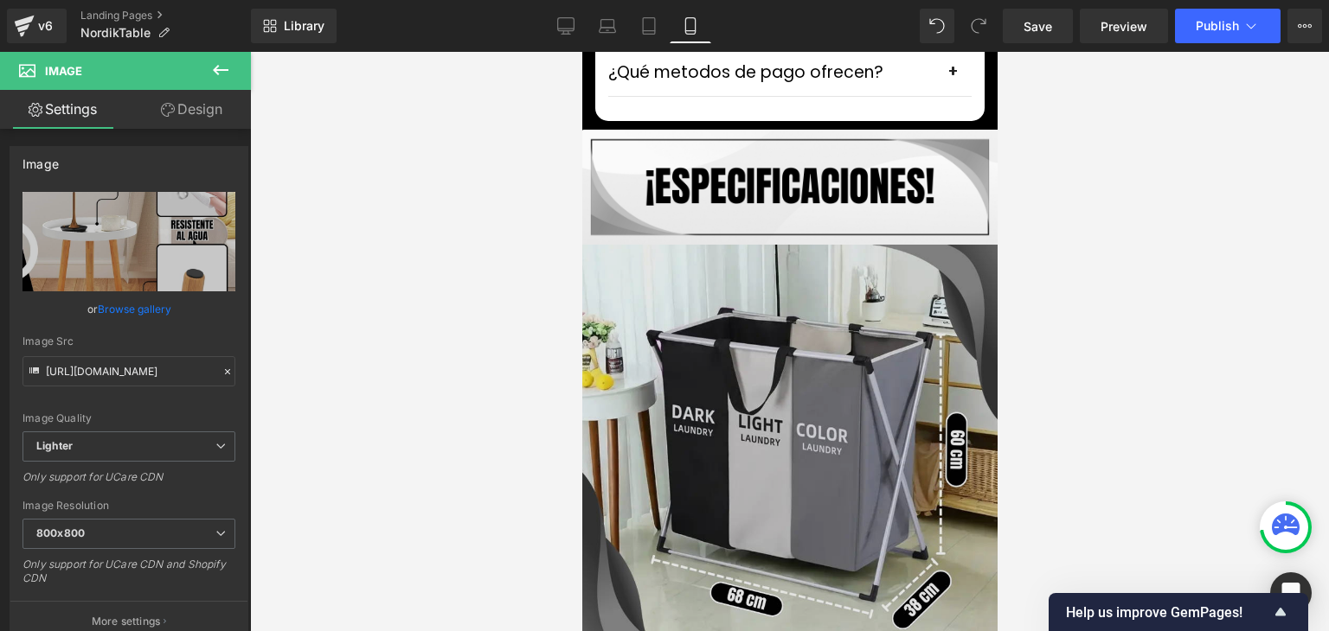
click at [836, 295] on img at bounding box center [789, 459] width 420 height 429
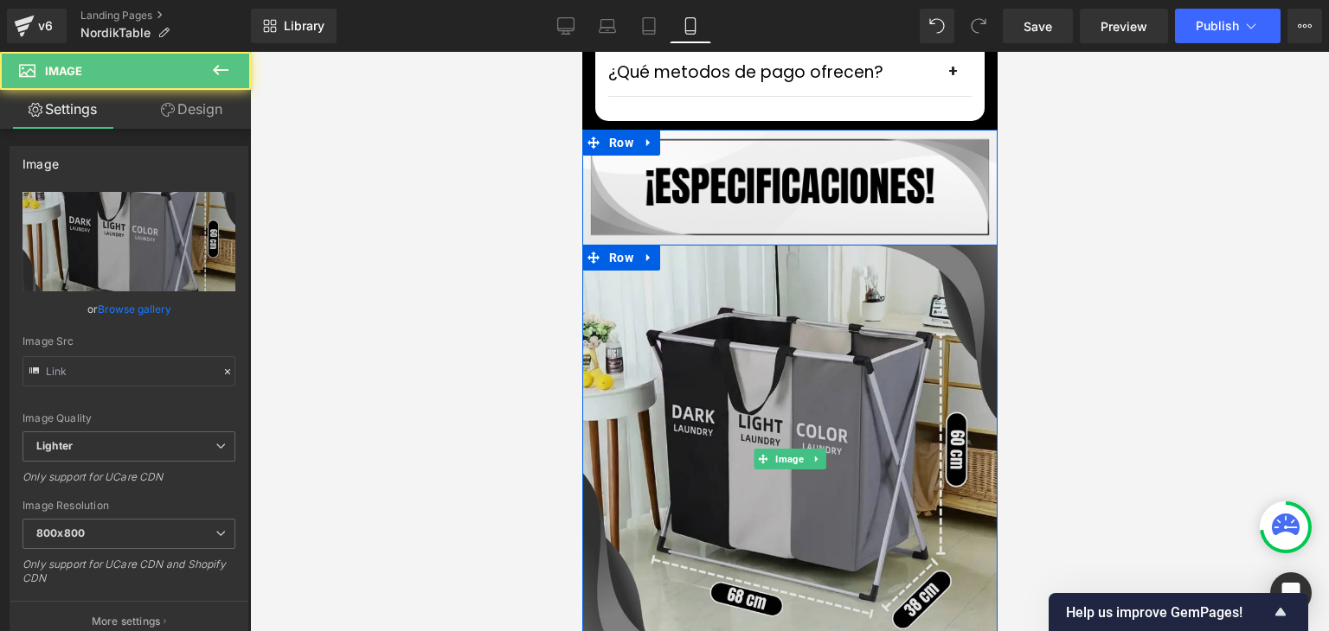
type input "https://ucarecdn.com/3bb62275-7151-495e-a102-8d2131ac4e96/-/format/auto/-/previ…"
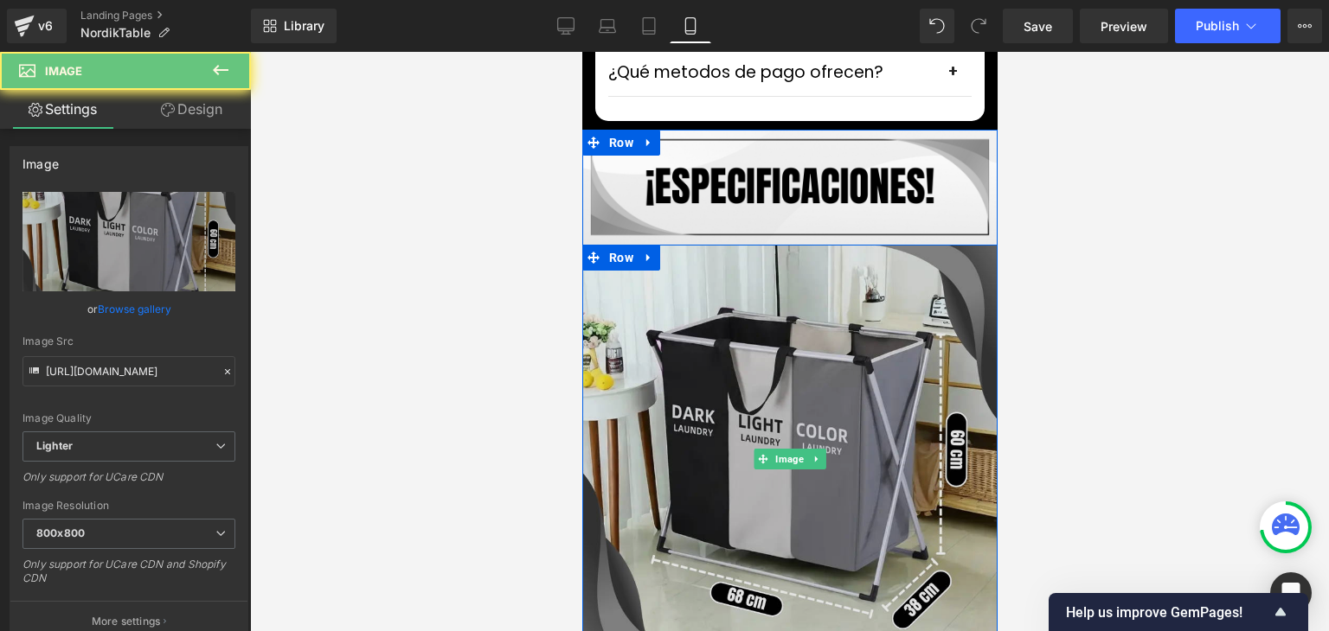
click at [807, 348] on img at bounding box center [789, 459] width 420 height 429
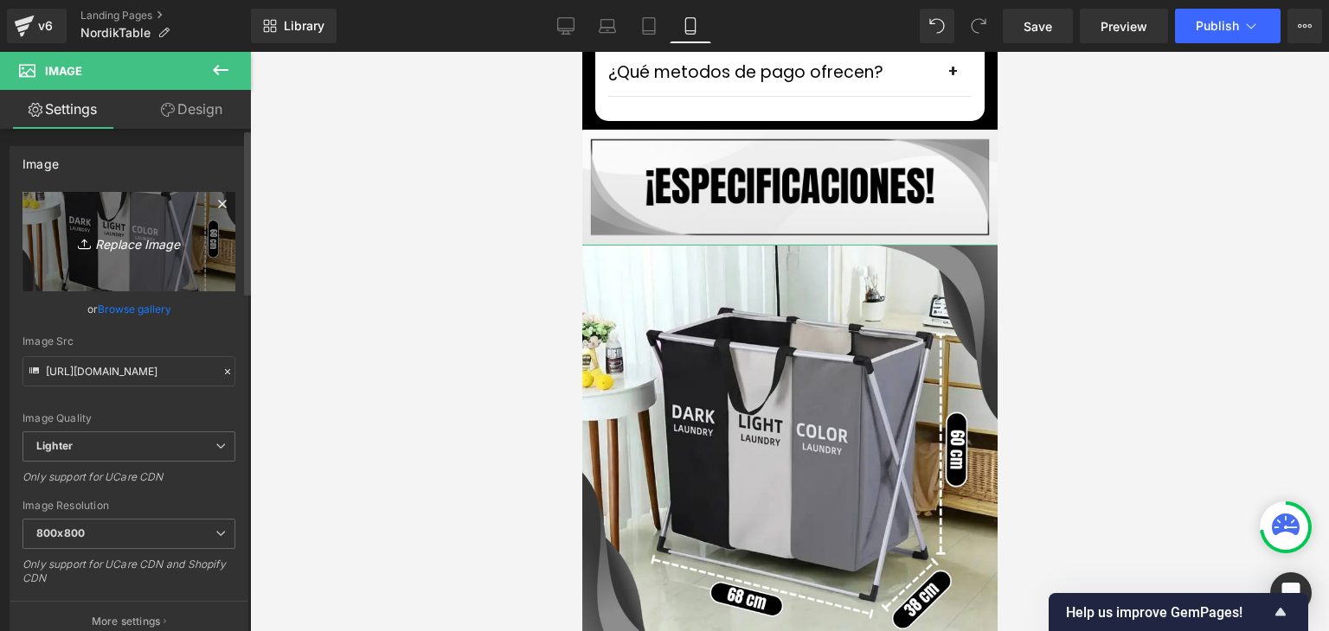
click at [137, 250] on icon "Replace Image" at bounding box center [129, 242] width 138 height 22
type input "C:\fakepath\5.webp"
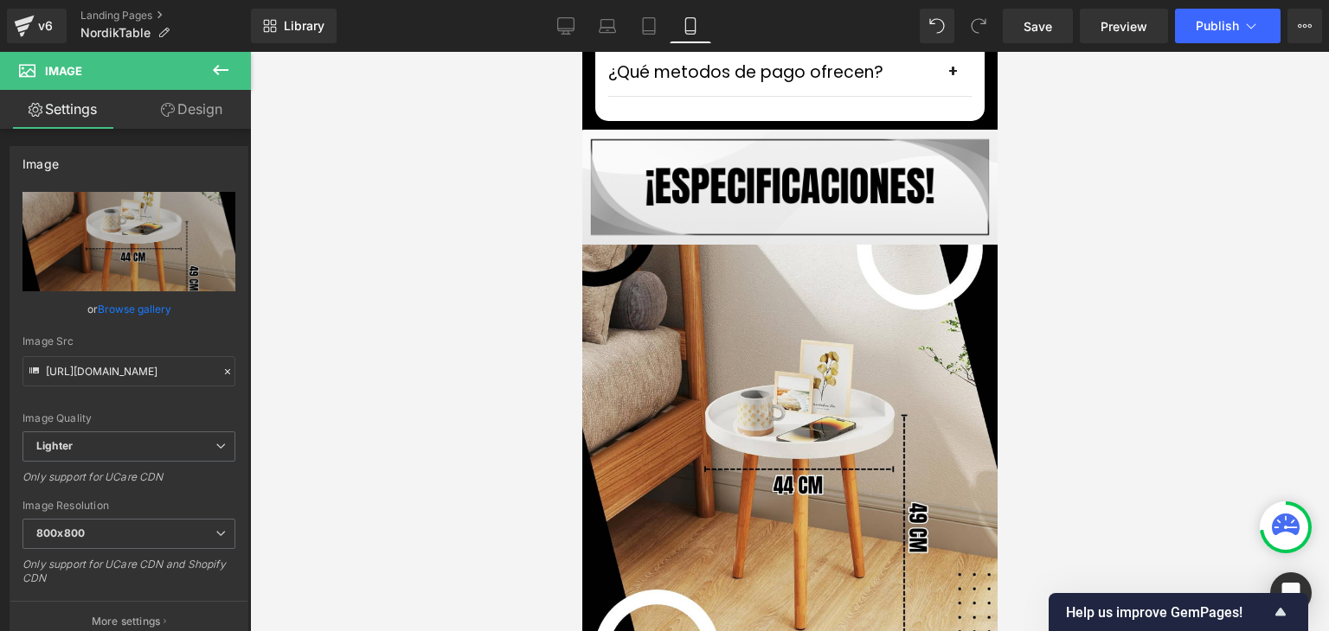
type input "https://ucarecdn.com/34be0785-1e53-4c10-82fe-16eedcc4af79/-/format/auto/-/previ…"
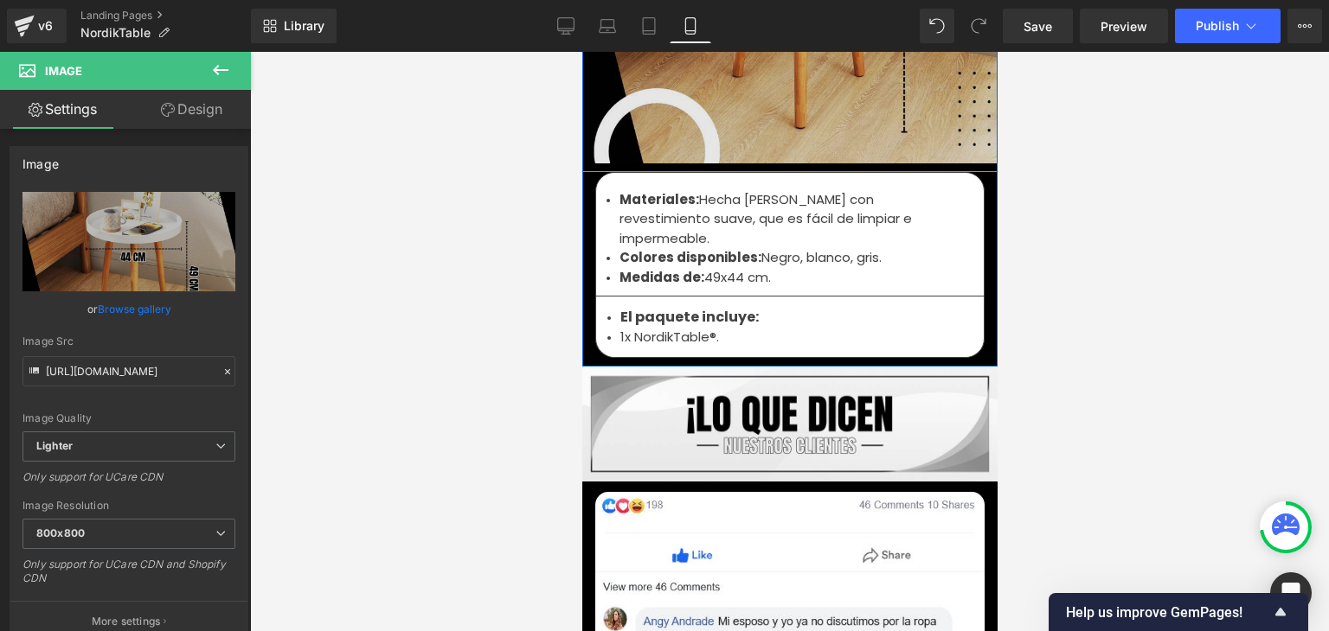
scroll to position [5968, 0]
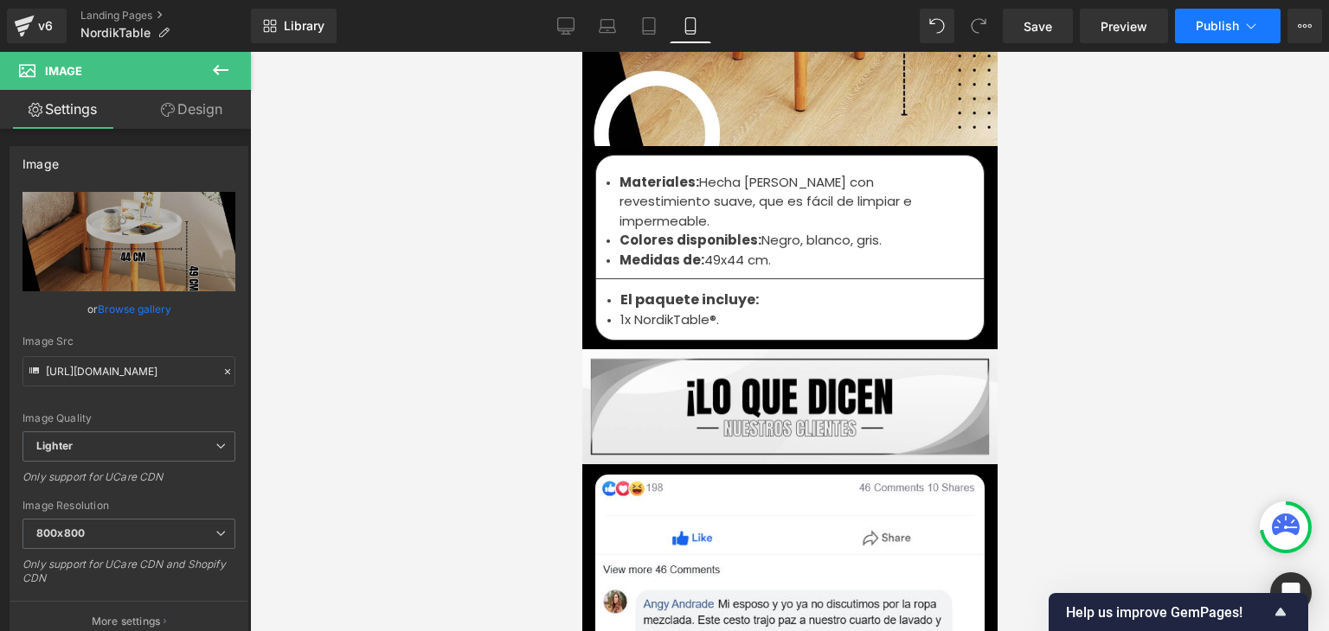
click at [1226, 29] on span "Publish" at bounding box center [1216, 26] width 43 height 14
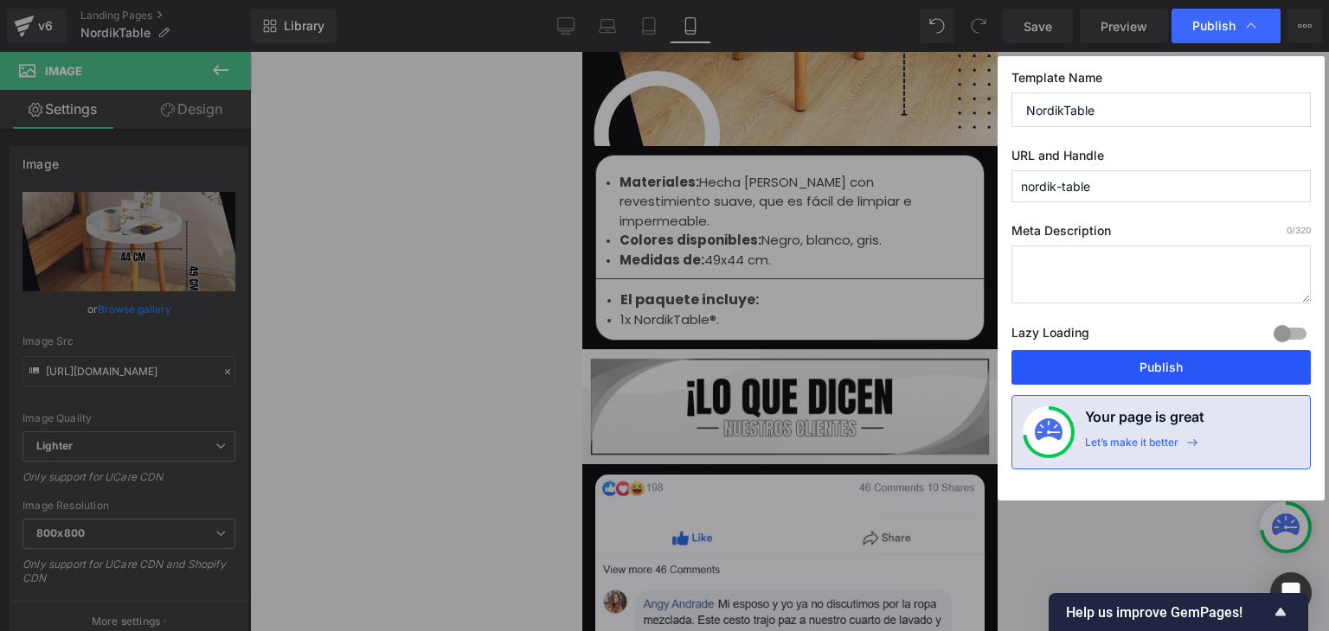
click at [1166, 365] on button "Publish" at bounding box center [1160, 367] width 299 height 35
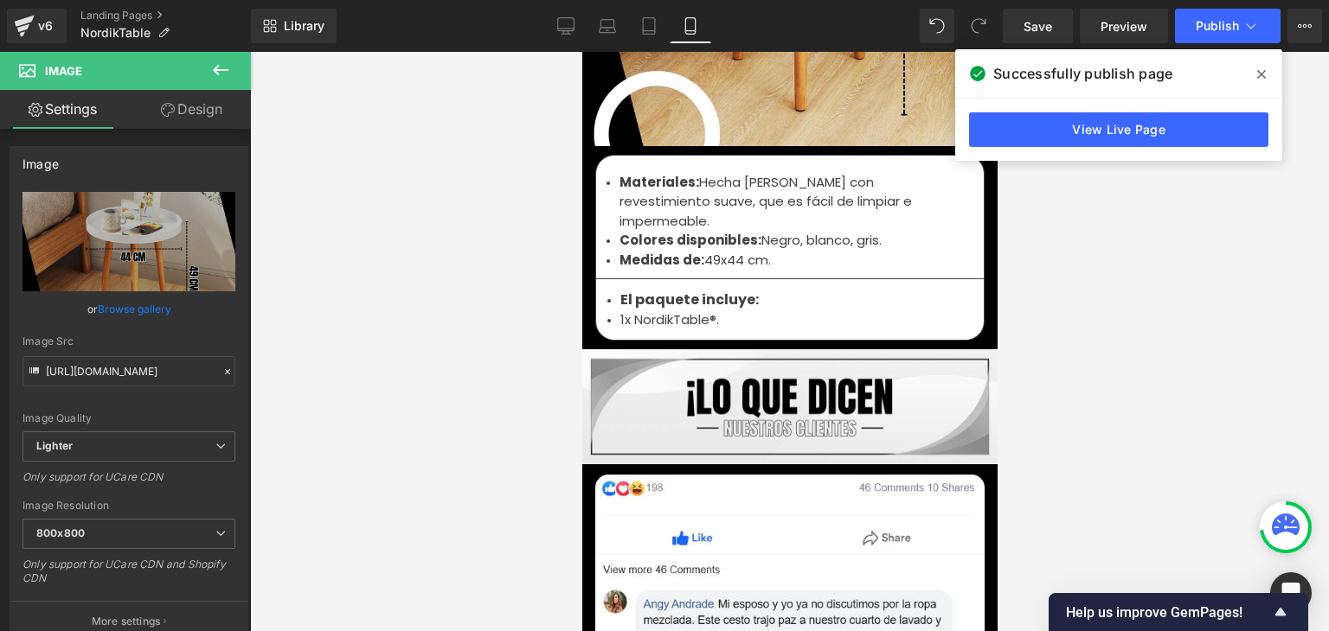
click at [1259, 77] on icon at bounding box center [1261, 74] width 9 height 14
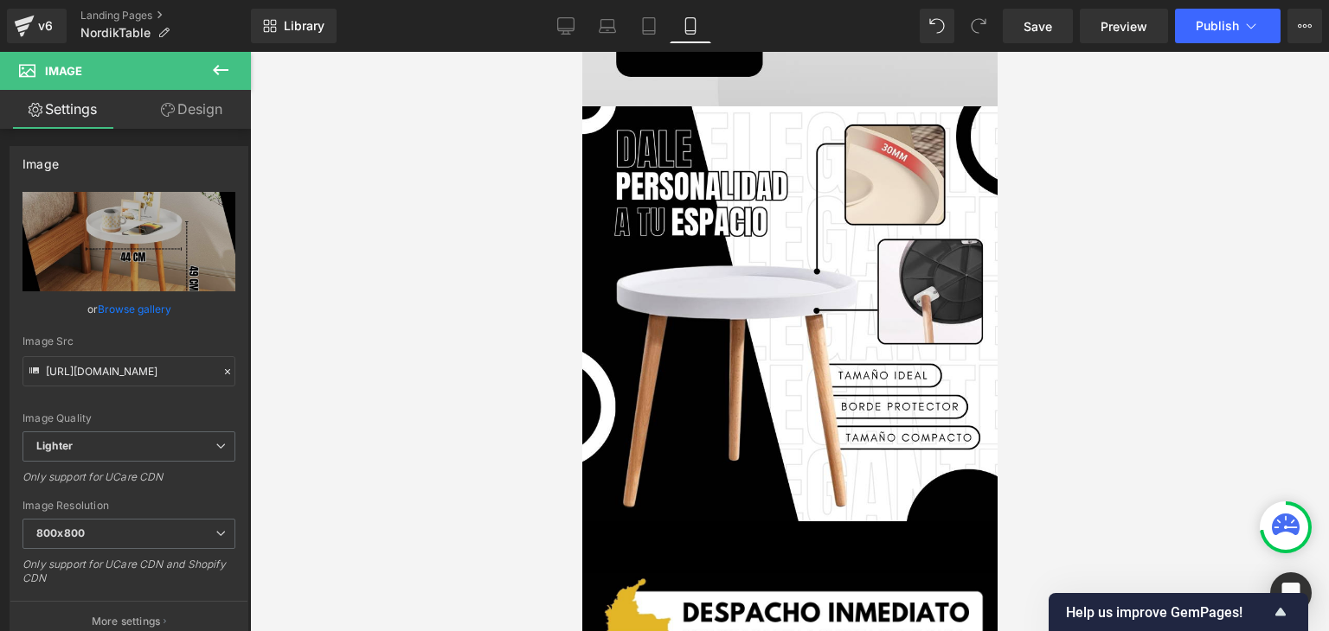
scroll to position [2595, 0]
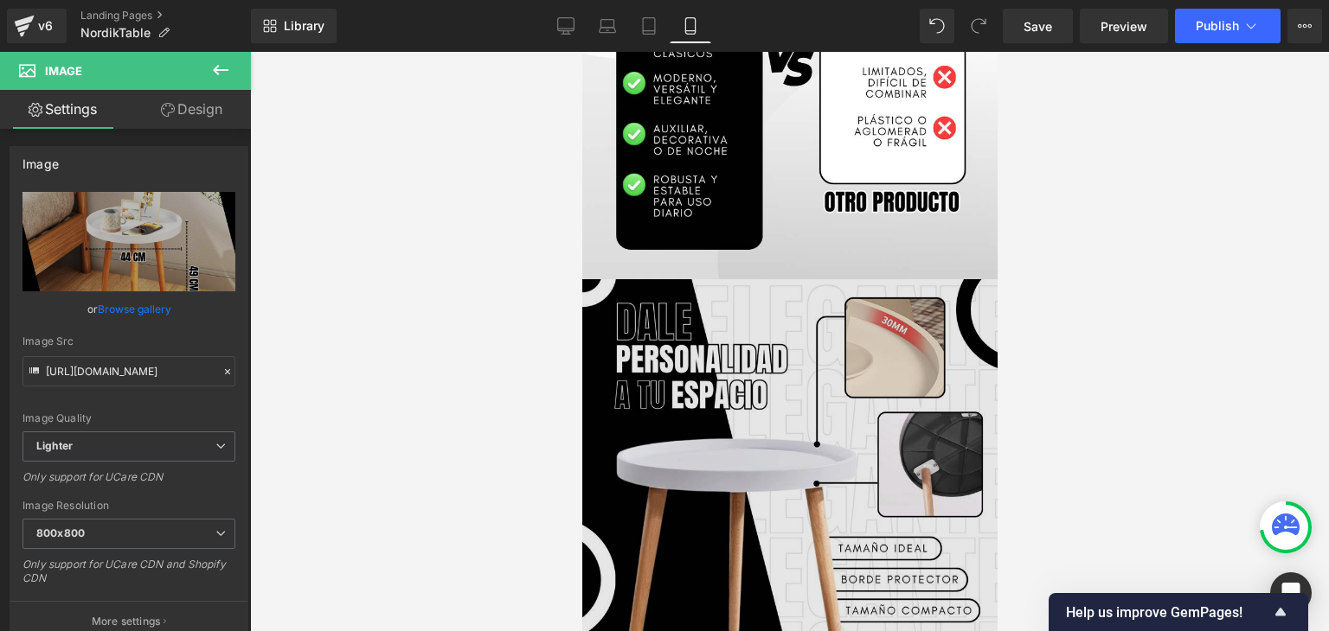
click at [779, 373] on img at bounding box center [788, 486] width 415 height 415
click at [770, 279] on img at bounding box center [788, 486] width 415 height 415
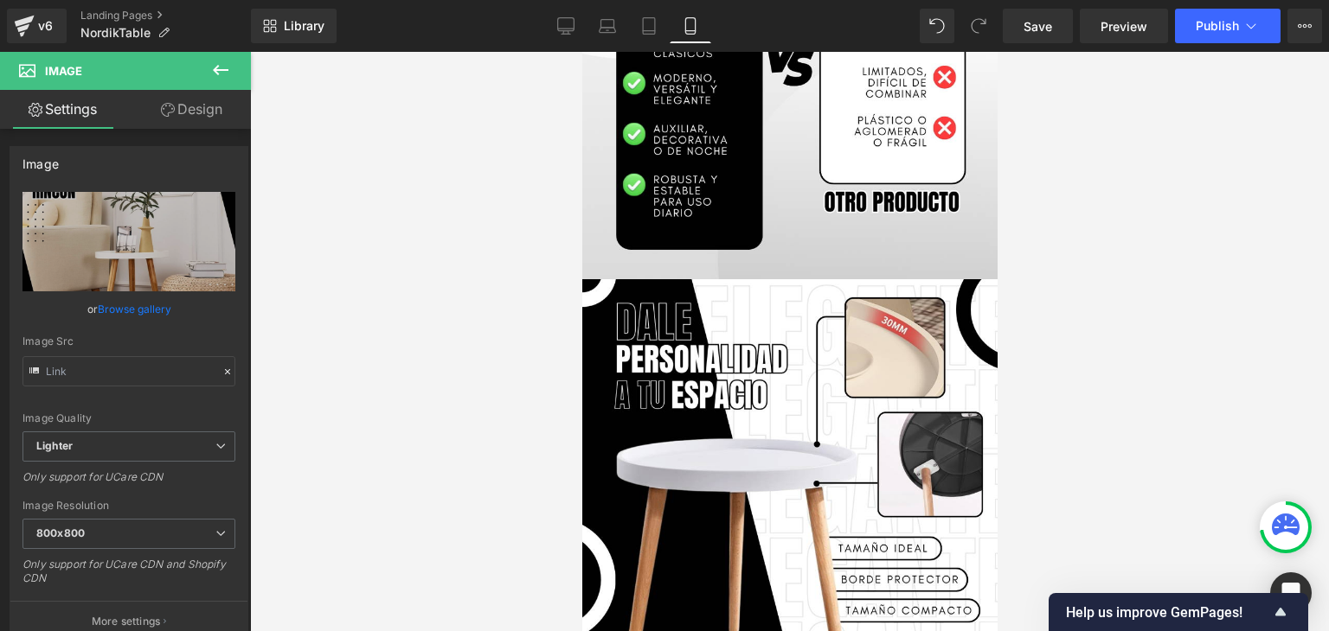
scroll to position [1816, 0]
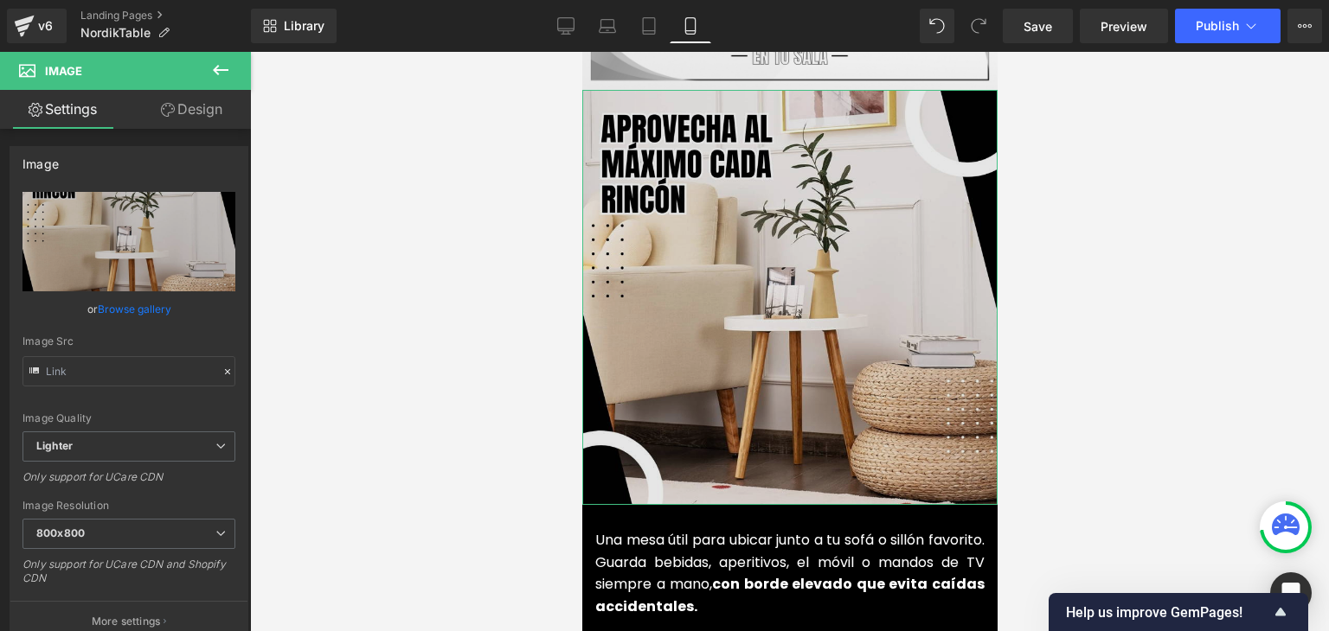
type input "https://ucarecdn.com/9e467bcf-c34a-42d9-bd30-901ec3ae7284/-/format/auto/-/previ…"
click at [771, 247] on img at bounding box center [788, 297] width 415 height 415
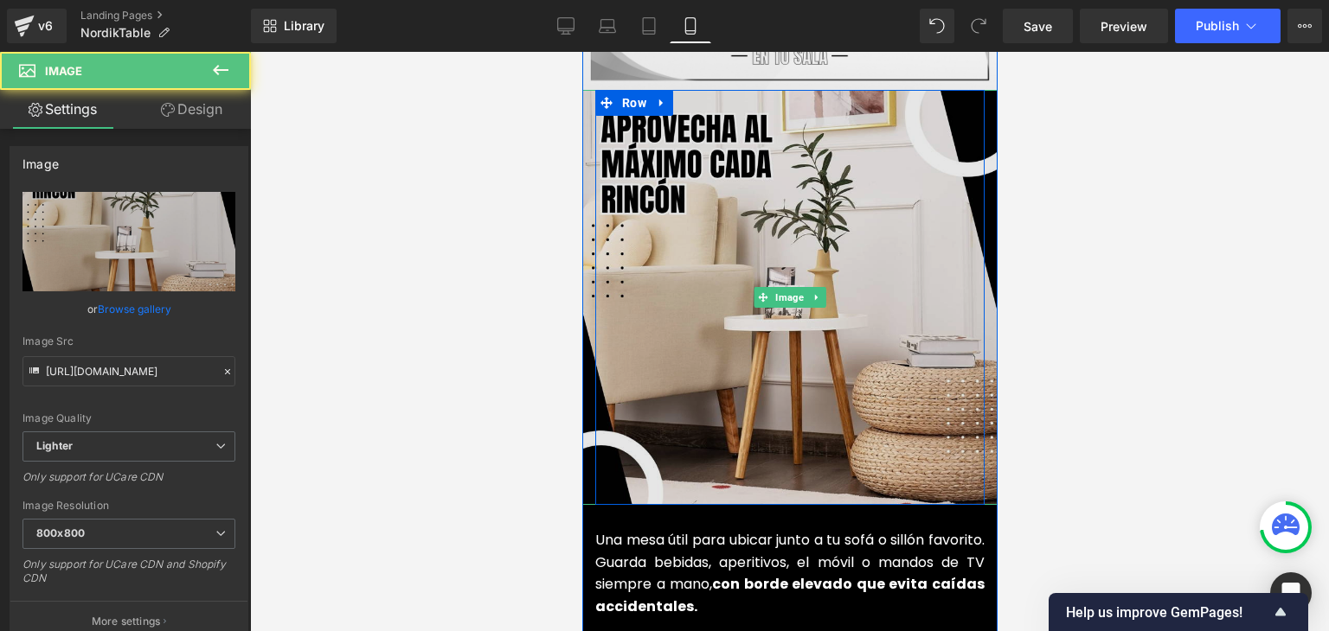
click at [797, 252] on img at bounding box center [788, 297] width 415 height 415
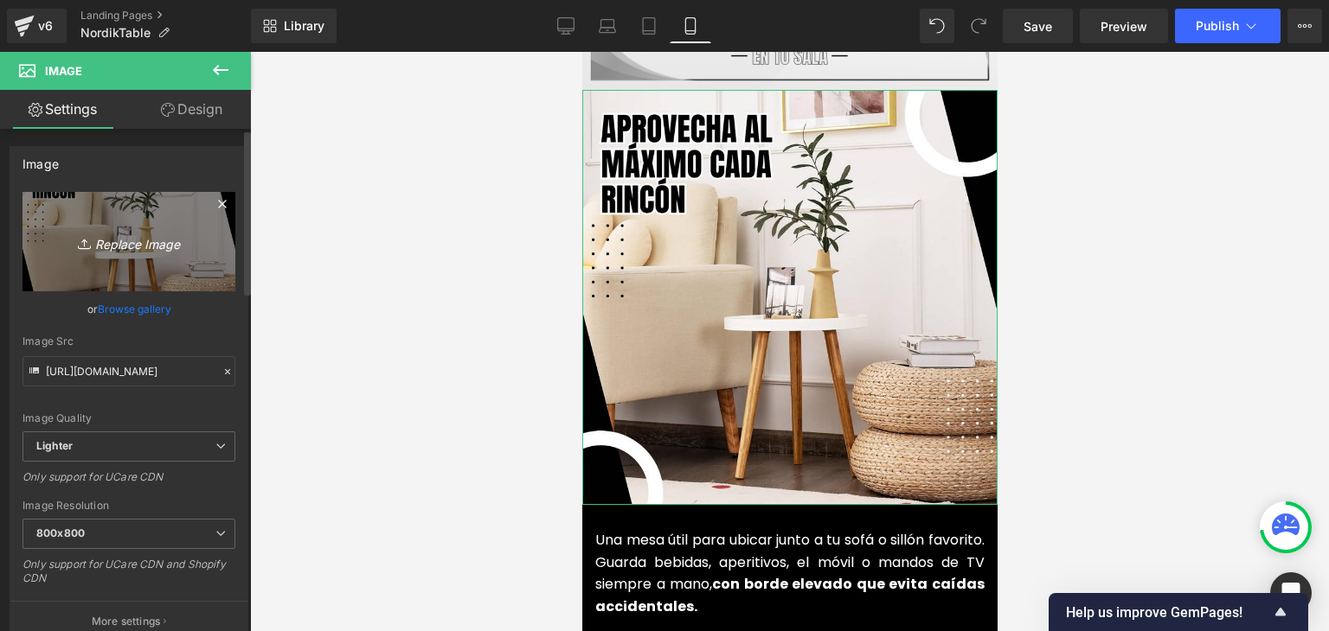
click at [166, 240] on icon "Replace Image" at bounding box center [129, 242] width 138 height 22
type input "C:\fakepath\Imagenes landing 4.webp"
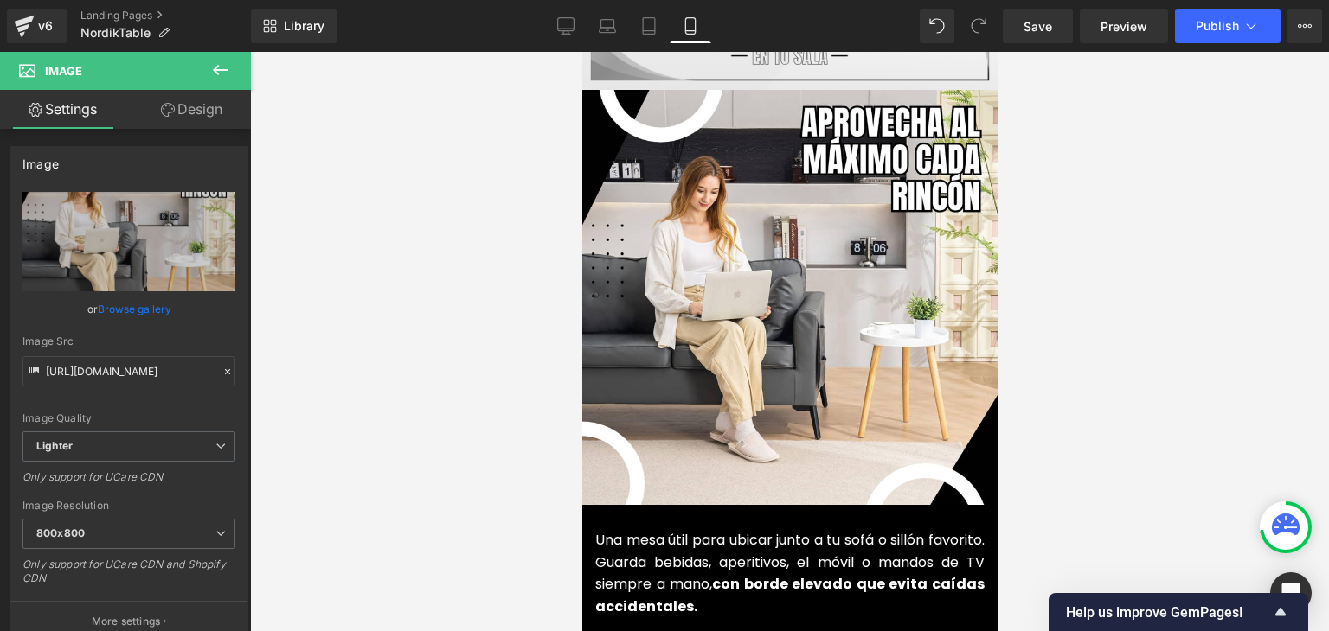
type input "https://ucarecdn.com/30421781-d4fa-418c-be5c-661b94d9a5e3/-/format/auto/-/previ…"
click at [1218, 20] on span "Publish" at bounding box center [1216, 26] width 43 height 14
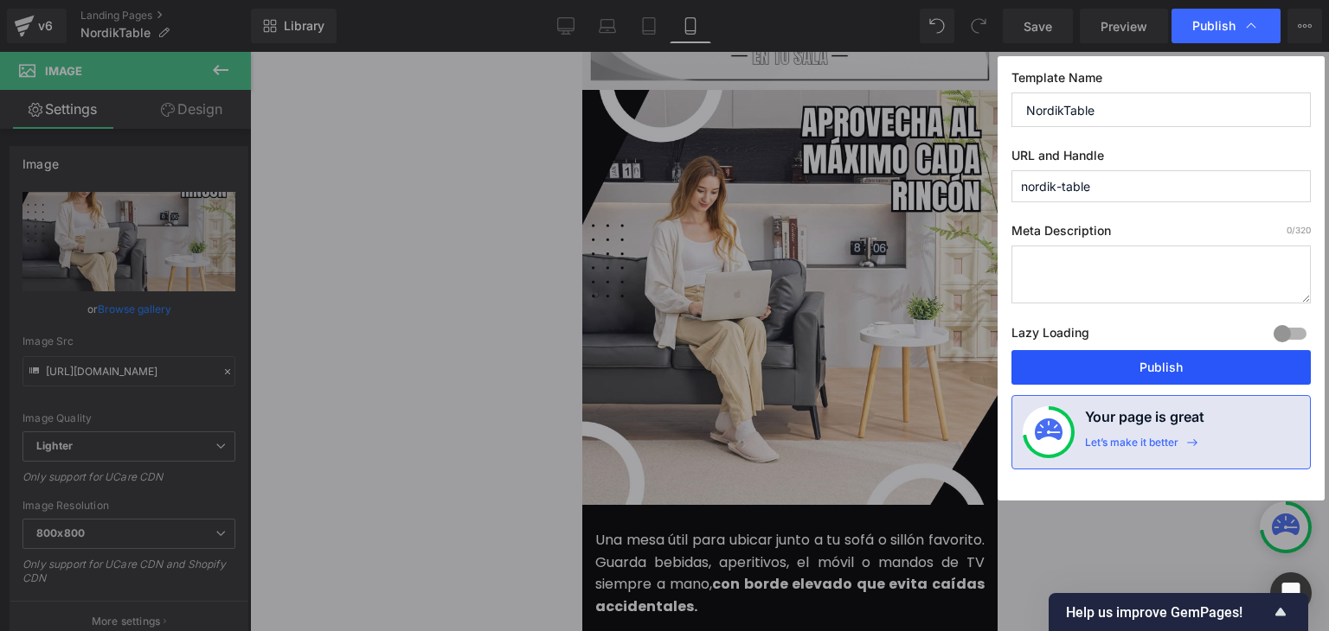
click at [1169, 358] on button "Publish" at bounding box center [1160, 367] width 299 height 35
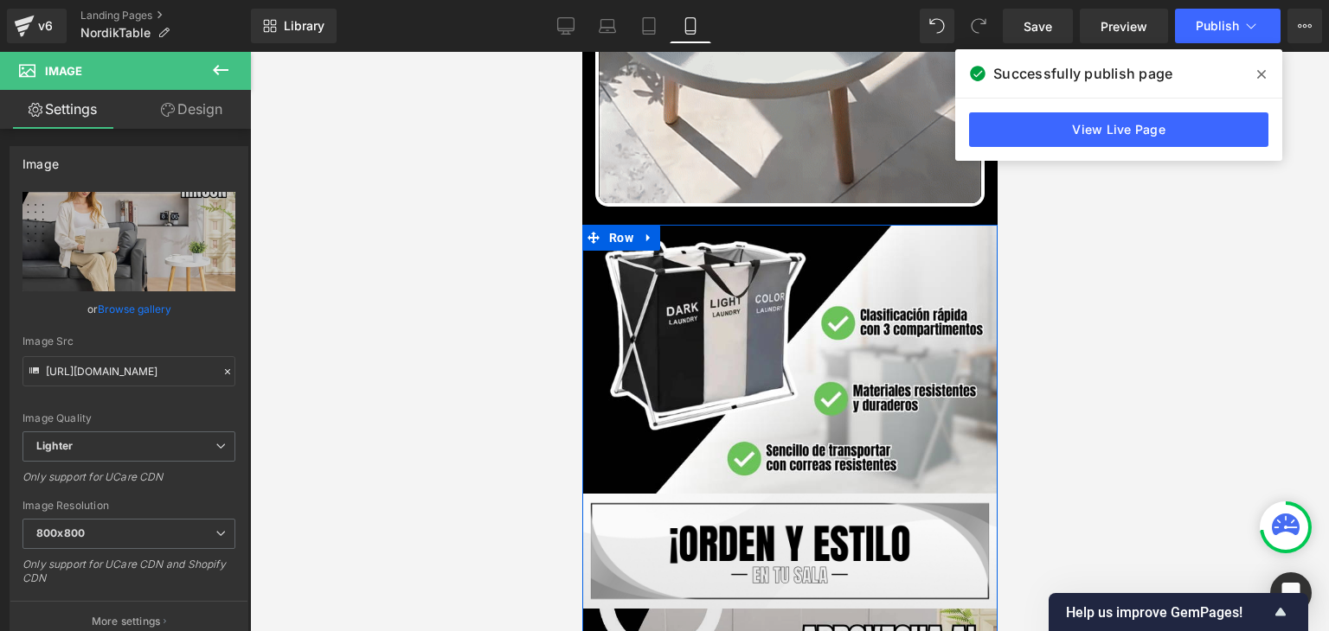
scroll to position [1211, 0]
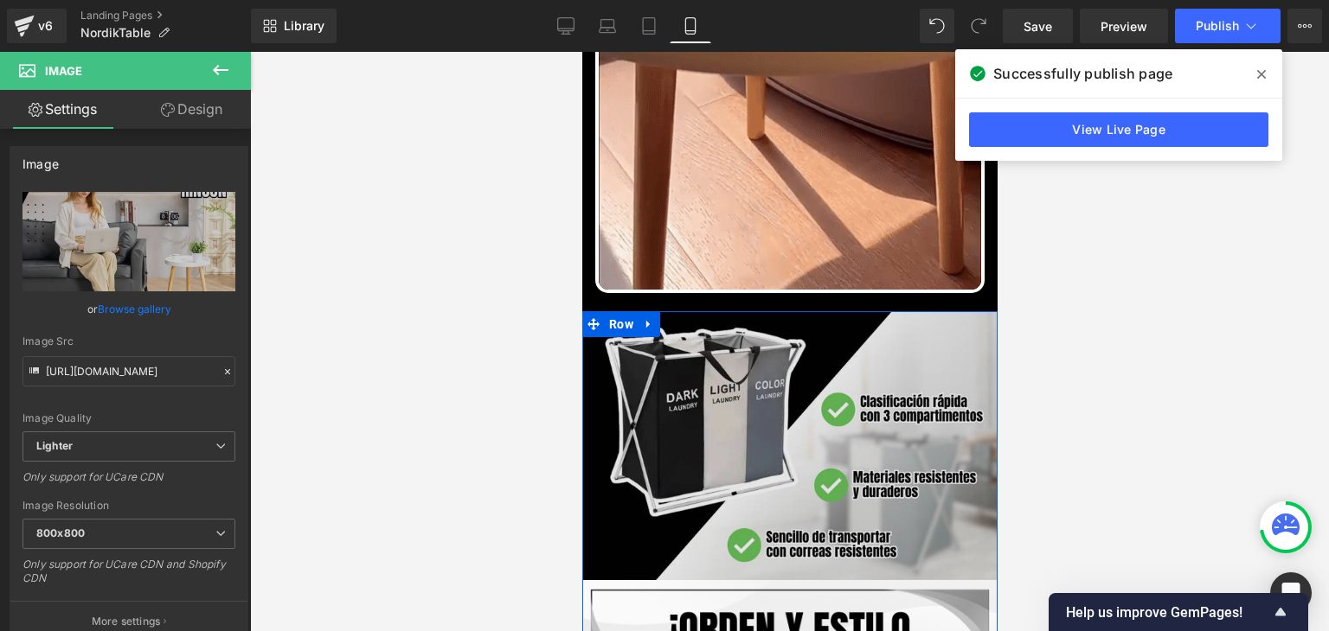
click at [769, 311] on img at bounding box center [788, 445] width 415 height 269
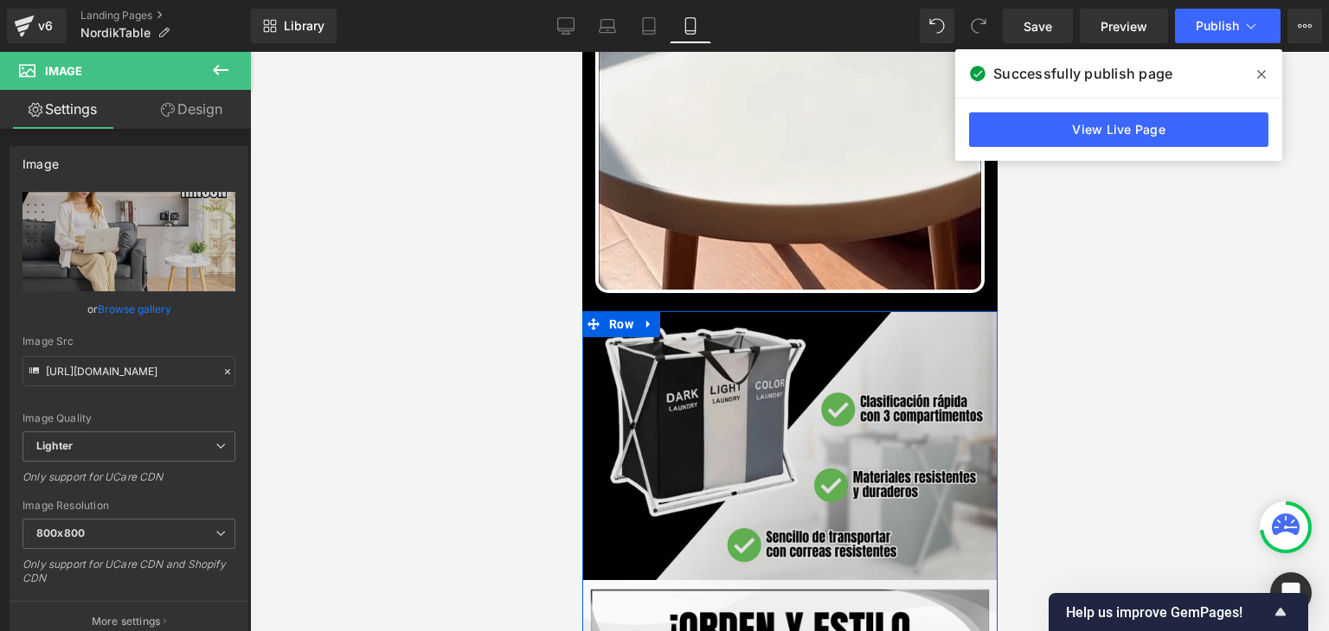
click at [762, 359] on img at bounding box center [788, 445] width 415 height 269
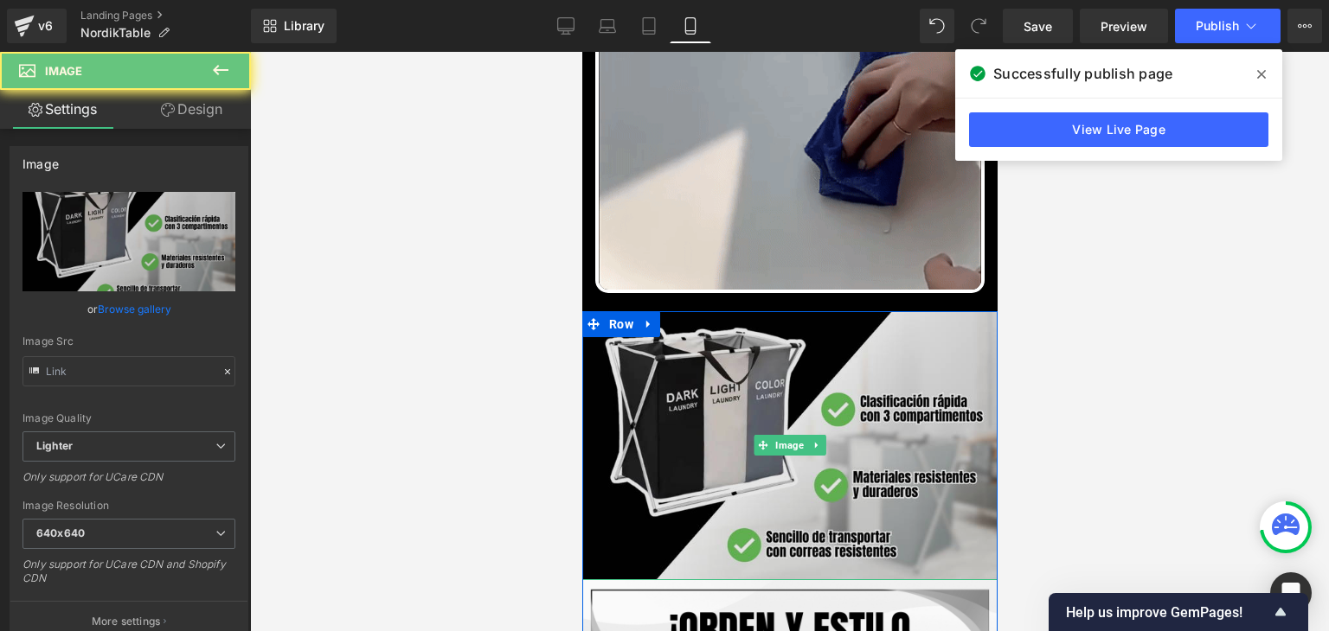
type input "https://ucarecdn.com/0b02cad8-eb55-4b00-a6fa-b12b9e599252/-/format/auto/-/previ…"
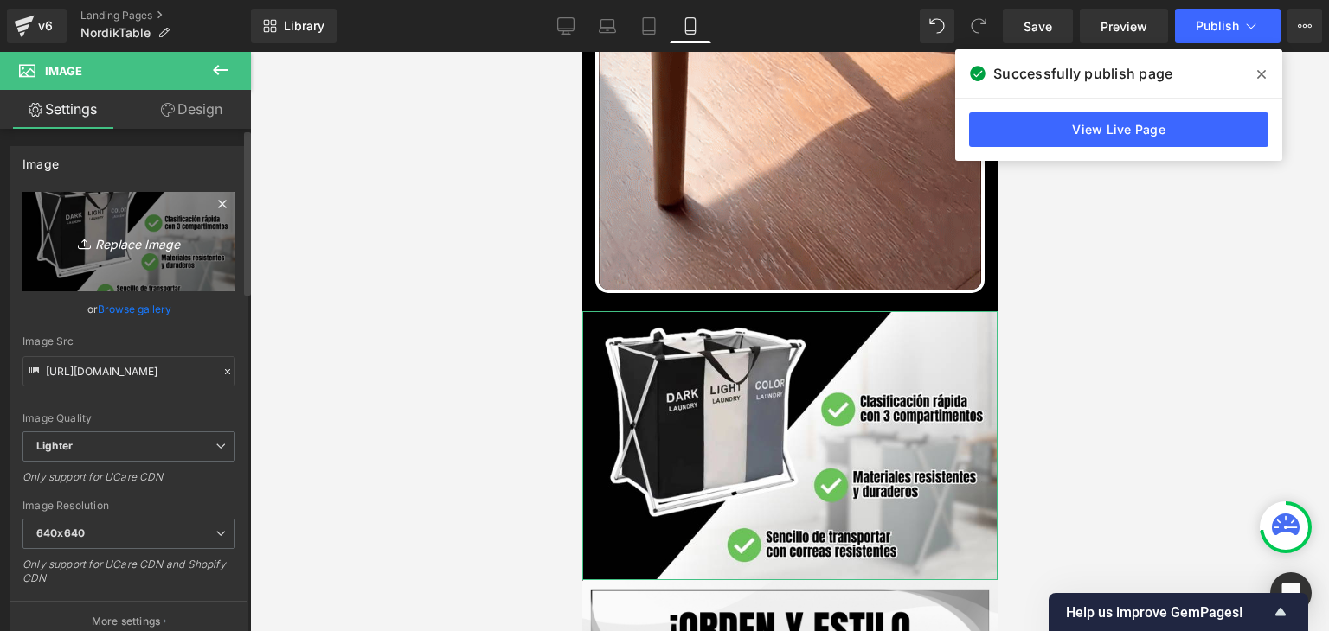
click at [115, 244] on icon "Replace Image" at bounding box center [129, 242] width 138 height 22
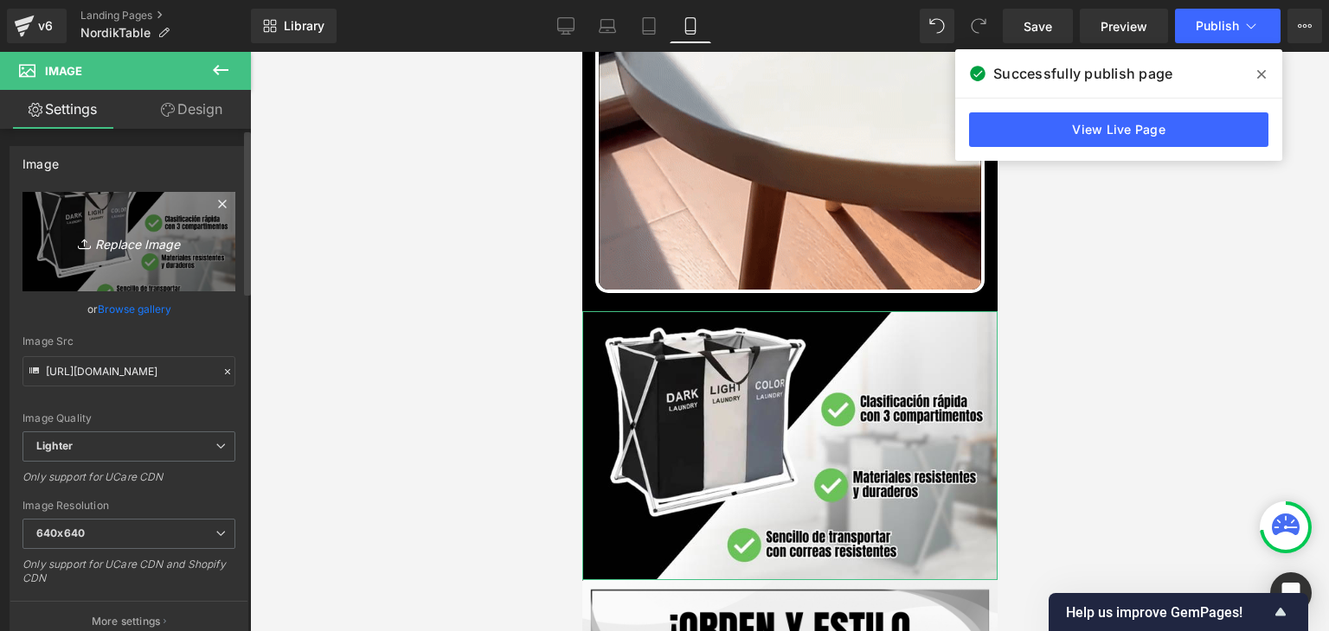
type input "C:\fakepath\BENEFICIOS.webp"
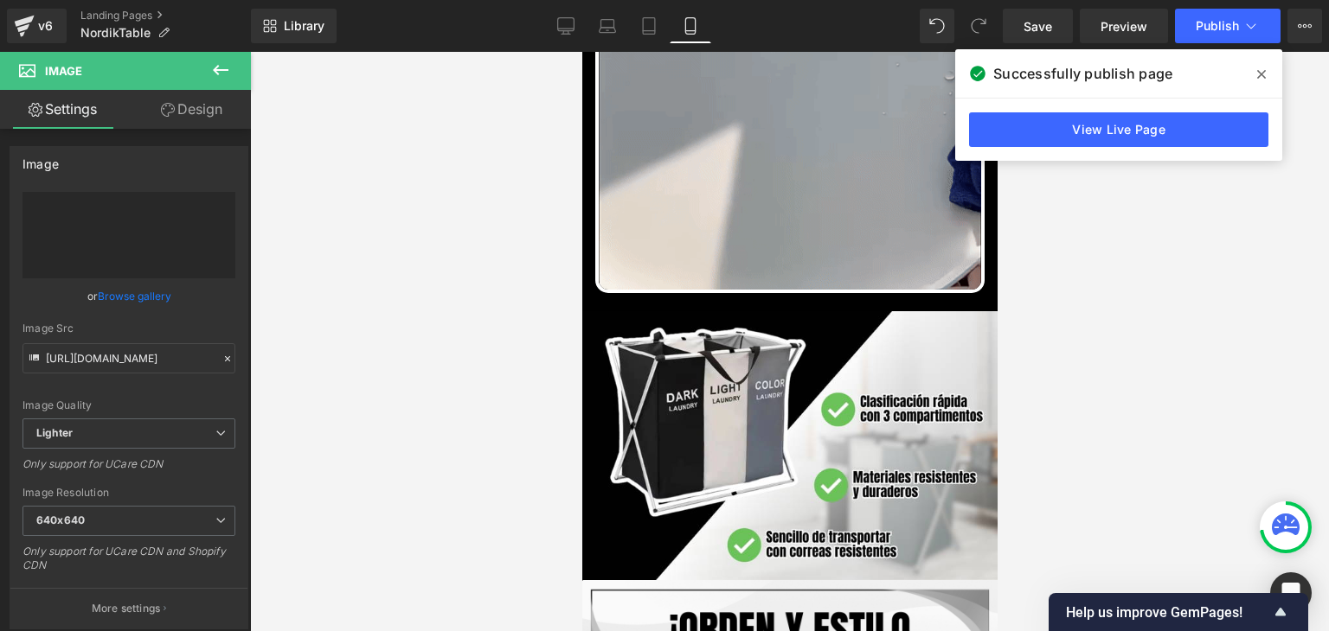
type input "https://ucarecdn.com/b05400ac-5263-46d8-aa93-6422f2b63843/-/format/auto/-/previ…"
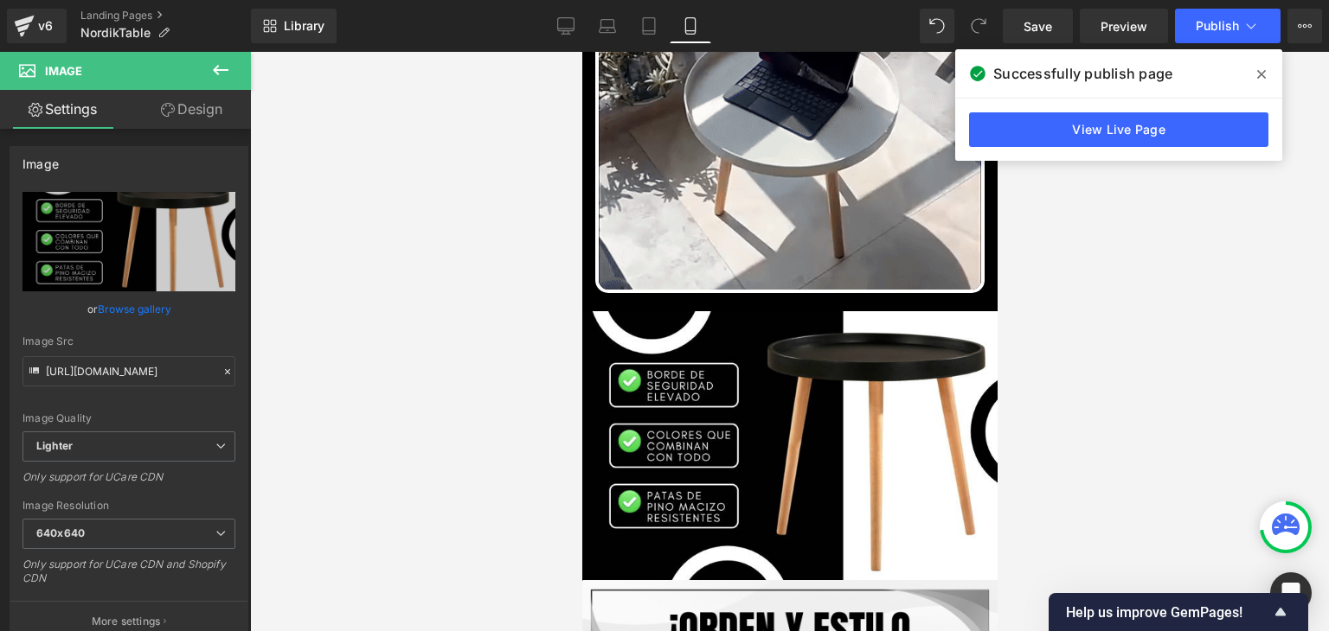
click at [1263, 74] on icon at bounding box center [1261, 74] width 9 height 14
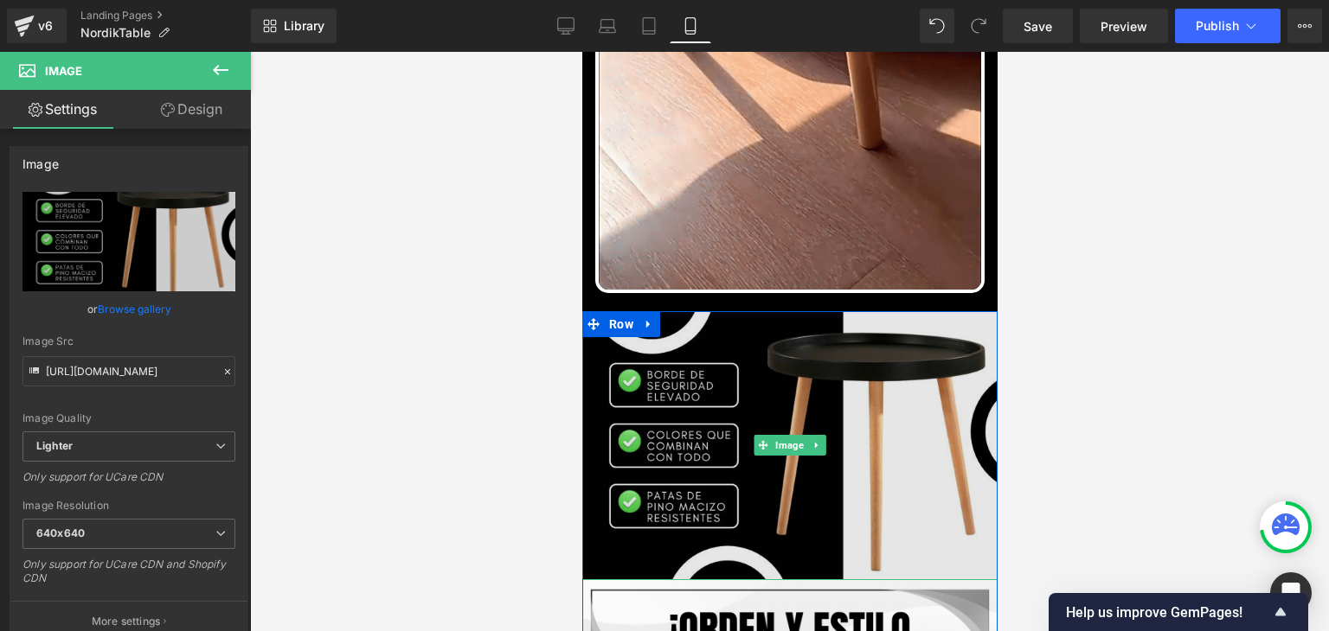
click at [792, 366] on img at bounding box center [788, 445] width 415 height 269
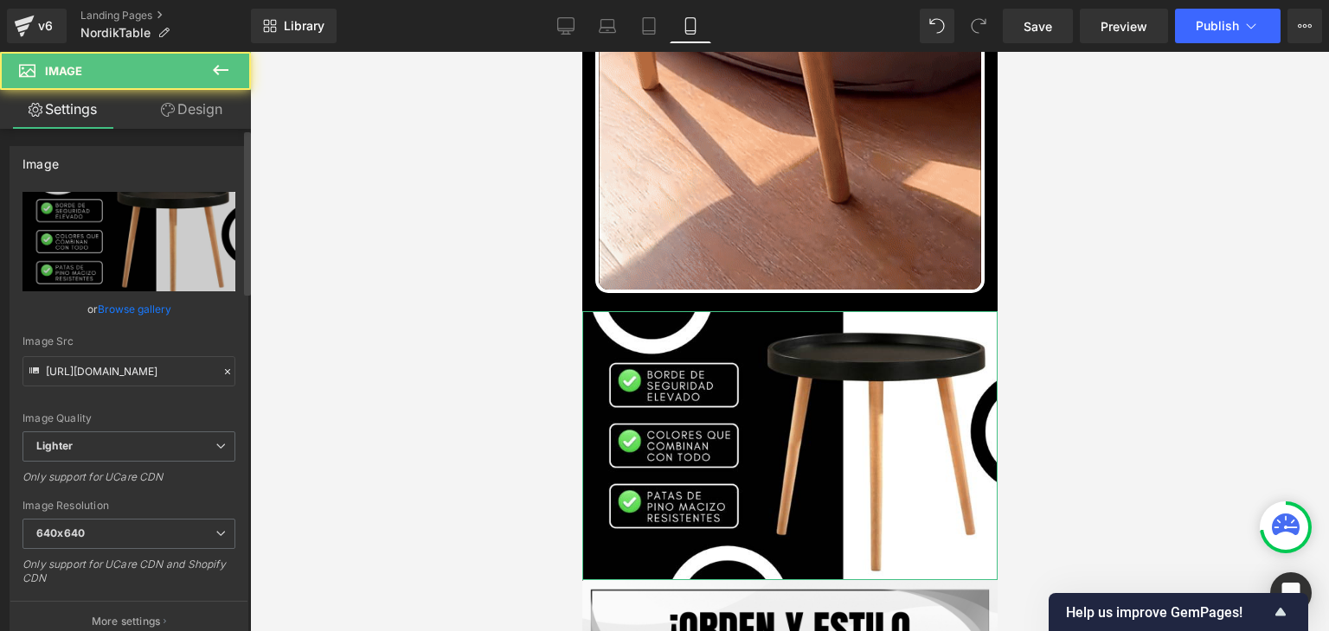
click at [132, 311] on link "Browse gallery" at bounding box center [135, 309] width 74 height 30
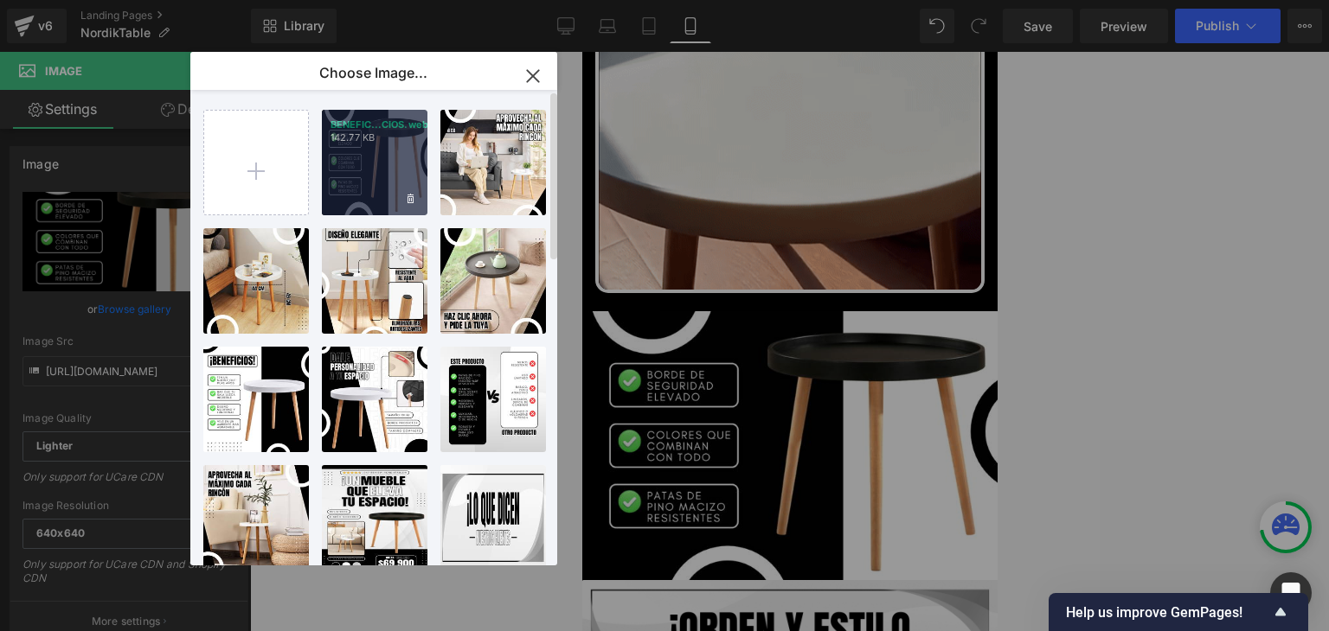
click at [349, 177] on div "BENEFIC...CIOS.webp 142.77 KB" at bounding box center [375, 163] width 106 height 106
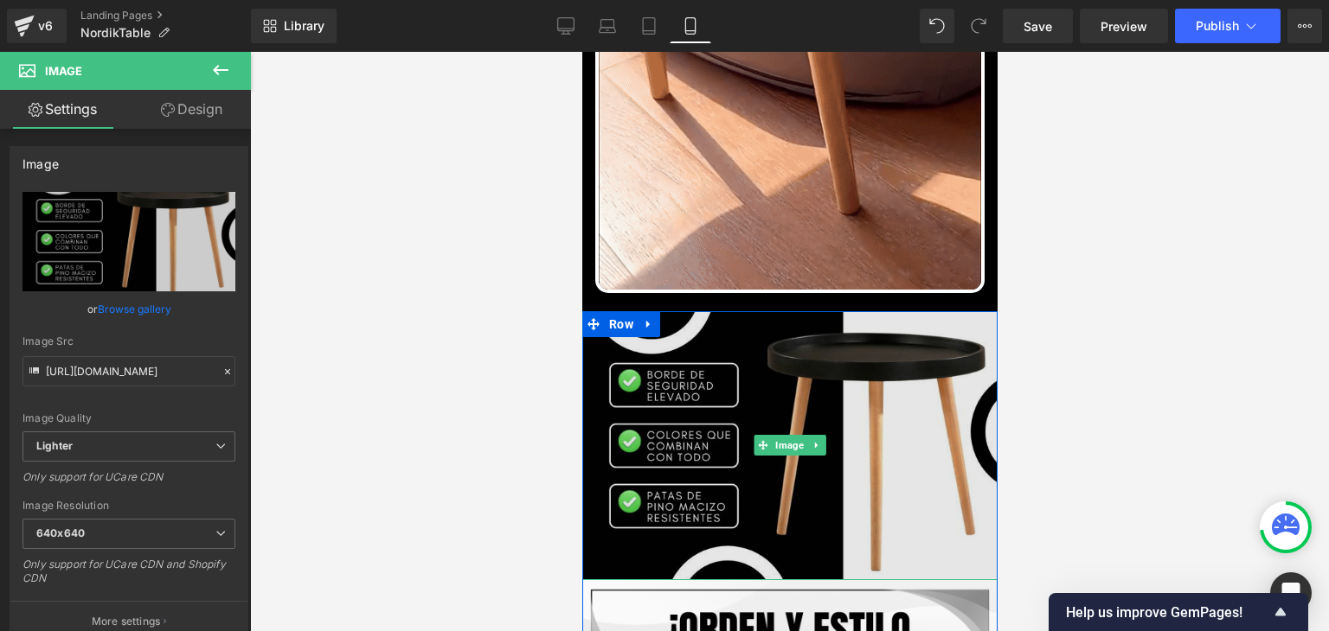
click at [778, 380] on img at bounding box center [788, 445] width 415 height 269
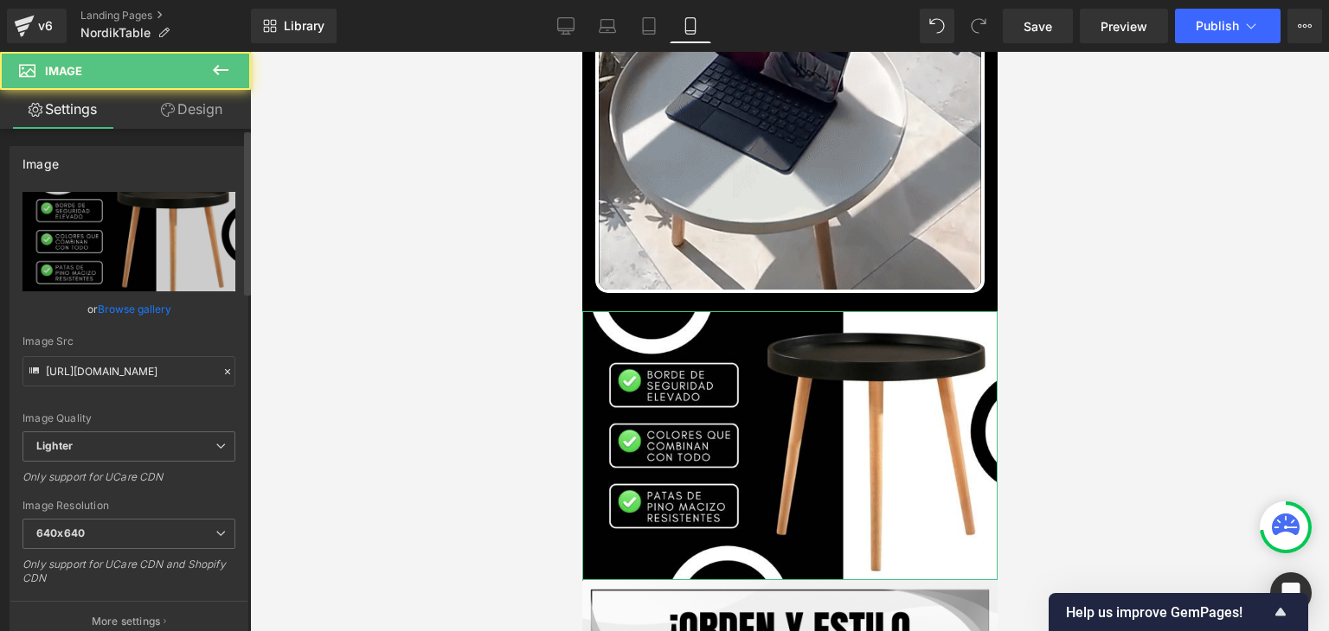
click at [155, 305] on link "Browse gallery" at bounding box center [135, 309] width 74 height 30
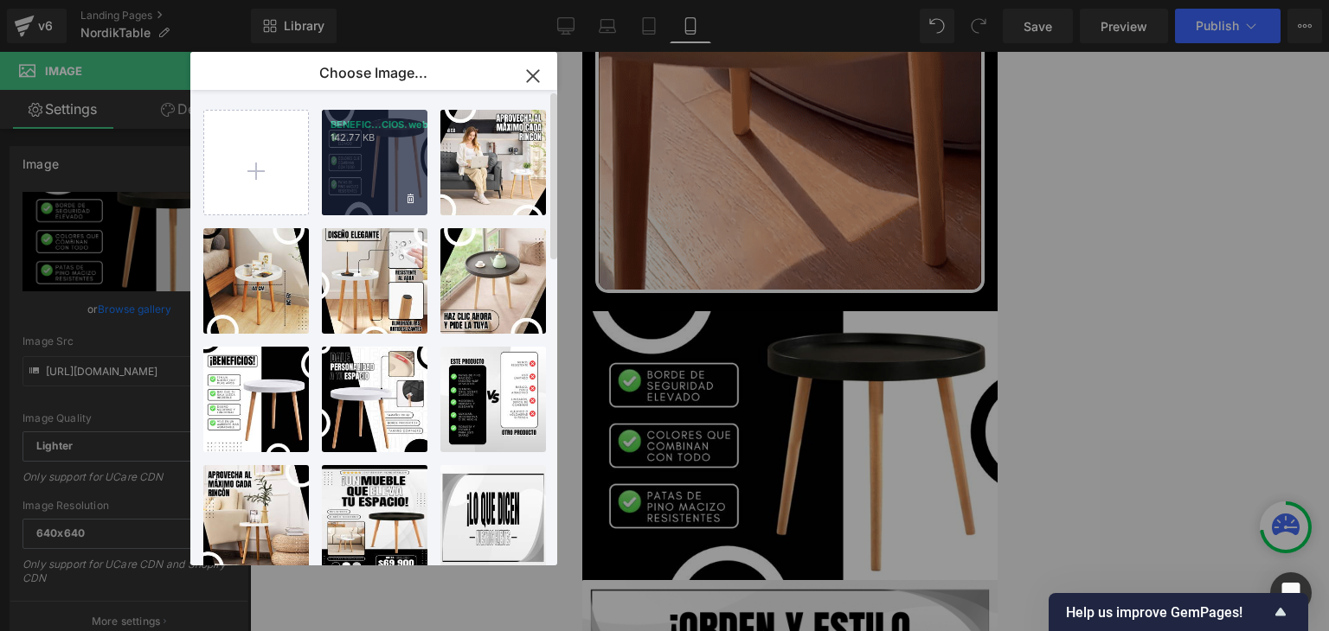
click at [359, 177] on div "BENEFIC...CIOS.webp 142.77 KB" at bounding box center [375, 163] width 106 height 106
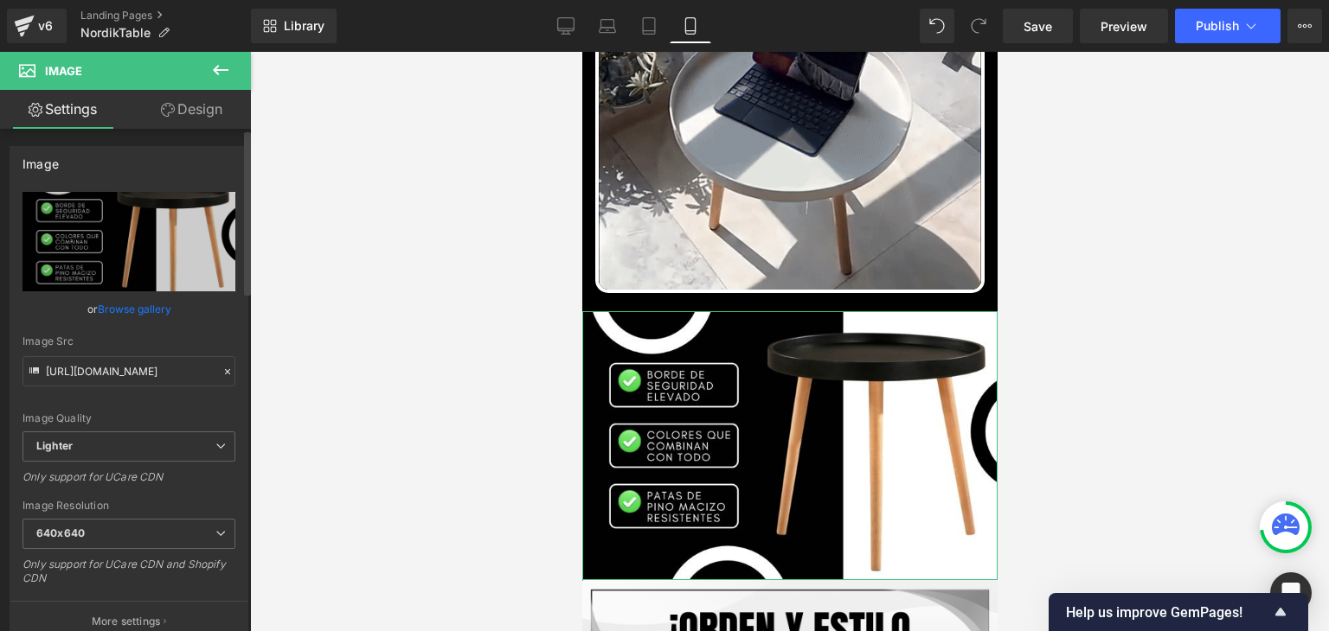
click at [150, 310] on link "Browse gallery" at bounding box center [135, 309] width 74 height 30
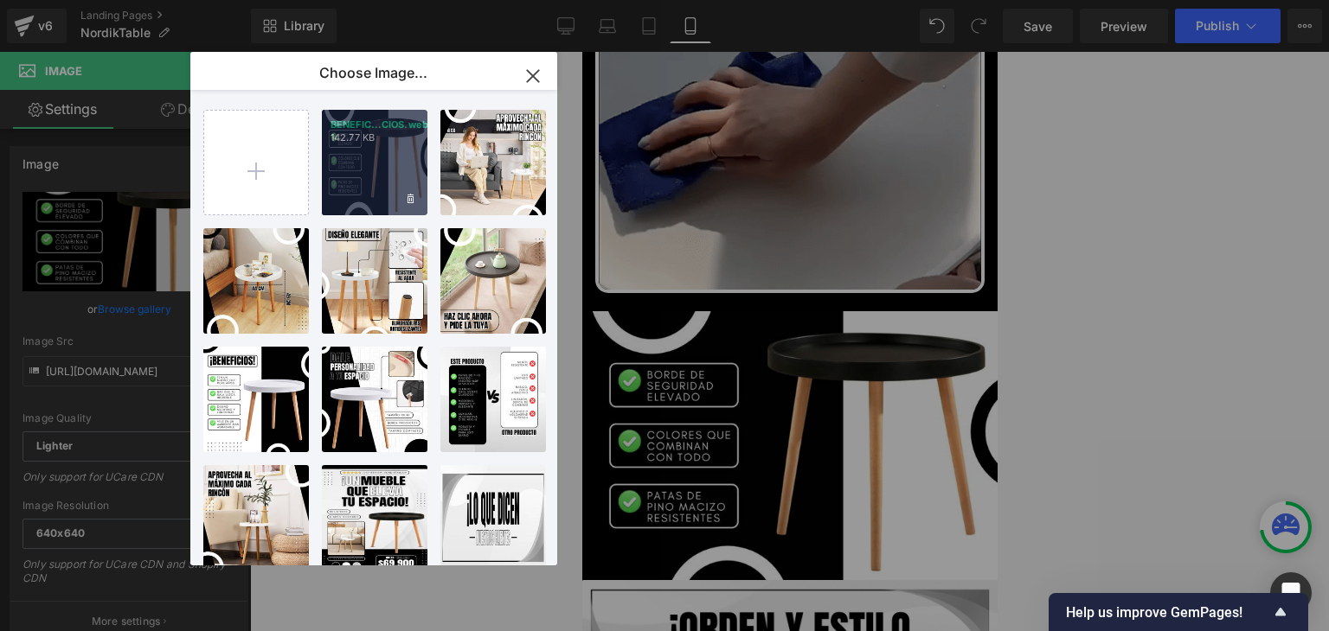
click at [387, 156] on div "BENEFIC...CIOS.webp 142.77 KB" at bounding box center [375, 163] width 106 height 106
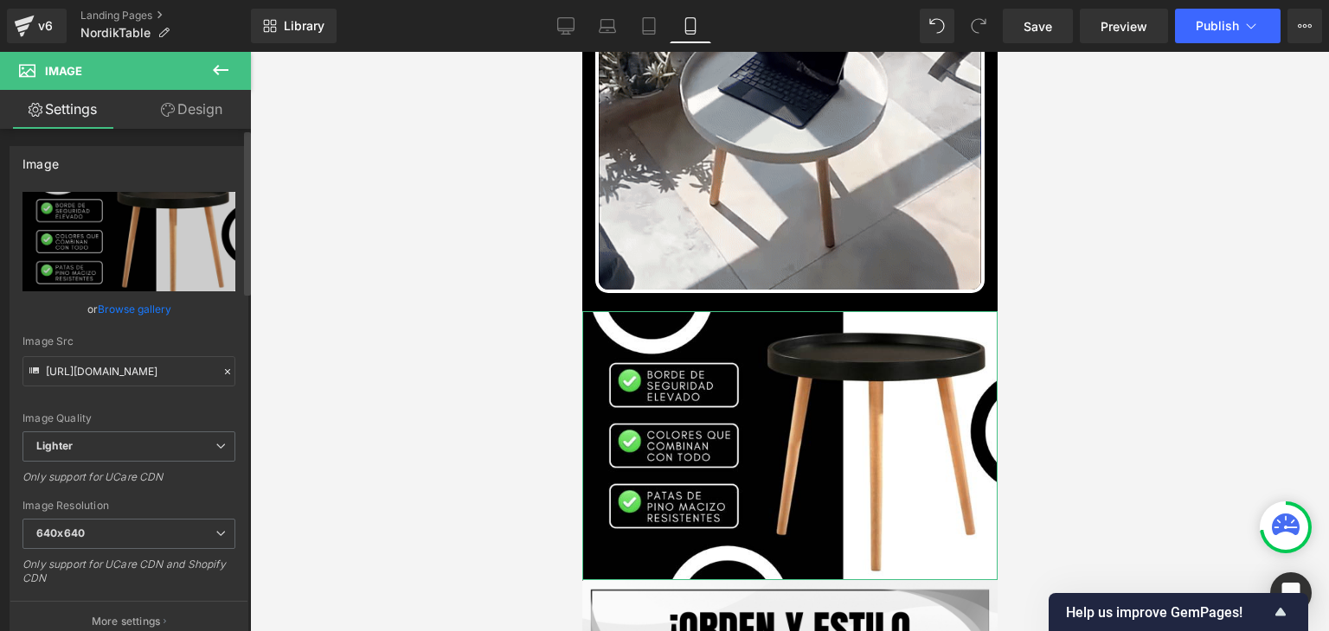
click at [151, 295] on link "Browse gallery" at bounding box center [135, 309] width 74 height 30
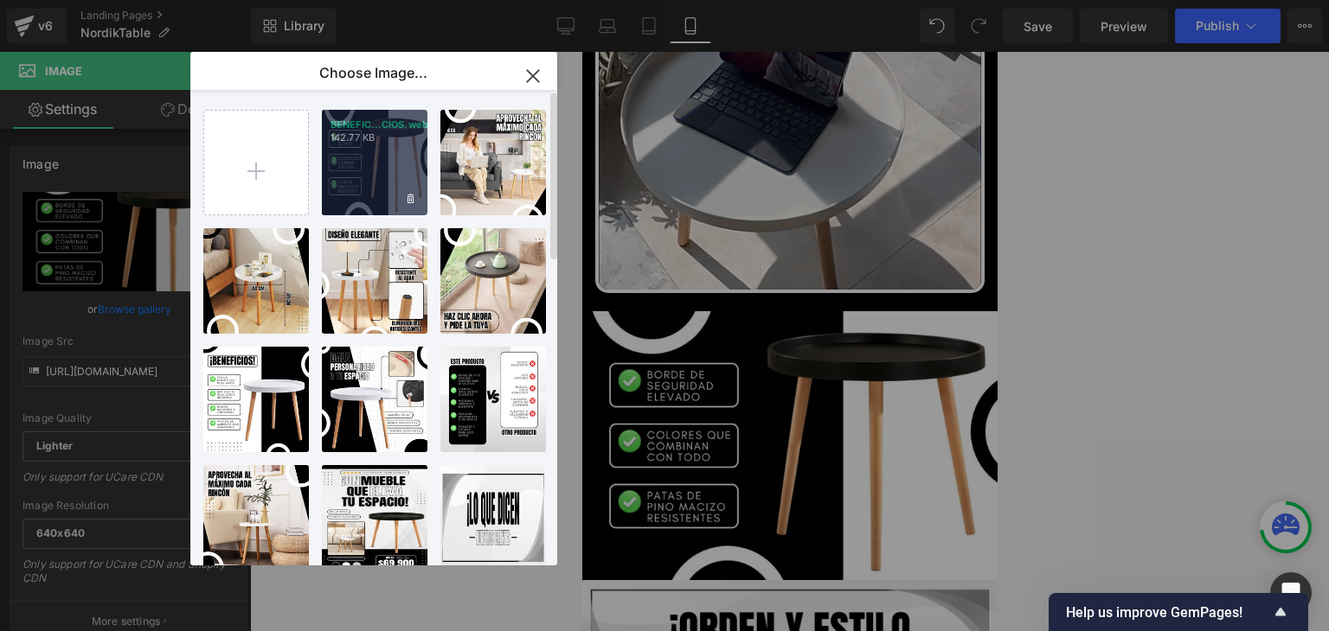
click at [377, 165] on div "BENEFIC...CIOS.webp 142.77 KB" at bounding box center [375, 163] width 106 height 106
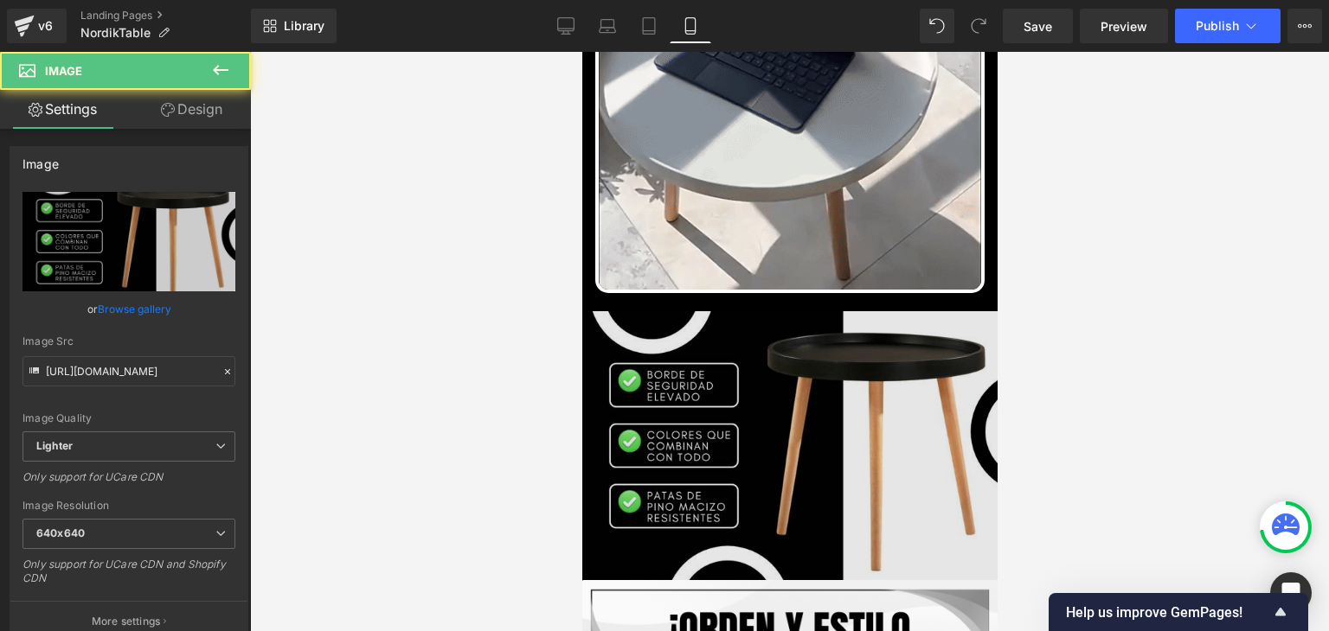
click at [740, 392] on img at bounding box center [788, 445] width 415 height 269
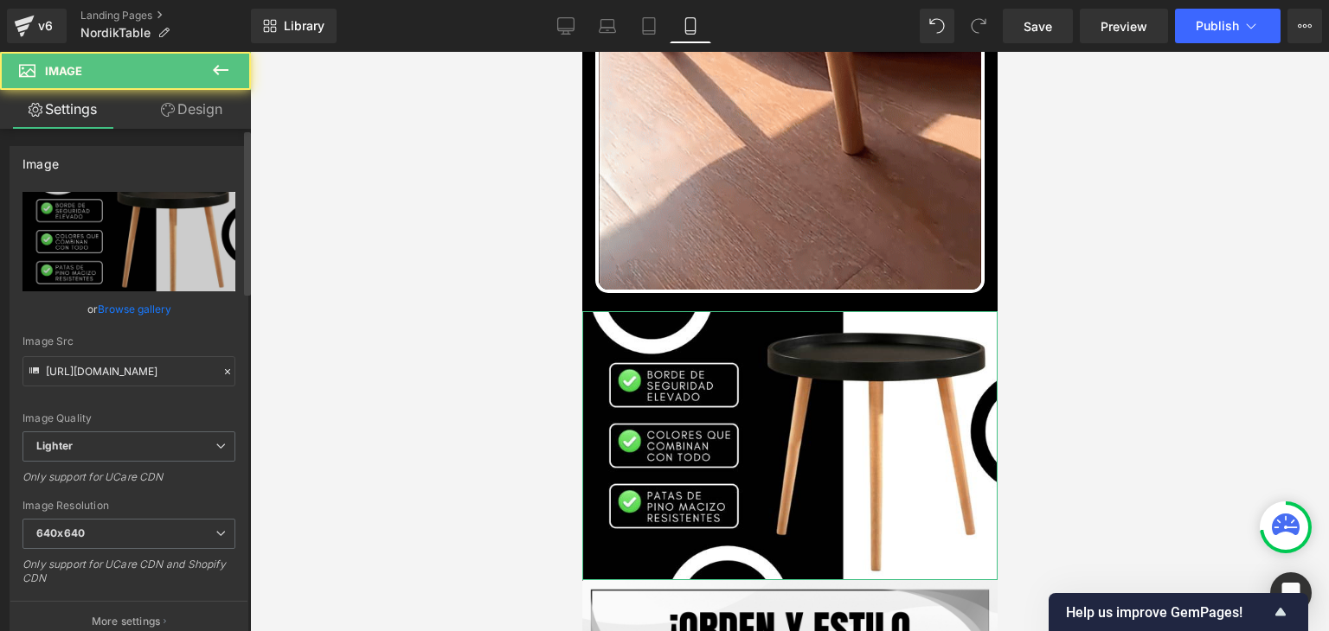
click at [169, 315] on div "or Browse gallery" at bounding box center [128, 309] width 213 height 18
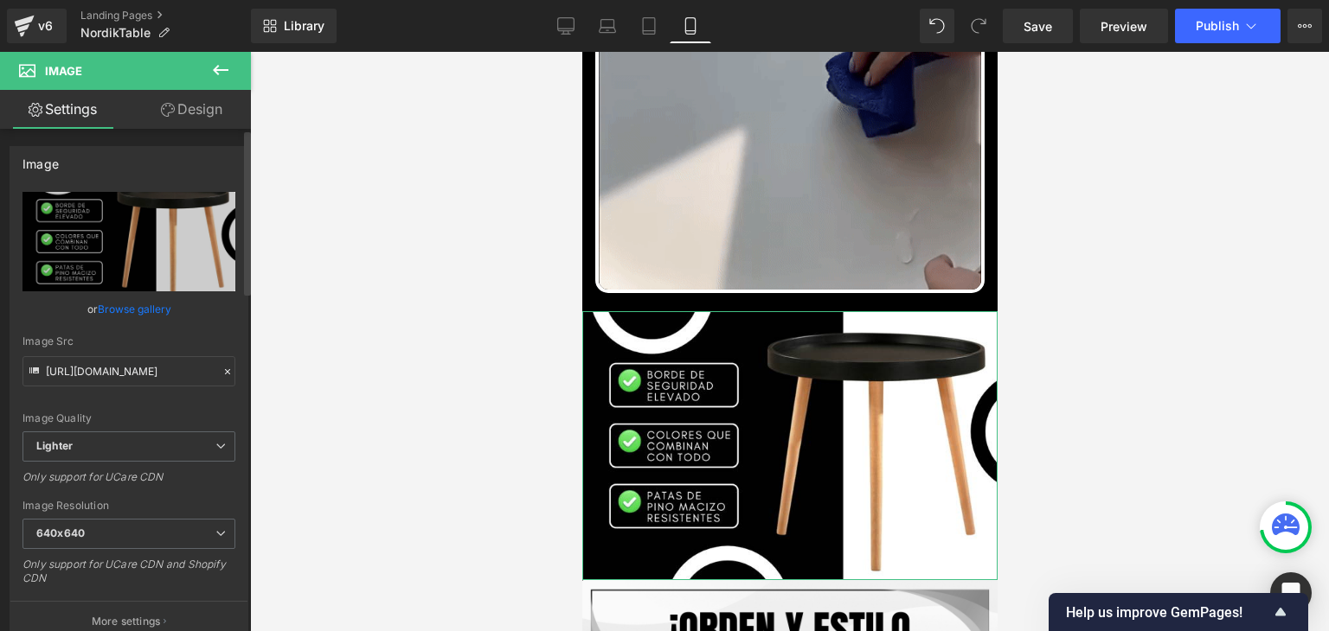
click at [166, 310] on link "Browse gallery" at bounding box center [135, 309] width 74 height 30
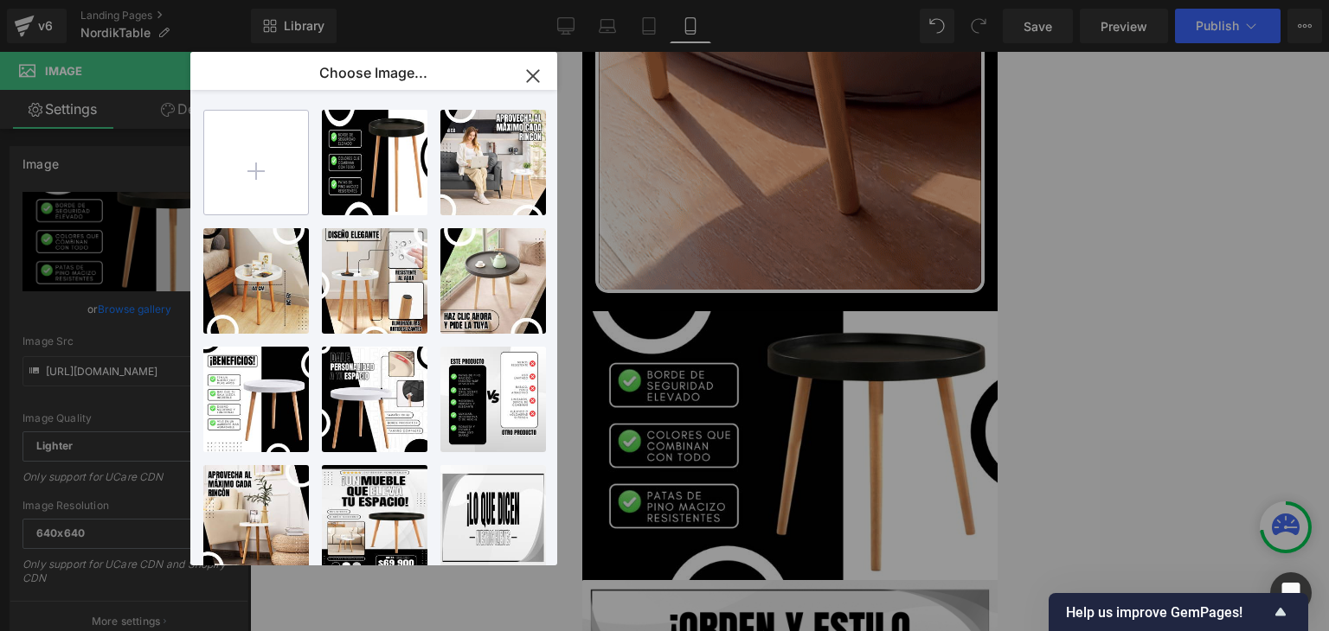
click at [254, 171] on input "file" at bounding box center [256, 163] width 104 height 104
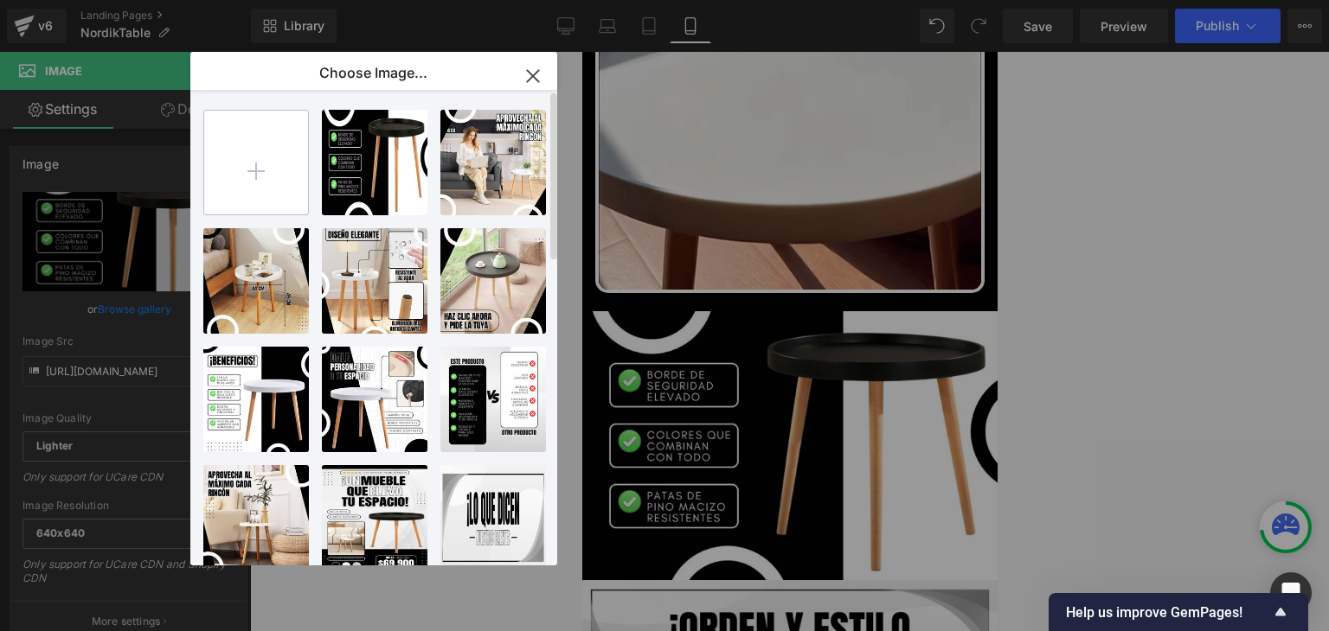
type input "C:\fakepath\BENEFICIOS.webp"
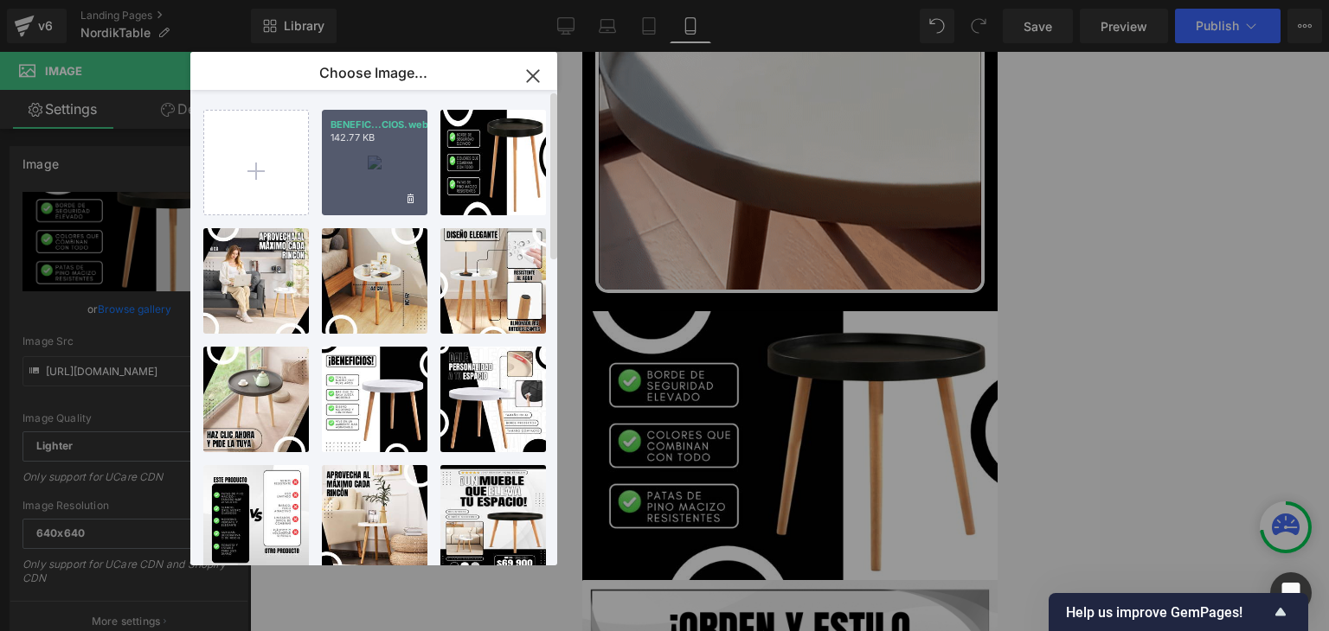
click at [377, 169] on div "BENEFIC...CIOS.webp 142.77 KB" at bounding box center [375, 163] width 106 height 106
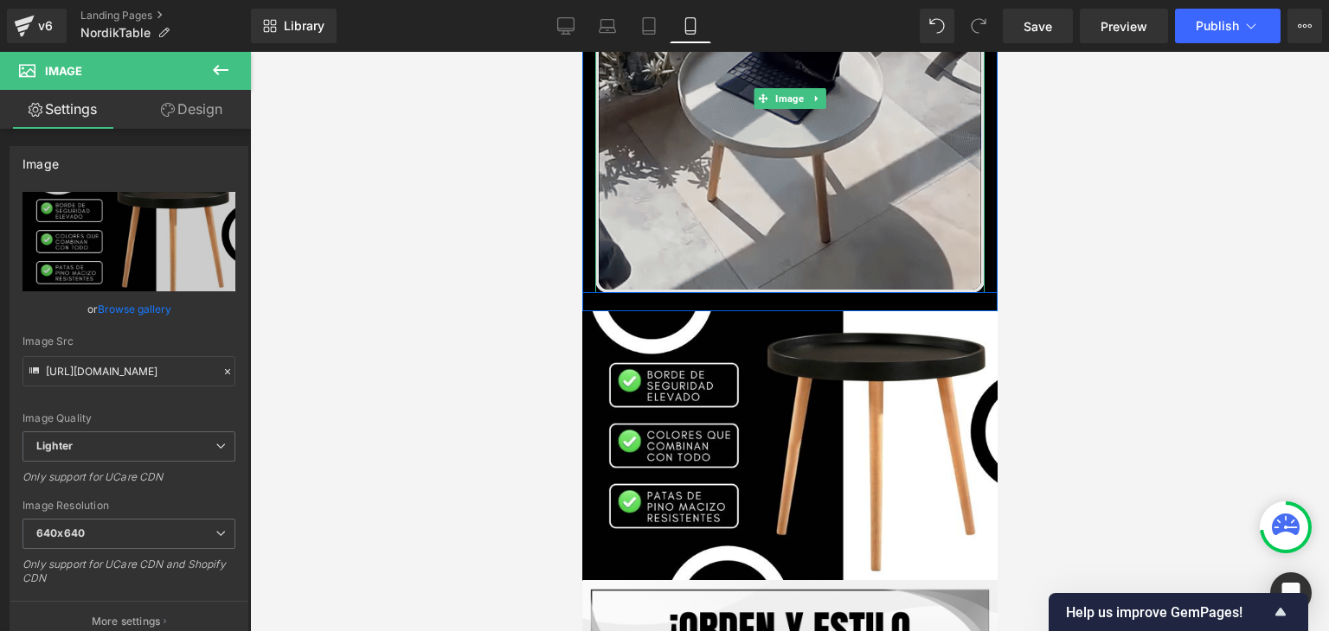
type input "https://ucarecdn.com/b05400ac-5263-46d8-aa93-6422f2b63843/-/format/auto/-/previ…"
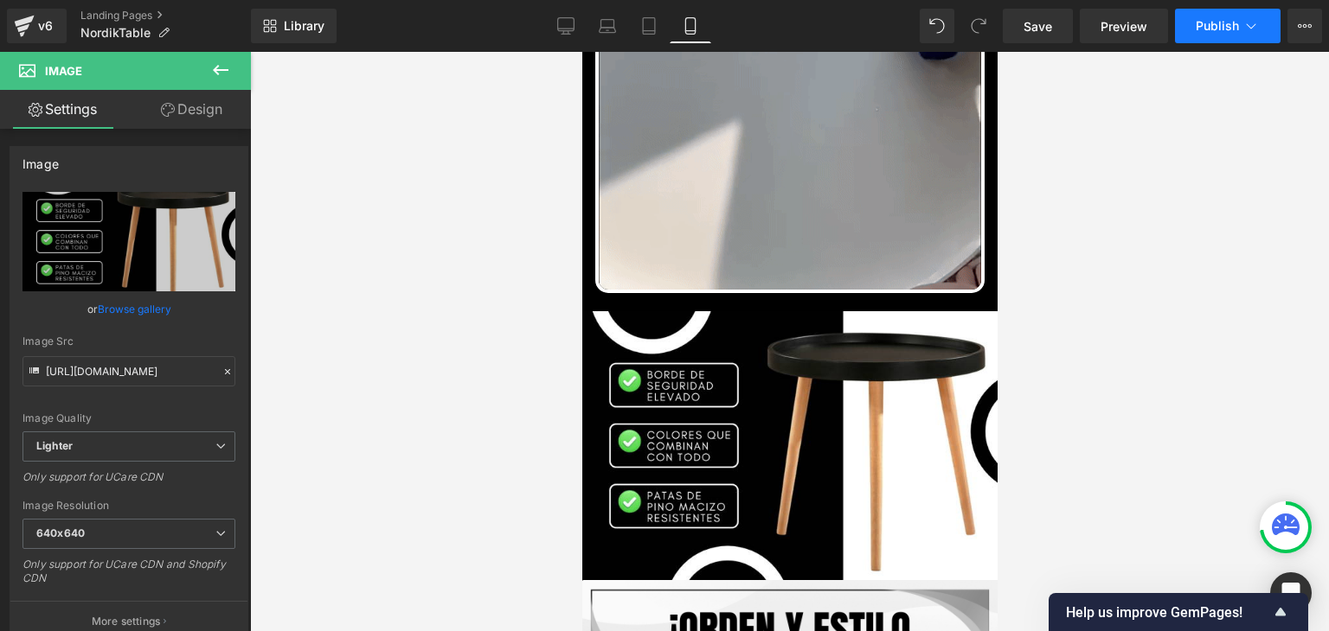
click at [1221, 33] on button "Publish" at bounding box center [1228, 26] width 106 height 35
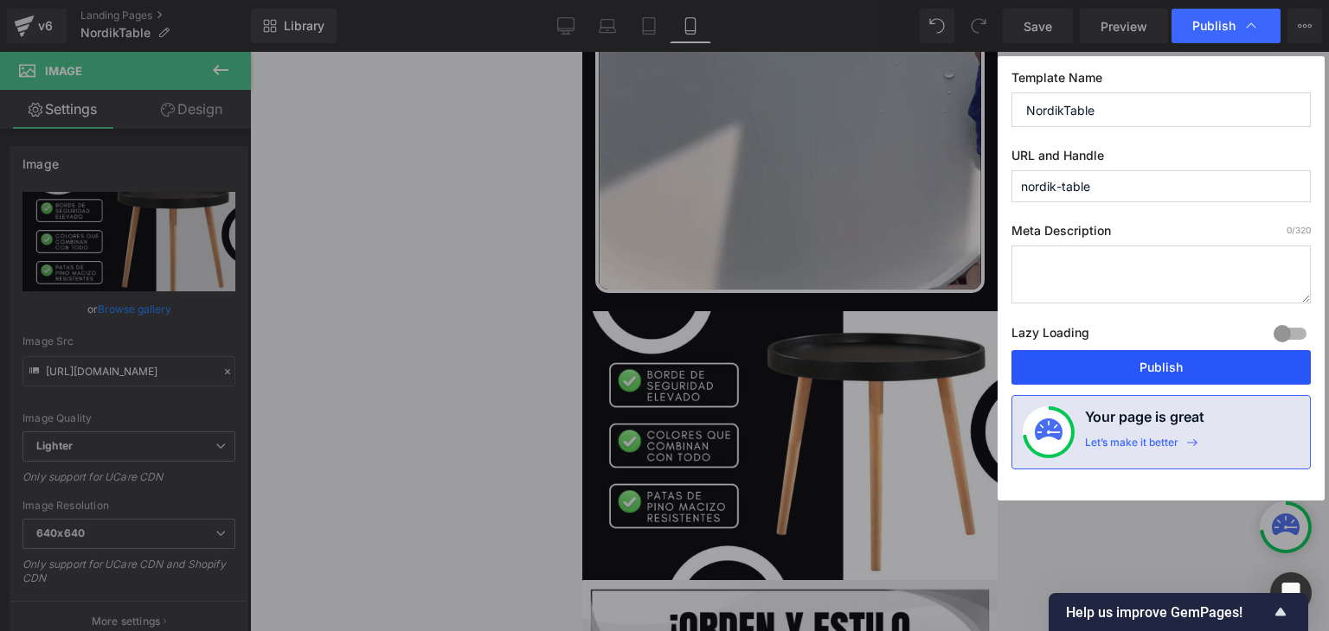
click at [1132, 373] on button "Publish" at bounding box center [1160, 367] width 299 height 35
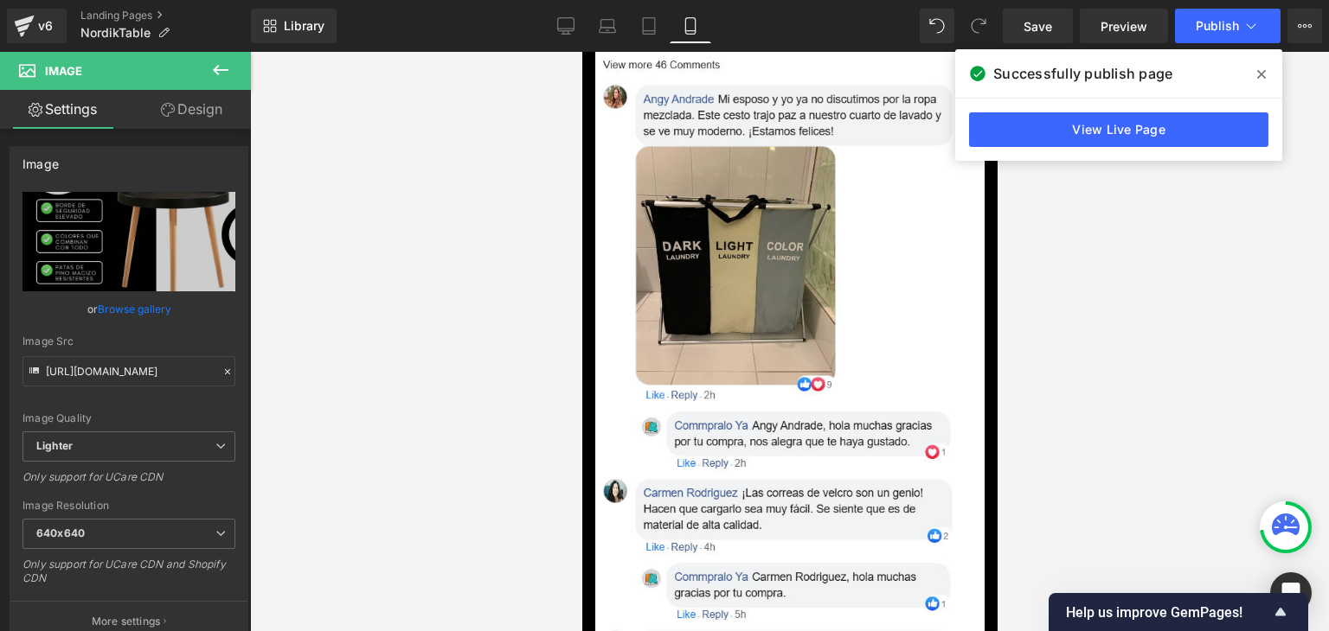
scroll to position [6487, 0]
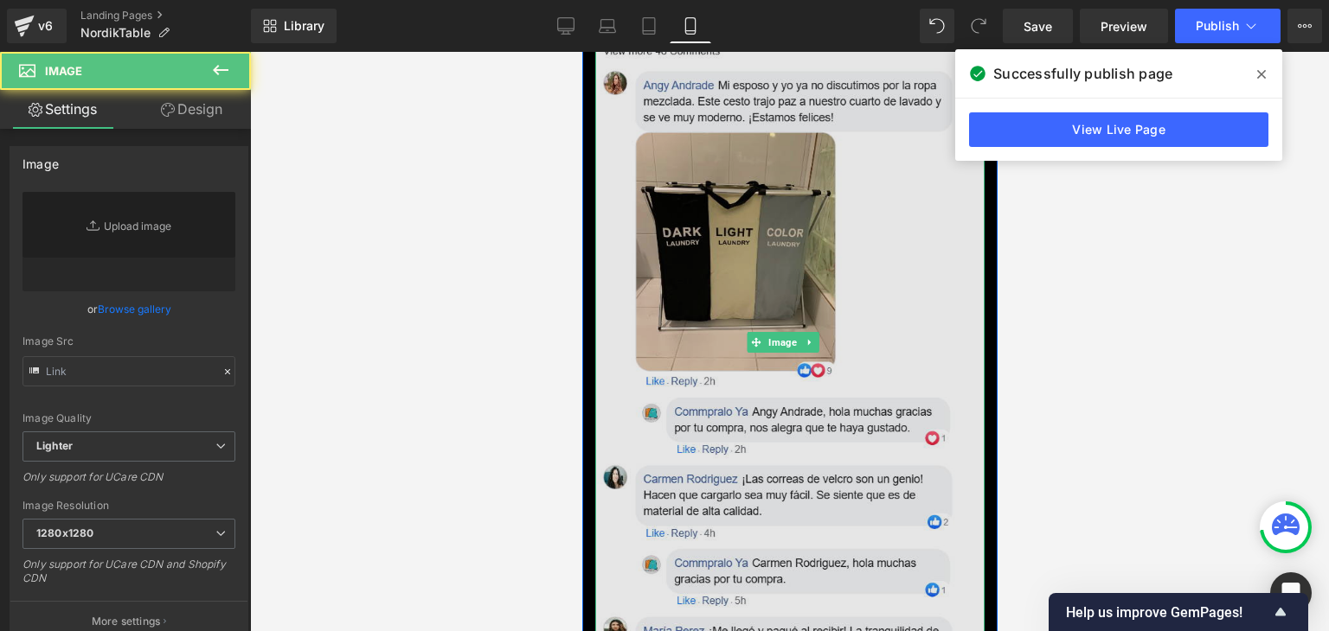
click at [795, 380] on img at bounding box center [788, 342] width 389 height 772
click at [781, 341] on img at bounding box center [788, 342] width 389 height 772
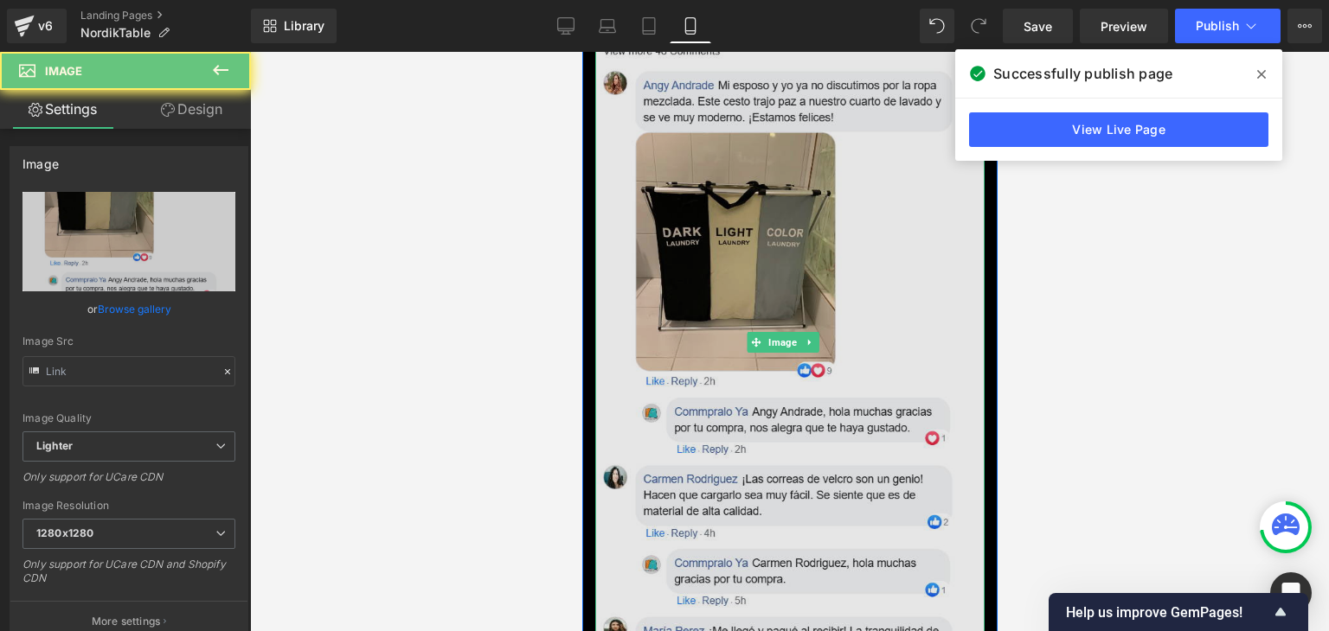
type input "https://ucarecdn.com/59b2b2b0-d15c-49a8-b8ae-1cd27d3f9c28/-/format/auto/-/previ…"
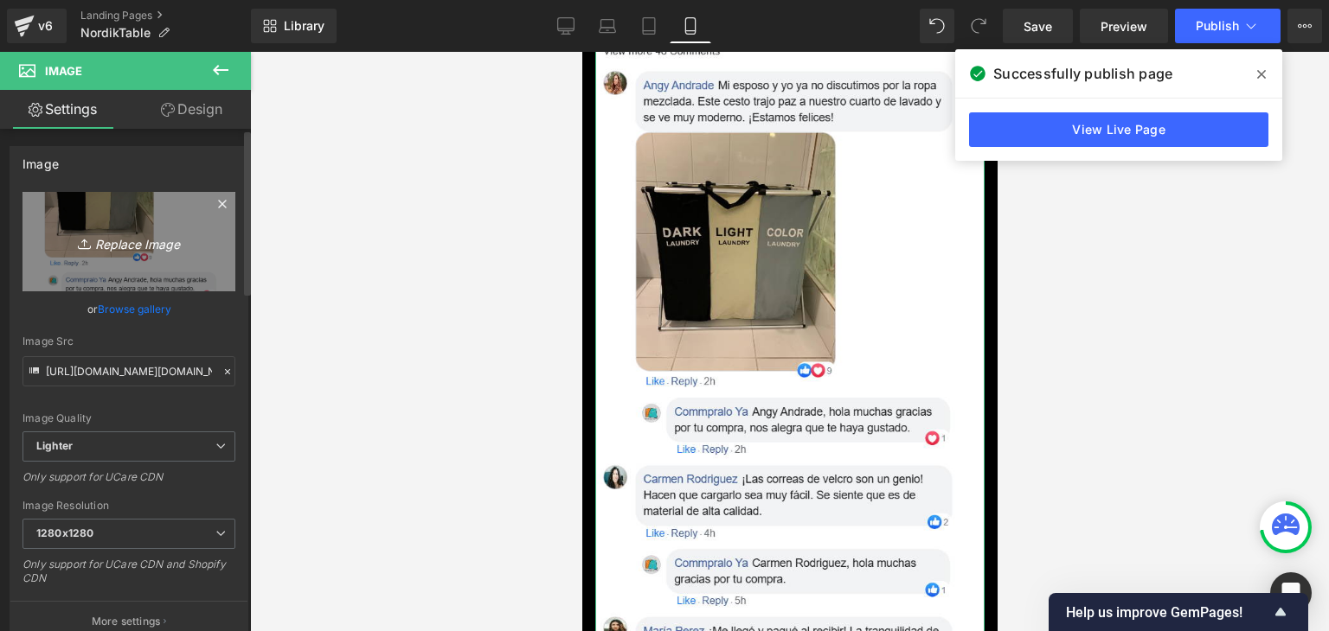
click at [131, 245] on icon "Replace Image" at bounding box center [129, 242] width 138 height 22
type input "C:\fakepath\zeoob.com_eg096zajud_photo.webp"
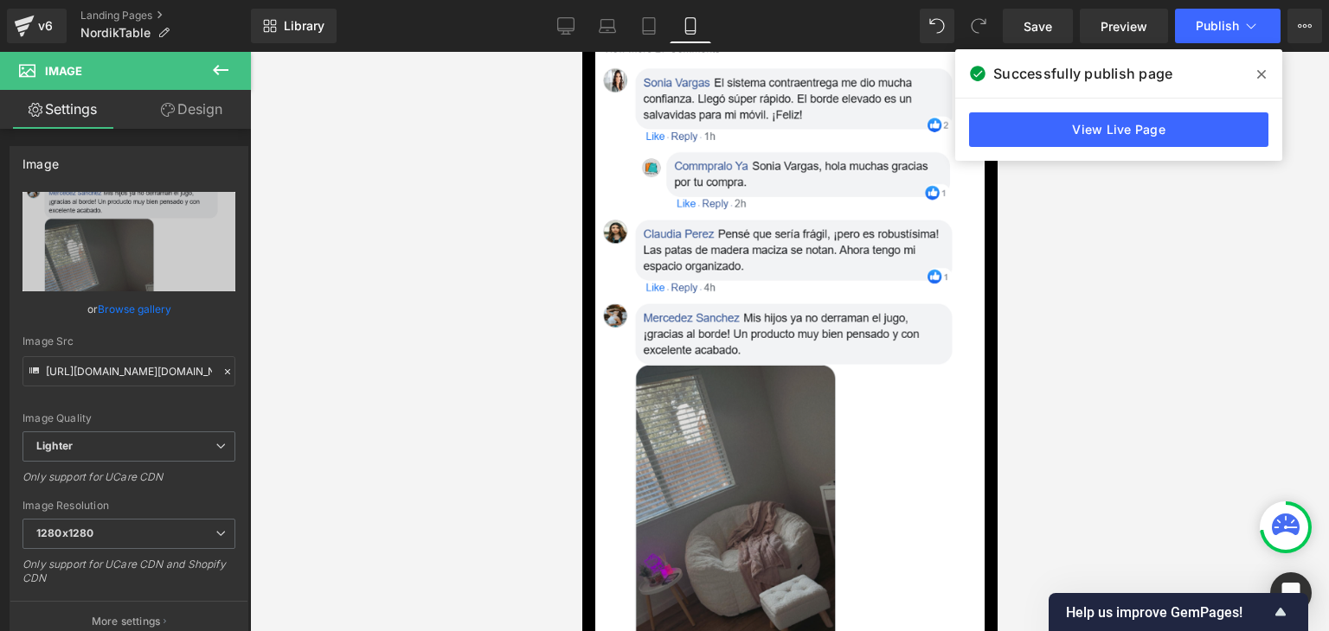
click at [1261, 77] on icon at bounding box center [1261, 74] width 9 height 14
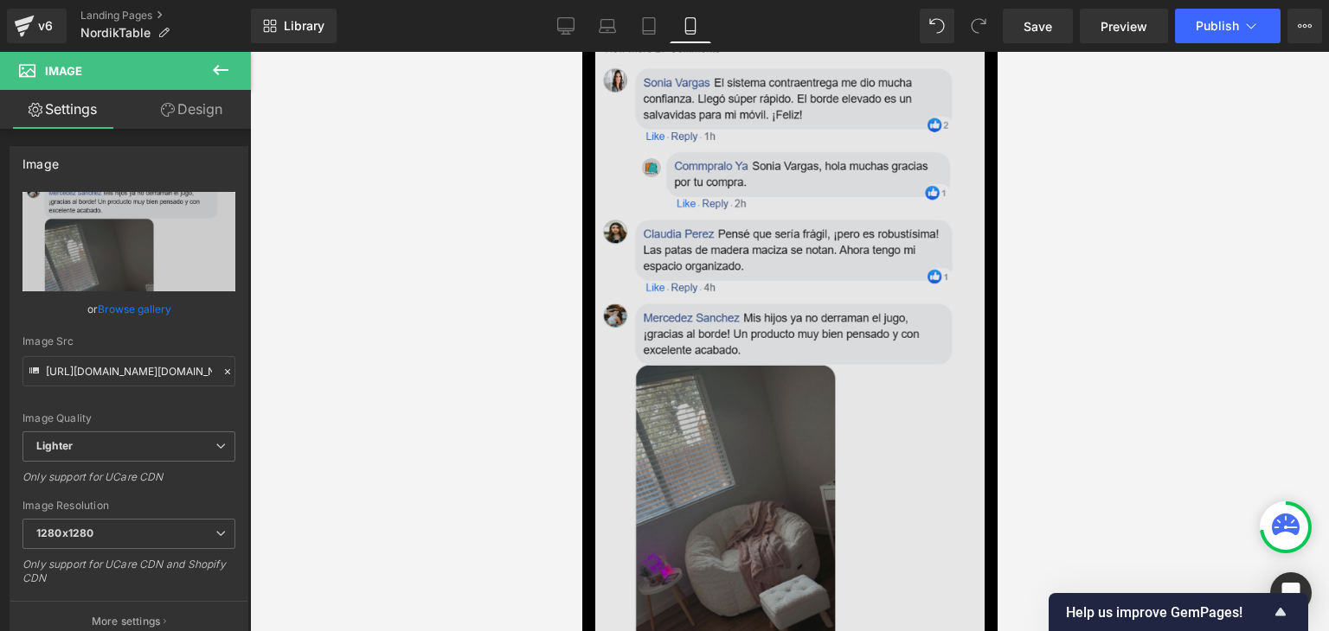
type input "https://ucarecdn.com/a118d9c2-6761-4602-bd7b-f3eb1695fabc/-/format/auto/-/previ…"
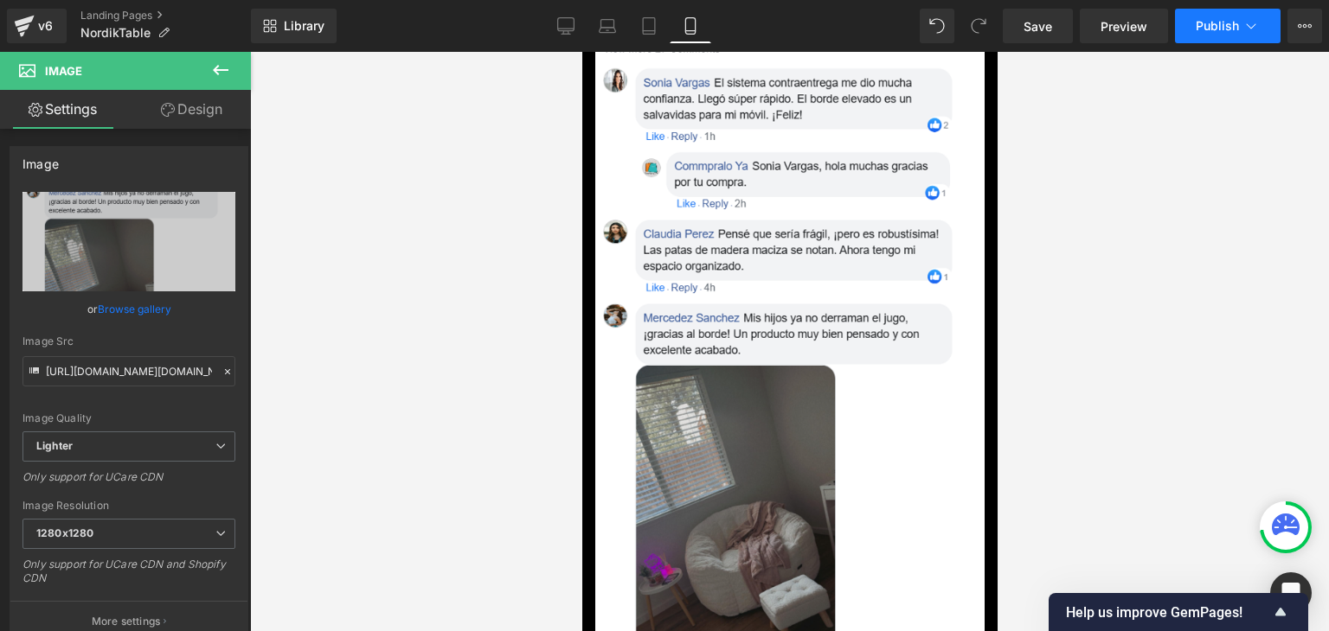
click at [1226, 24] on span "Publish" at bounding box center [1216, 26] width 43 height 14
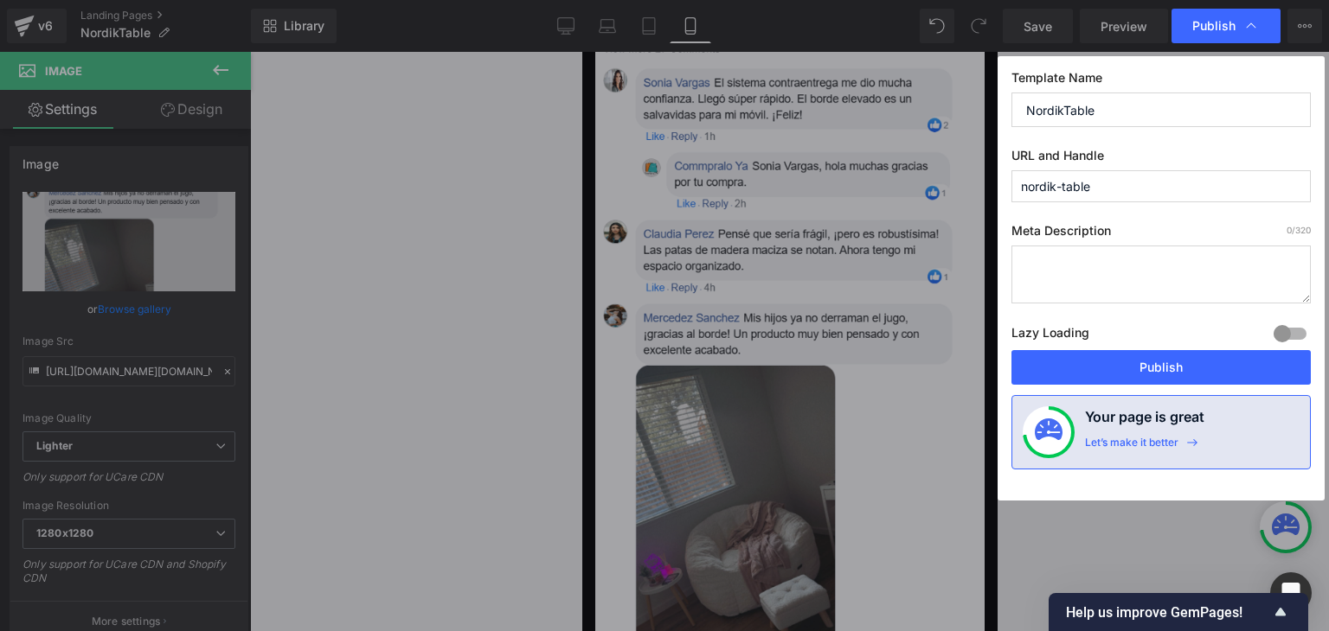
click at [1157, 365] on button "Publish" at bounding box center [1160, 367] width 299 height 35
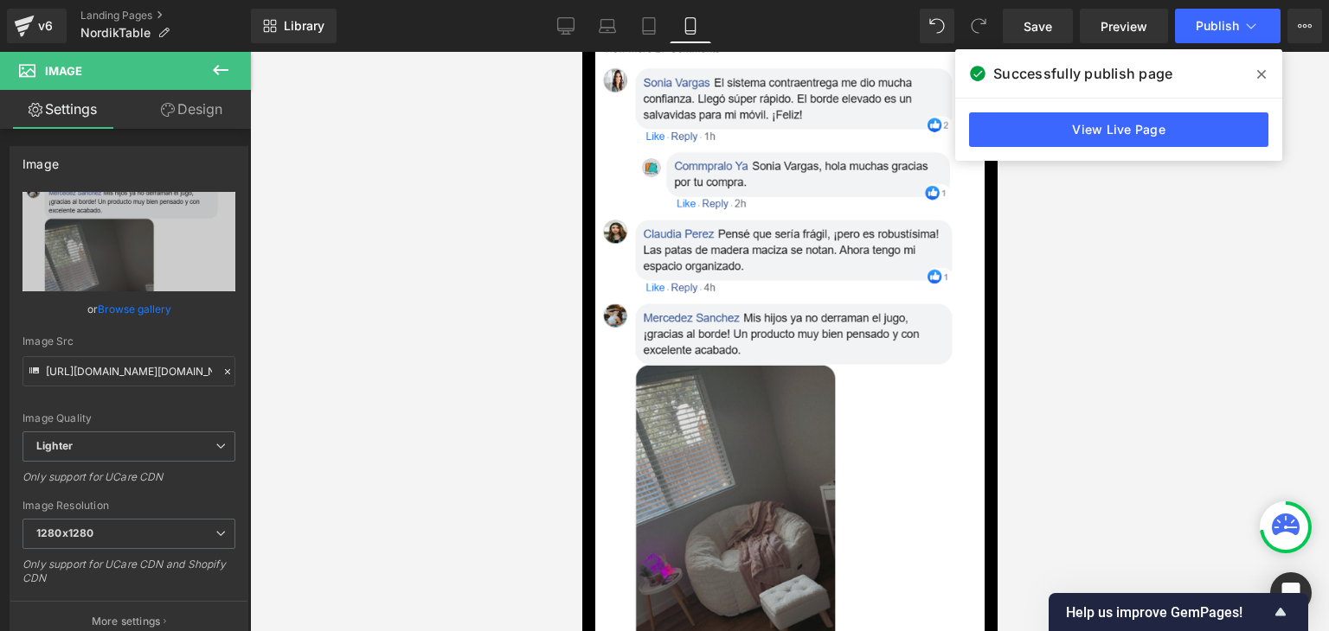
click at [1257, 74] on icon at bounding box center [1261, 74] width 9 height 14
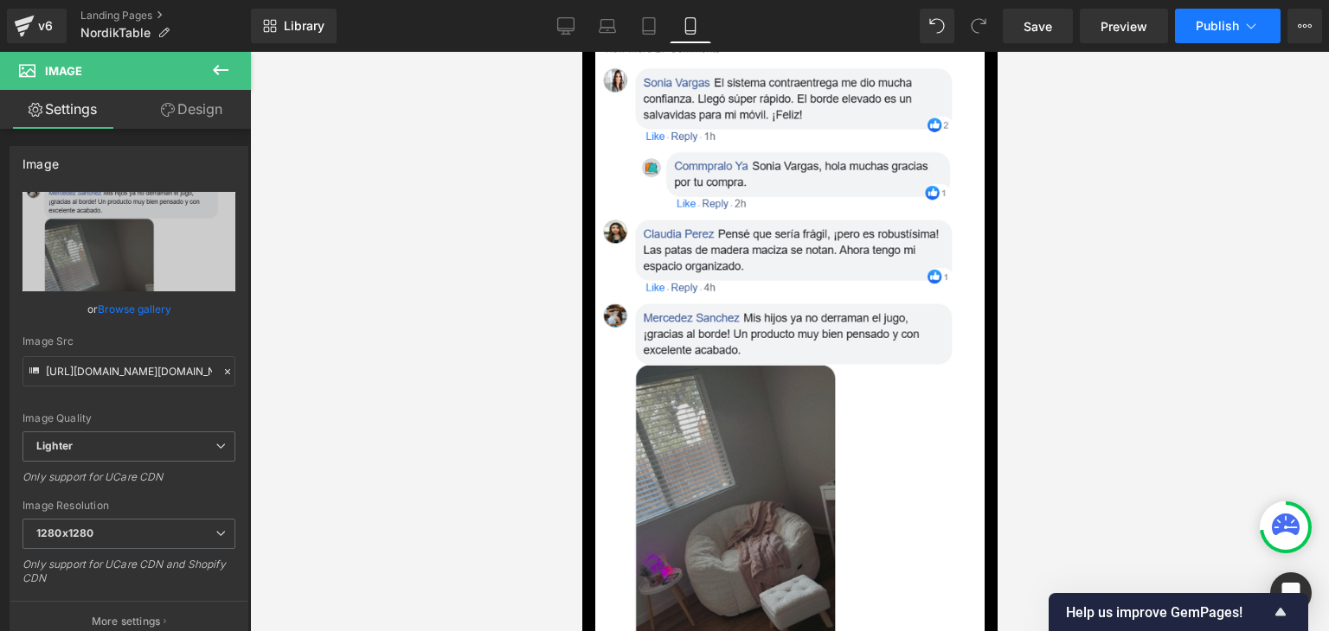
click at [1239, 29] on button "Publish" at bounding box center [1228, 26] width 106 height 35
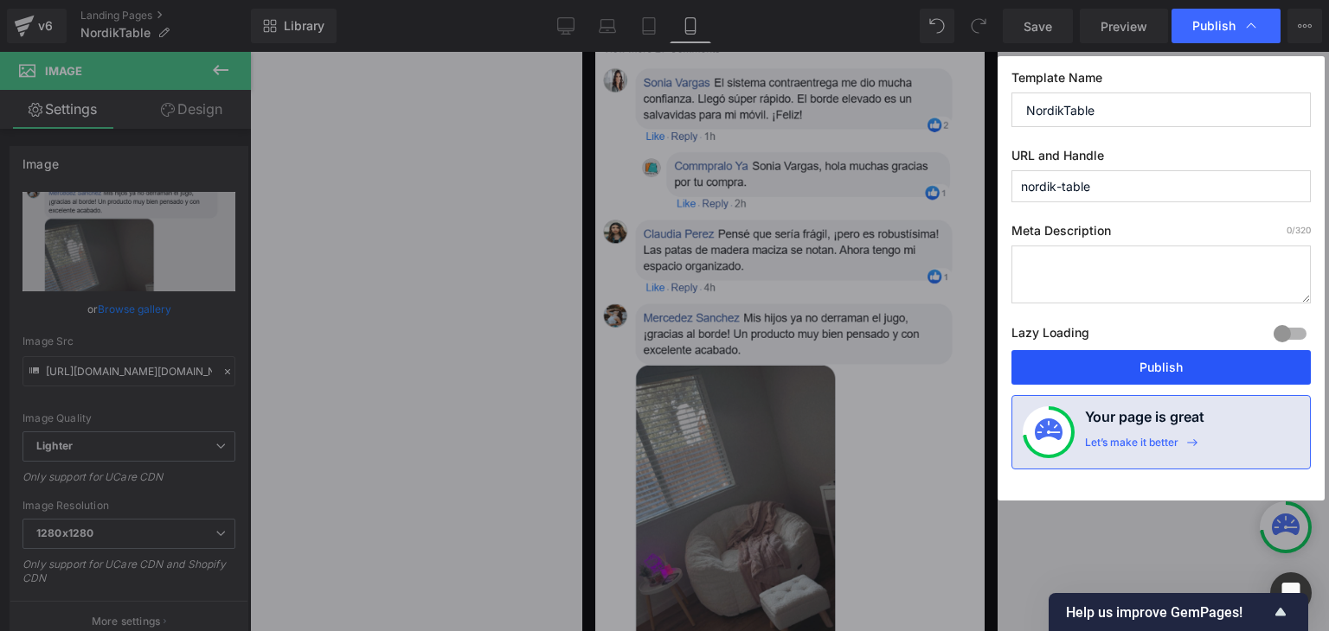
click at [1173, 355] on button "Publish" at bounding box center [1160, 367] width 299 height 35
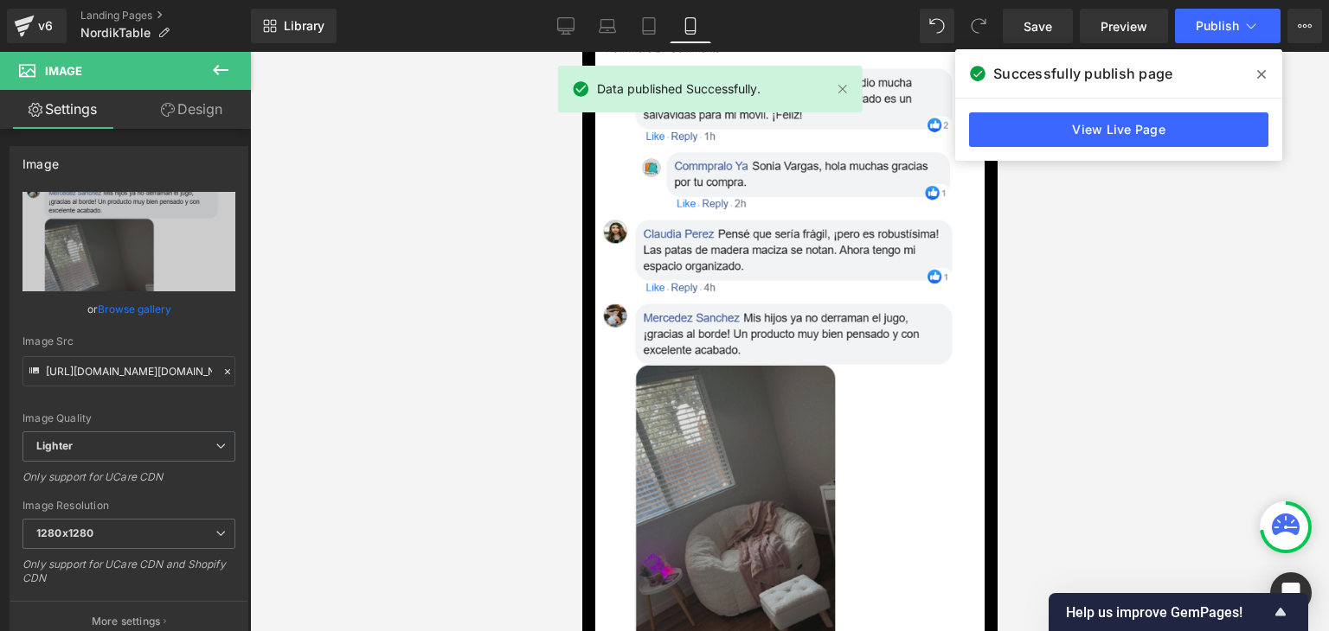
click at [1263, 77] on icon at bounding box center [1261, 74] width 9 height 14
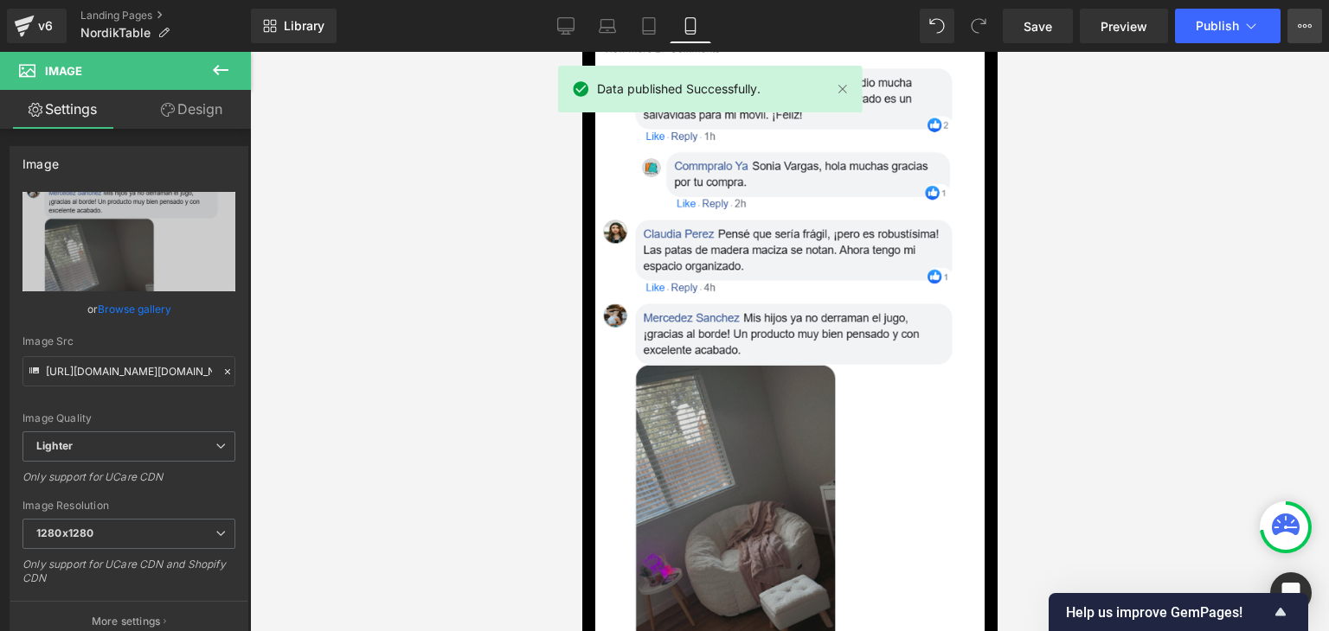
click at [1303, 29] on icon at bounding box center [1304, 26] width 14 height 14
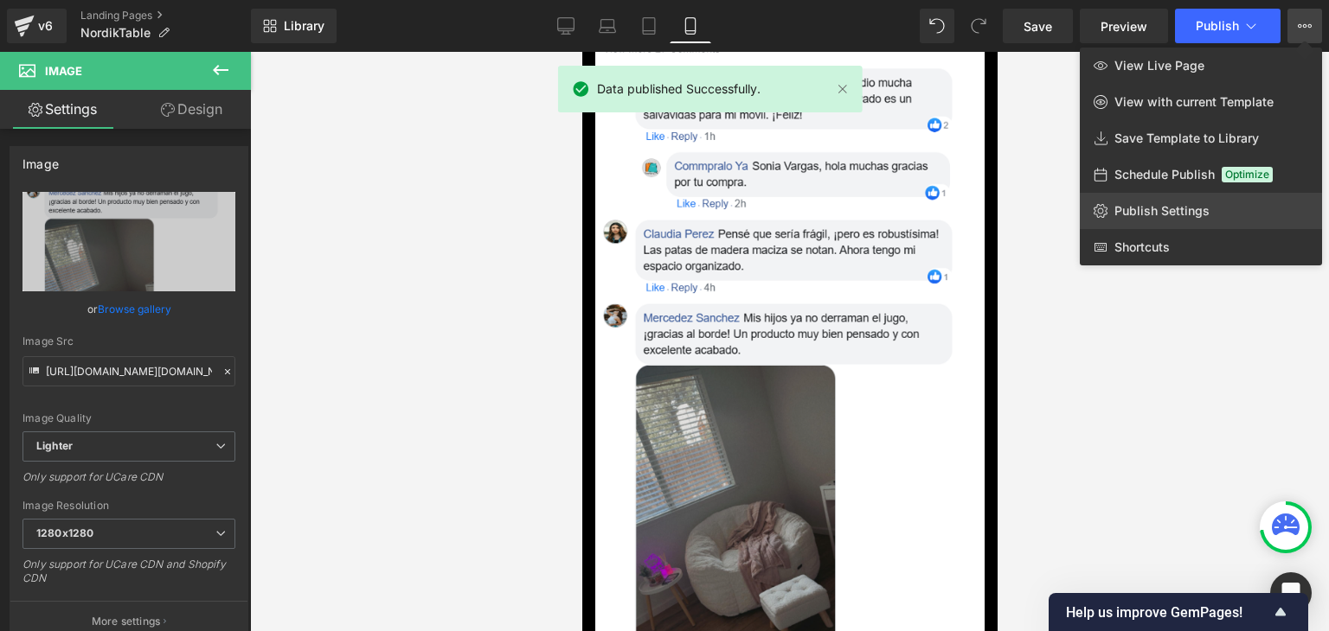
click at [1140, 205] on span "Publish Settings" at bounding box center [1161, 211] width 95 height 16
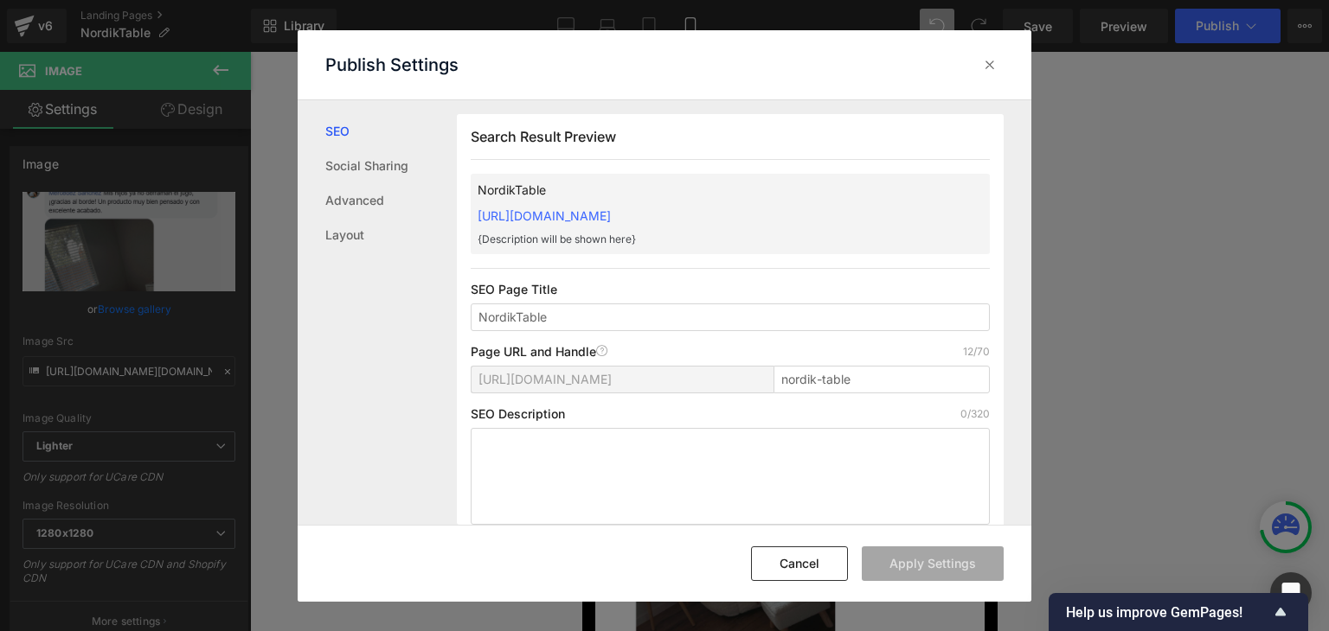
scroll to position [0, 0]
drag, startPoint x: 466, startPoint y: 212, endPoint x: 874, endPoint y: 208, distance: 408.3
click at [874, 208] on div "Search Result Preview NordikTable https://commpralo-ya.myshopify.com/pages/nord…" at bounding box center [730, 326] width 547 height 425
copy link "https://commpralo-ya.myshopify.com/pages/nordik-table"
click at [1000, 64] on div at bounding box center [990, 65] width 28 height 28
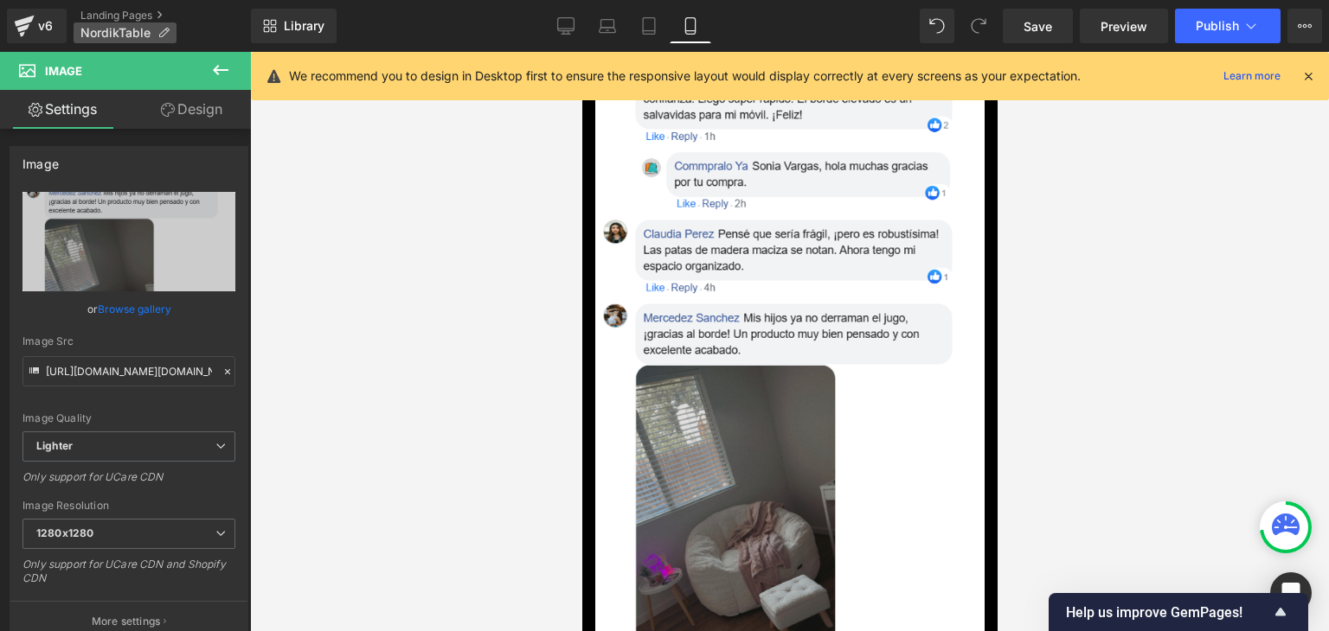
click at [145, 34] on span "NordikTable" at bounding box center [115, 33] width 70 height 14
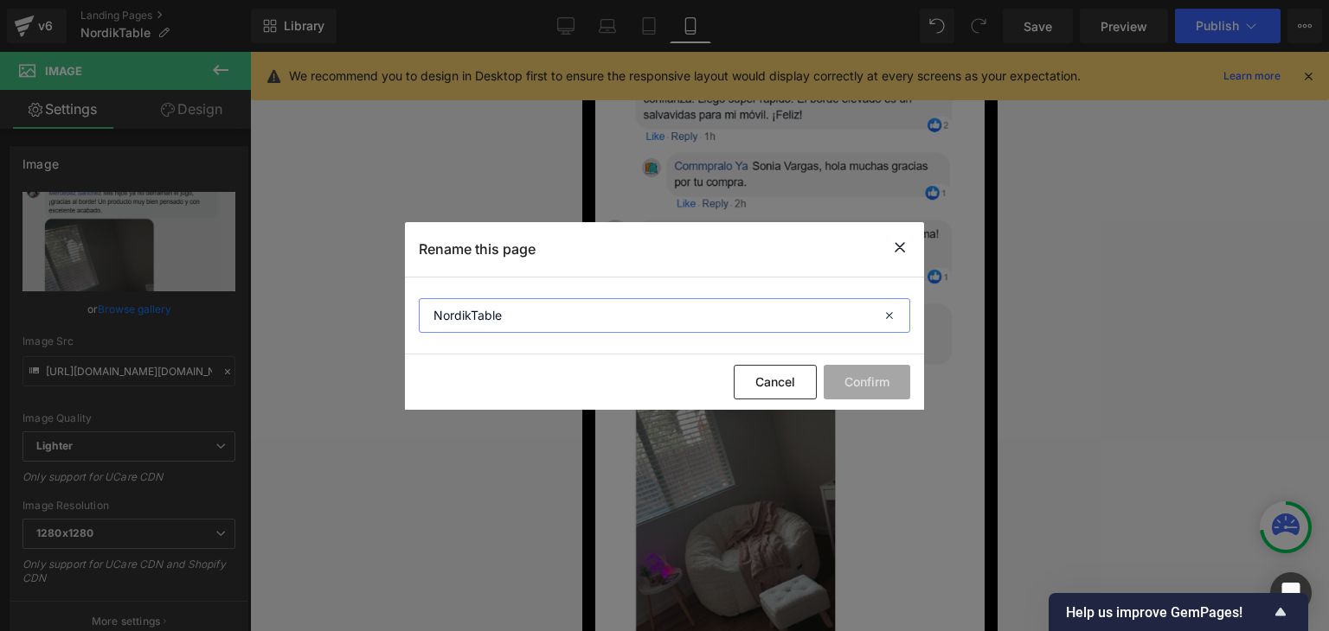
click at [472, 319] on input "NordikTable" at bounding box center [664, 315] width 491 height 35
click at [887, 243] on div "Rename this page" at bounding box center [664, 249] width 519 height 54
click at [896, 244] on icon at bounding box center [899, 248] width 21 height 22
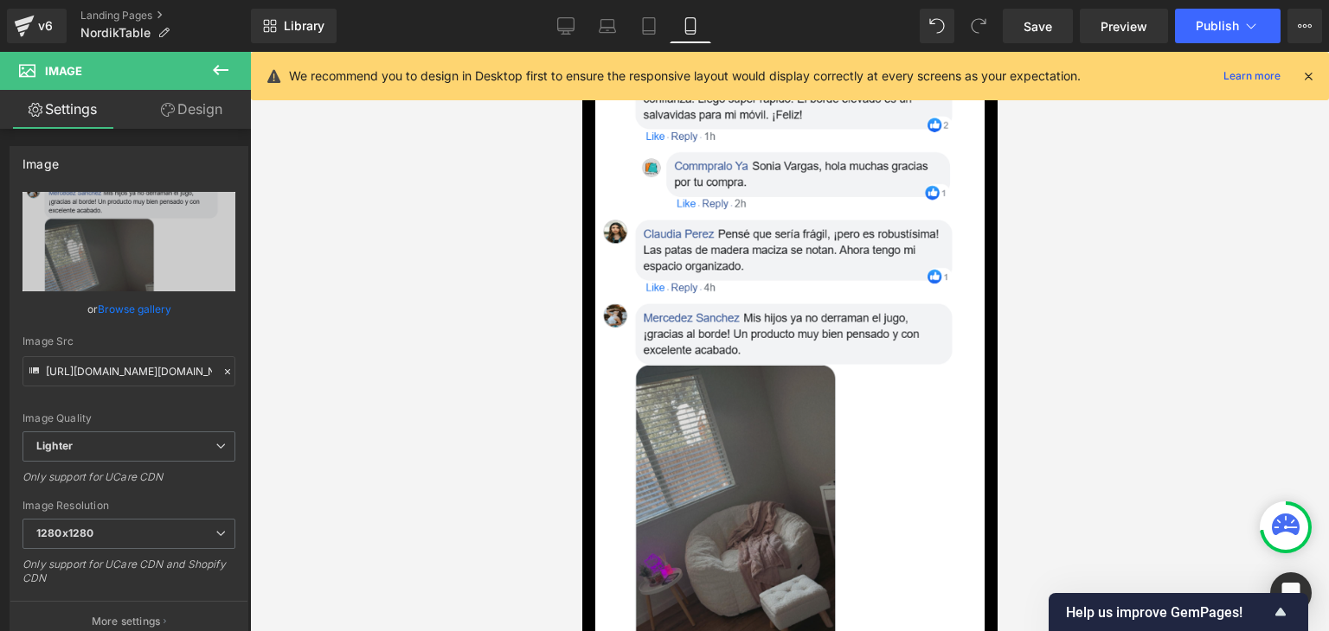
click at [1311, 77] on icon at bounding box center [1308, 76] width 16 height 16
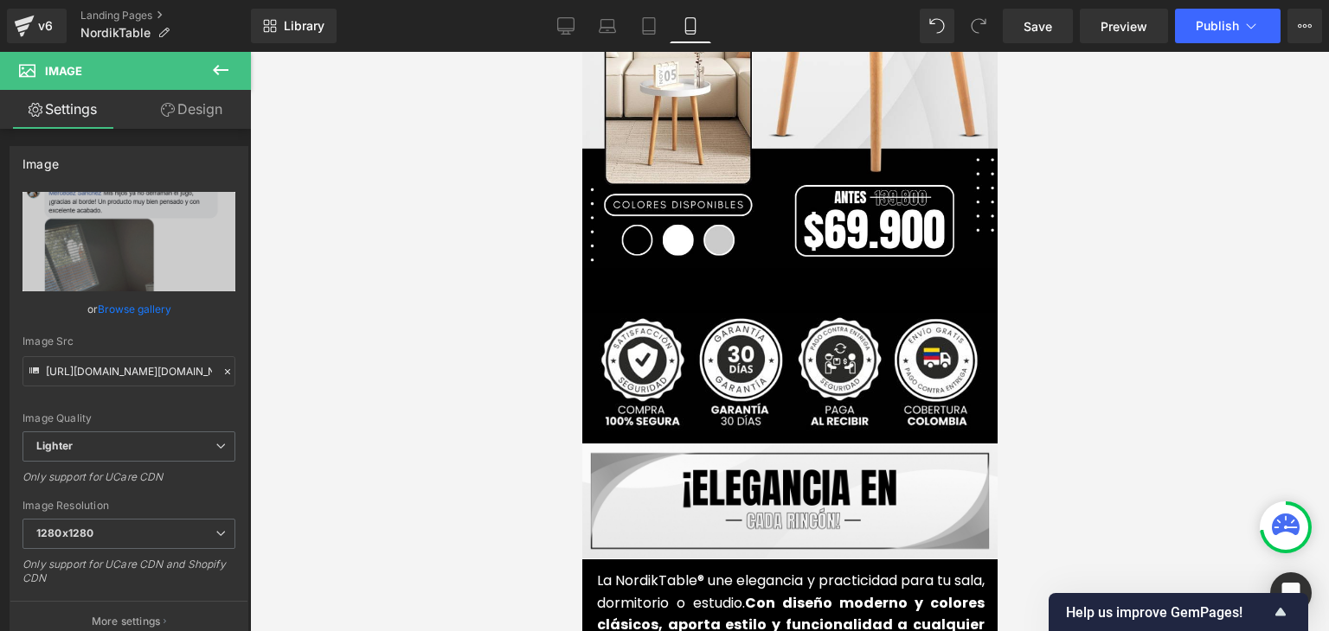
scroll to position [692, 0]
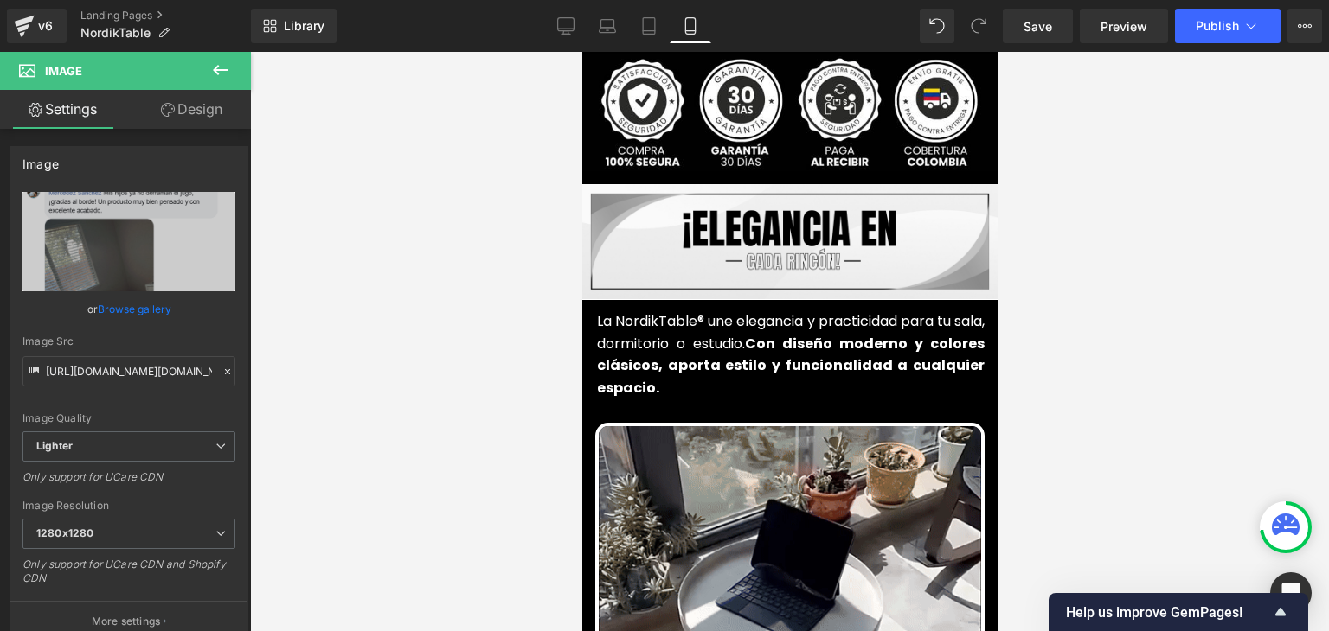
click at [676, 338] on strong "Con diseño moderno y colores clásicos, aporta estilo y funcionalidad a cualquie…" at bounding box center [789, 366] width 387 height 64
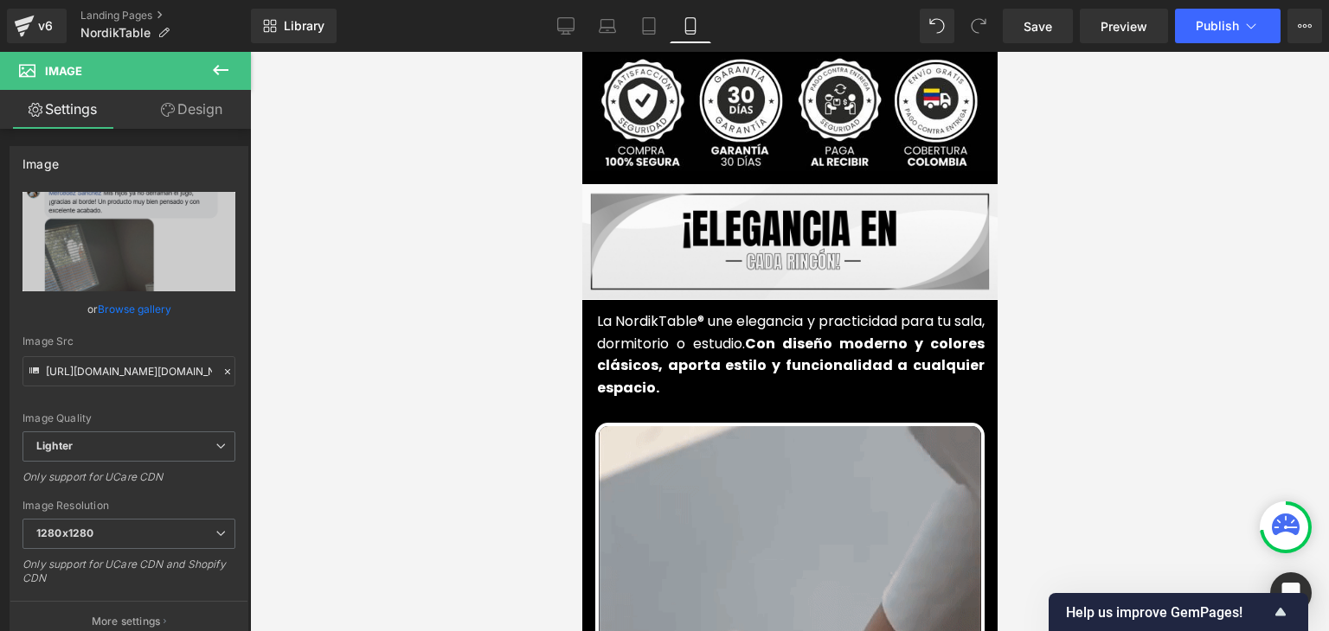
click at [668, 340] on strong "Con diseño moderno y colores clásicos, aporta estilo y funcionalidad a cualquie…" at bounding box center [789, 366] width 387 height 64
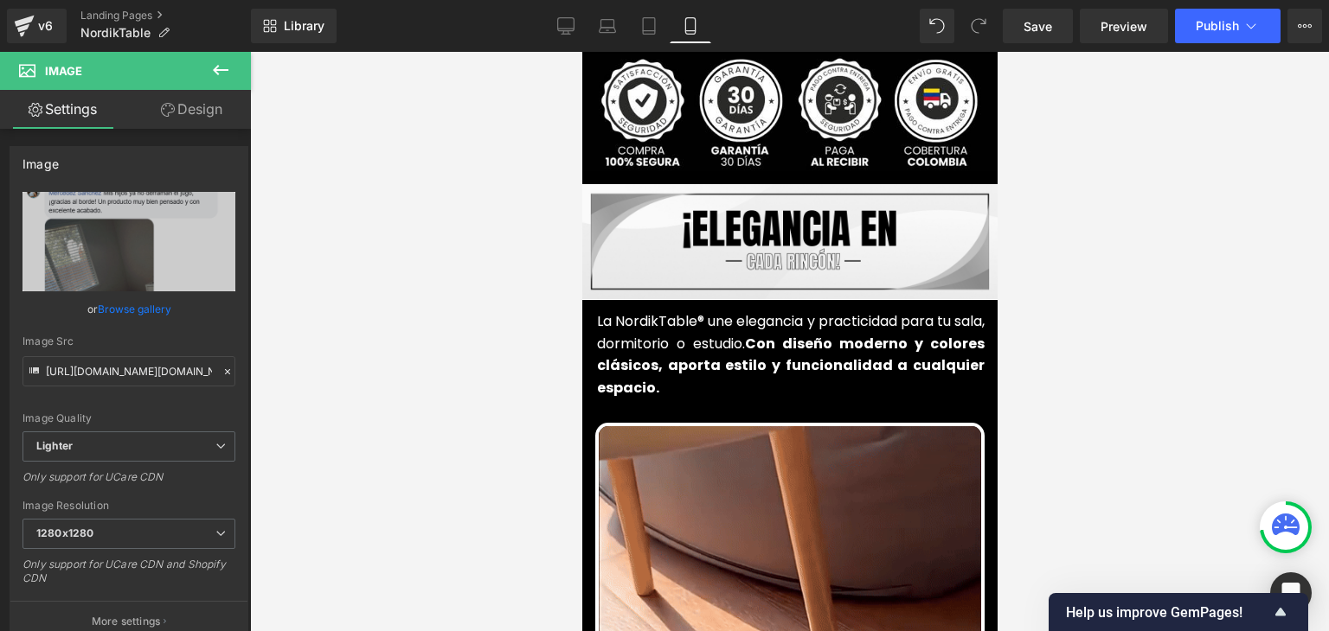
click at [668, 340] on strong "Con diseño moderno y colores clásicos, aporta estilo y funcionalidad a cualquie…" at bounding box center [789, 366] width 387 height 64
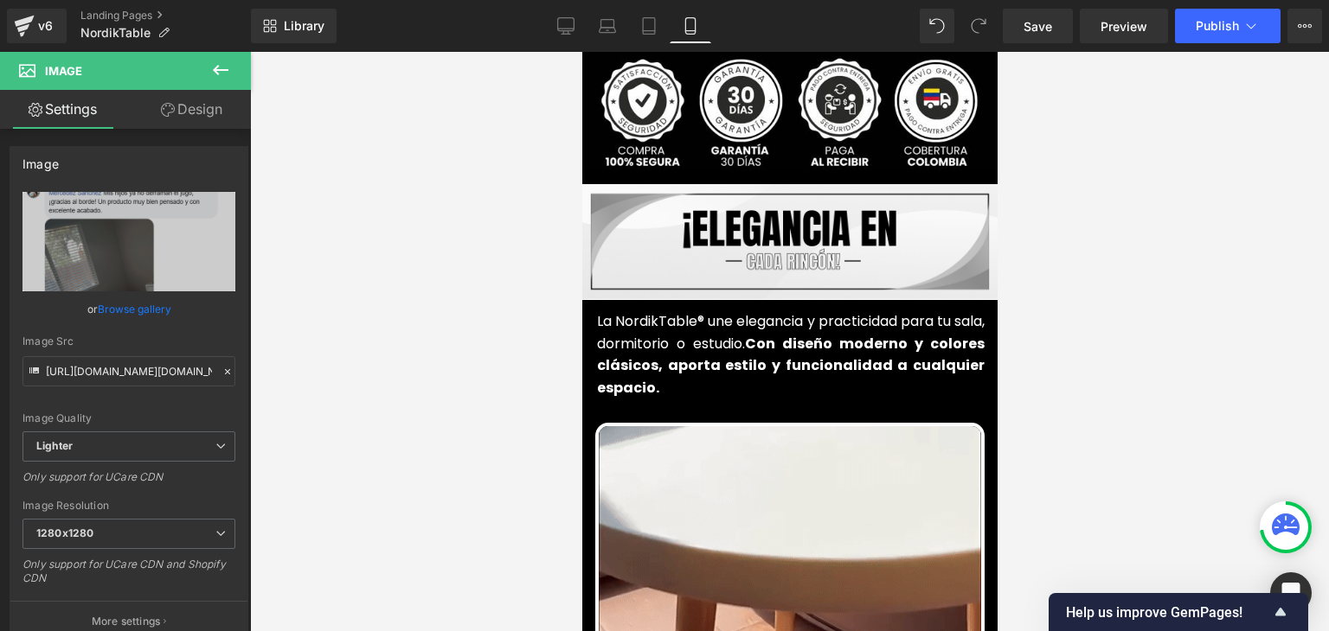
click at [668, 340] on strong "Con diseño moderno y colores clásicos, aporta estilo y funcionalidad a cualquie…" at bounding box center [789, 366] width 387 height 64
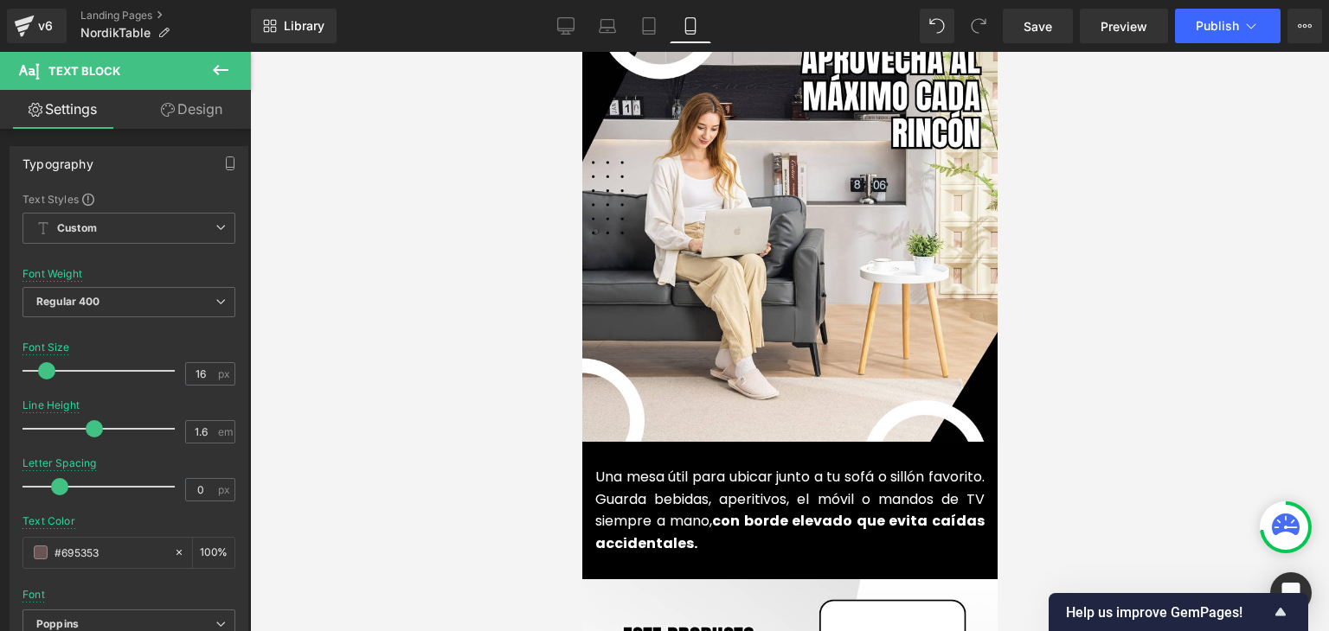
scroll to position [1989, 0]
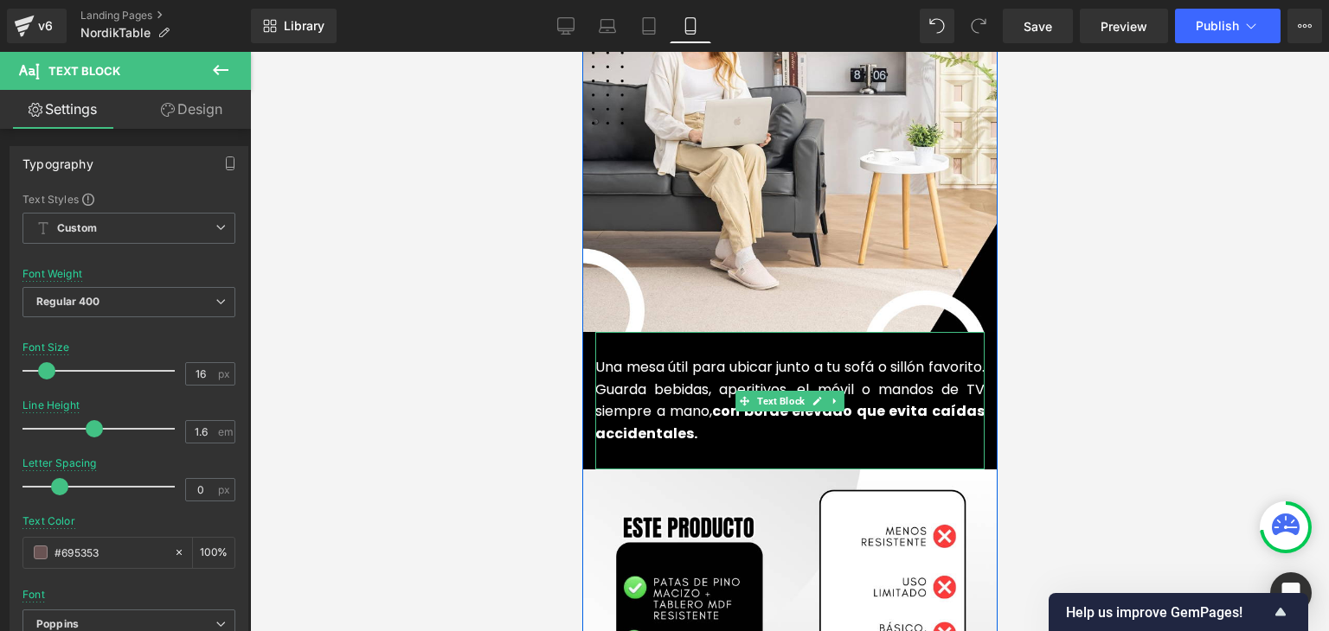
click at [662, 369] on font "Una mesa útil para ubicar junto a tu sofá o sillón favorito. Guarda bebidas, ap…" at bounding box center [788, 400] width 389 height 86
click at [665, 368] on font "Una mesa útil para ubicar junto a tu sofá o sillón favorito. Guarda bebidas, ap…" at bounding box center [788, 400] width 389 height 86
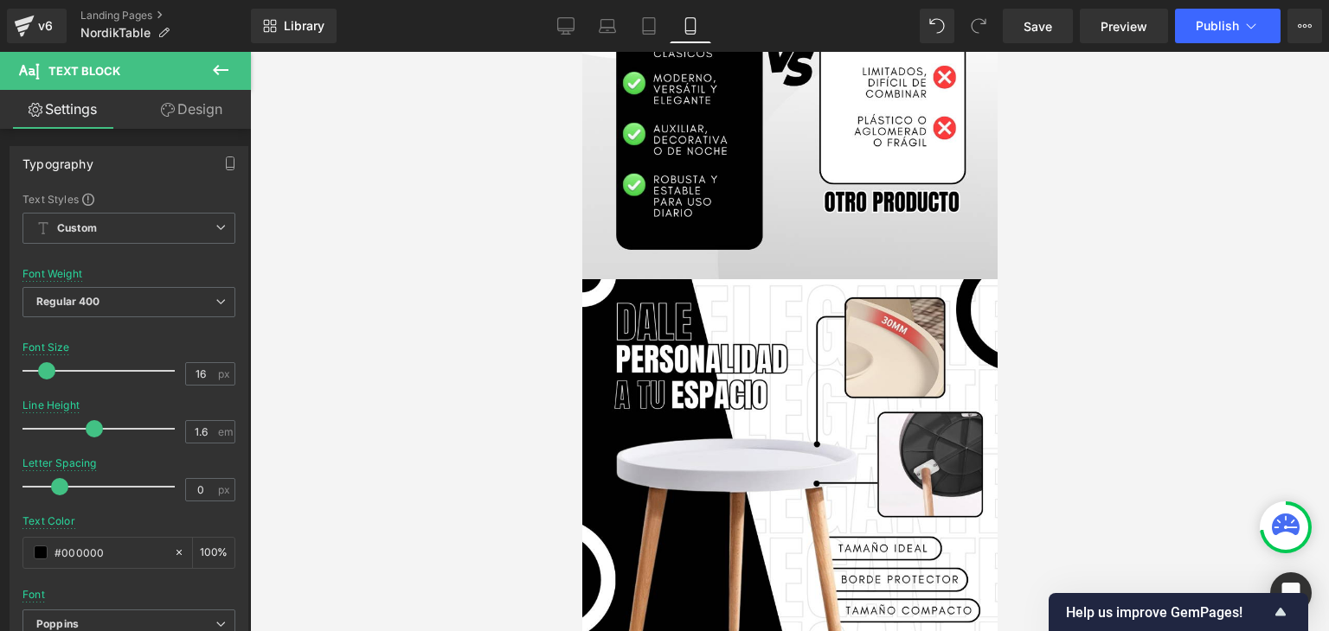
scroll to position [2162, 0]
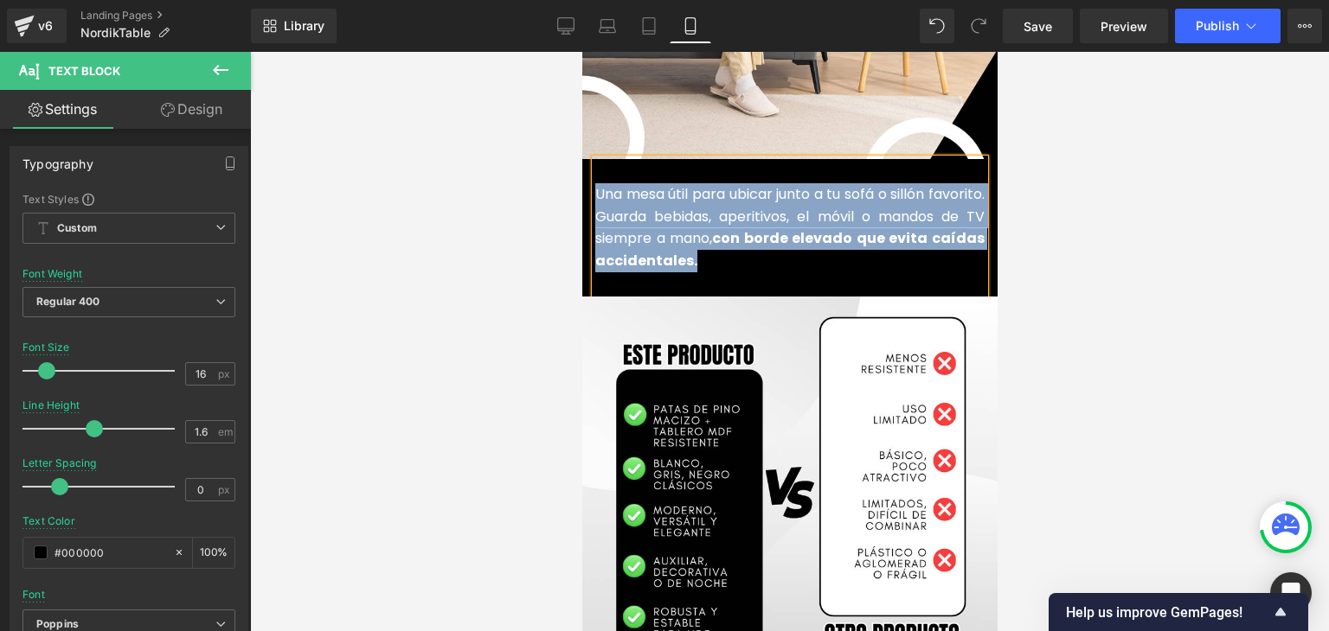
click at [634, 222] on p "Una mesa útil para ubicar junto a tu sofá o sillón favorito. Guarda bebidas, ap…" at bounding box center [788, 227] width 389 height 88
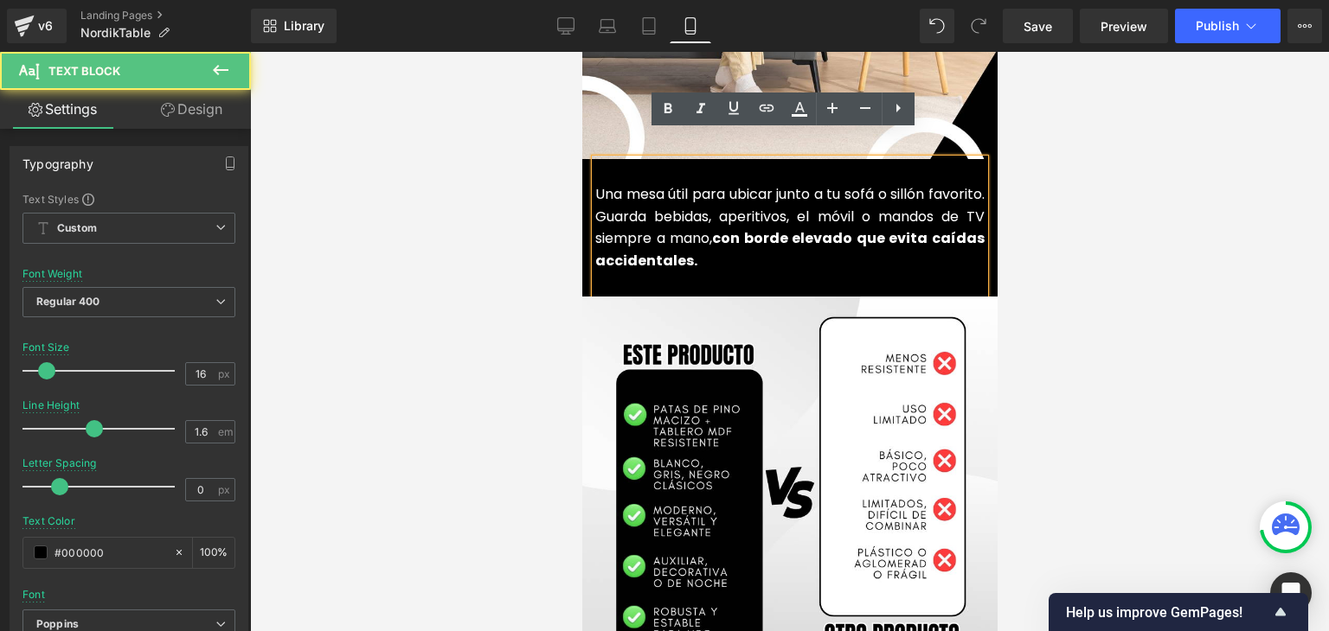
click at [644, 195] on font "Una mesa útil para ubicar junto a tu sofá o sillón favorito. Guarda bebidas, ap…" at bounding box center [788, 227] width 389 height 86
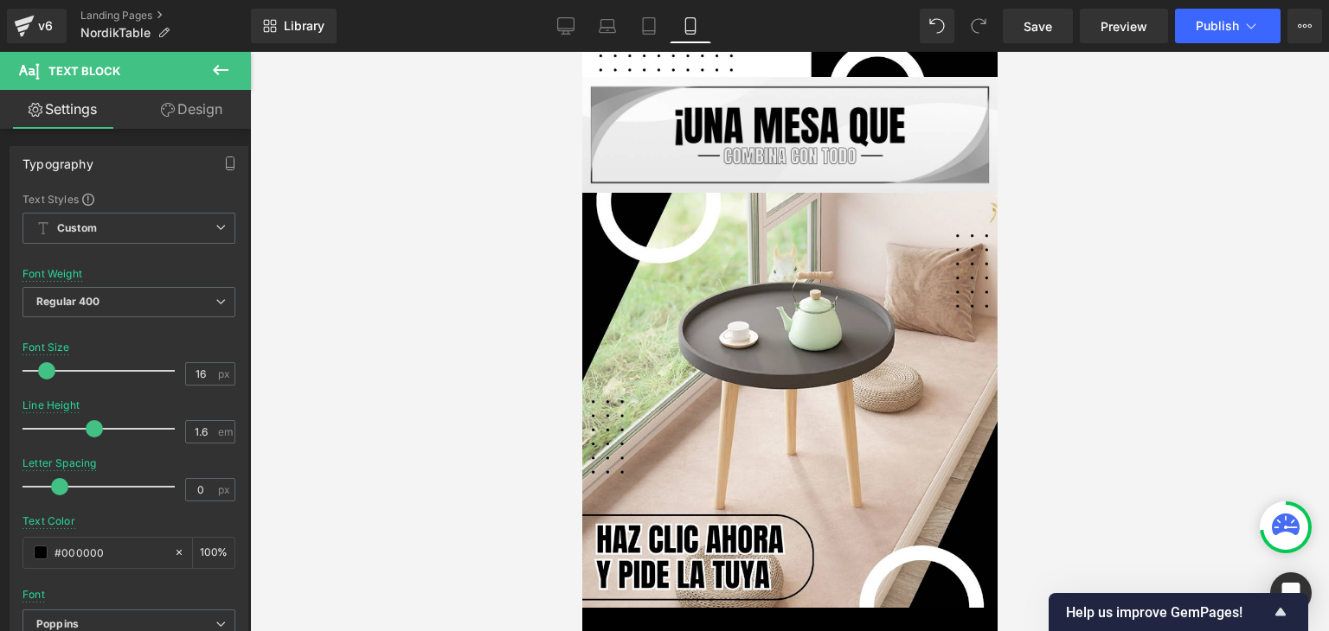
scroll to position [4065, 0]
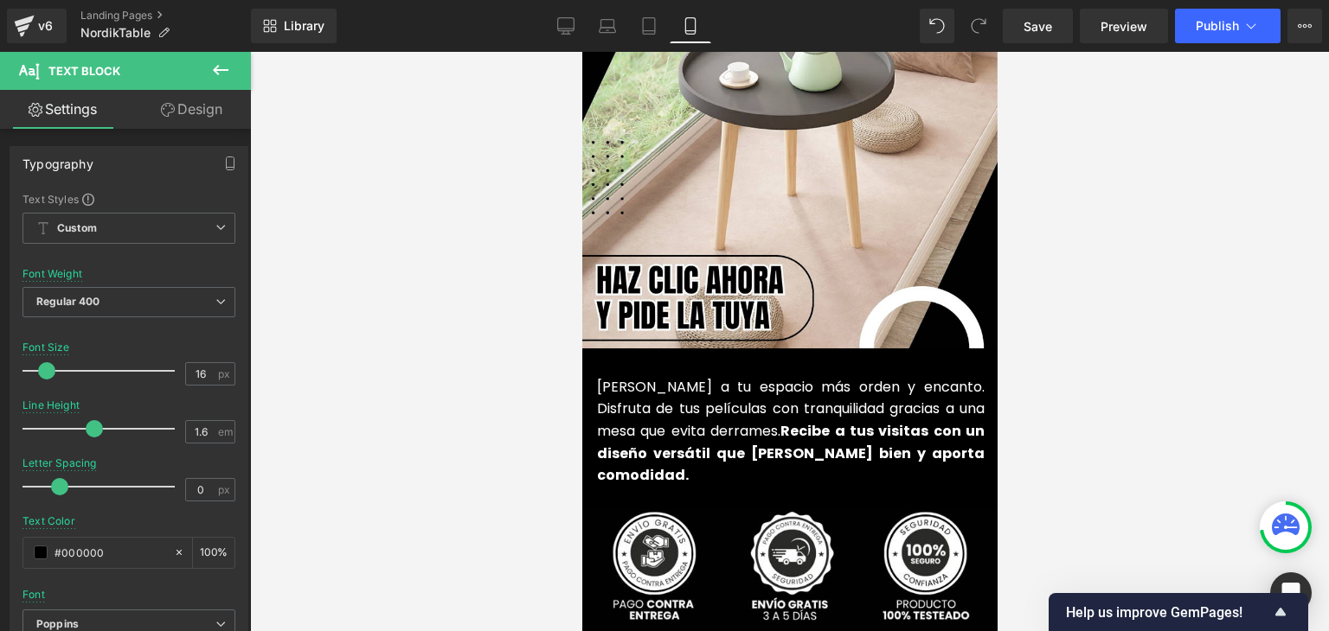
click at [662, 388] on font "Dale a tu espacio más orden y encanto. Disfruta de tus películas con tranquilid…" at bounding box center [789, 431] width 387 height 108
click at [670, 385] on font "Dale a tu espacio más orden y encanto. Disfruta de tus películas con tranquilid…" at bounding box center [789, 431] width 387 height 108
copy font "Una mesa útil para ubicar junto a tu sofá o sillón favorito. Guarda bebidas, ap…"
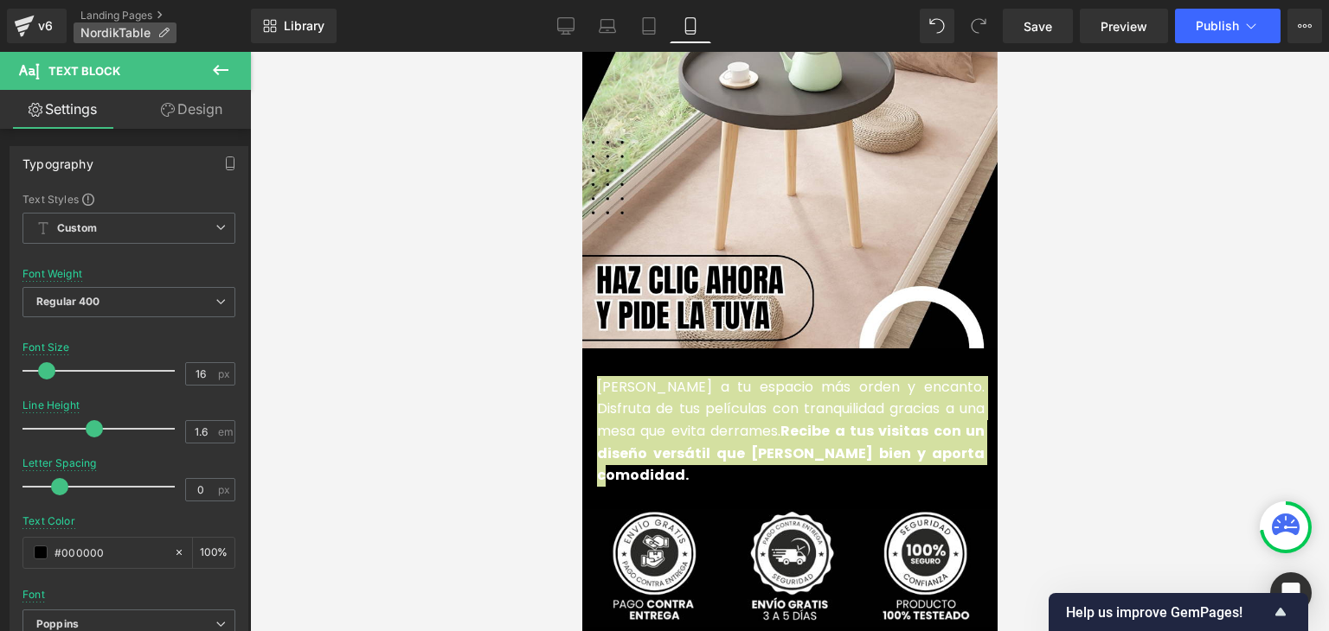
click at [155, 28] on p "NordikTable" at bounding box center [125, 32] width 103 height 21
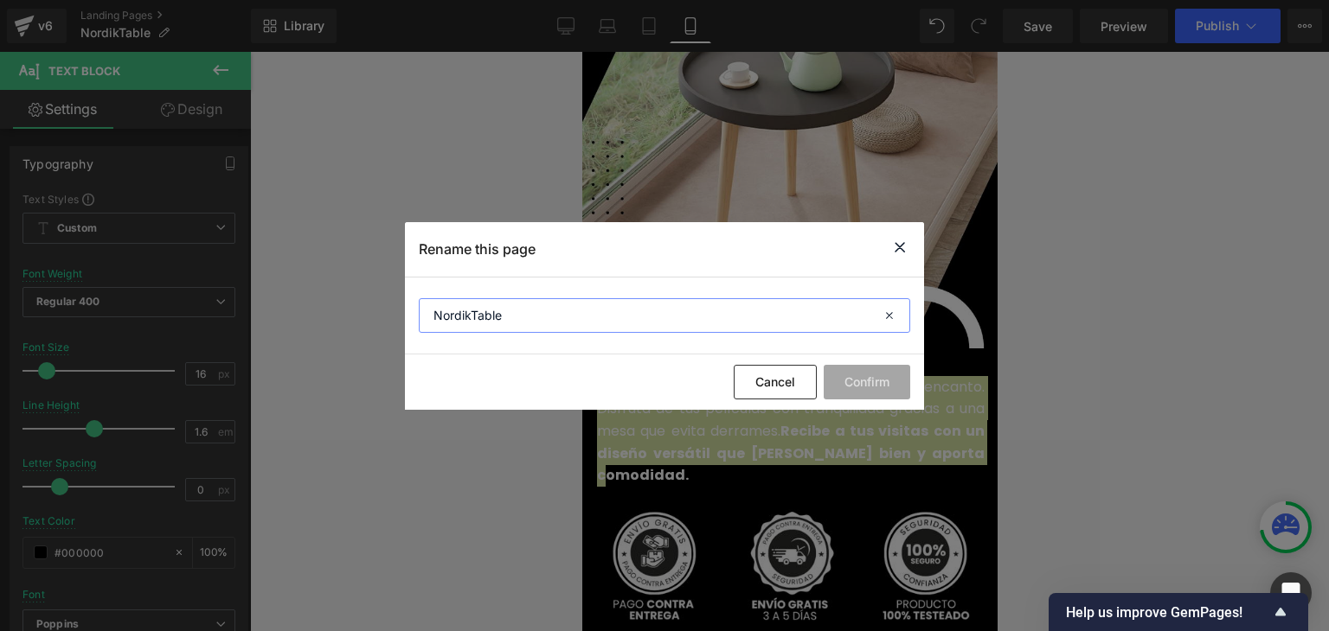
click at [479, 311] on input "NordikTable" at bounding box center [664, 315] width 491 height 35
click at [788, 379] on button "Cancel" at bounding box center [774, 382] width 83 height 35
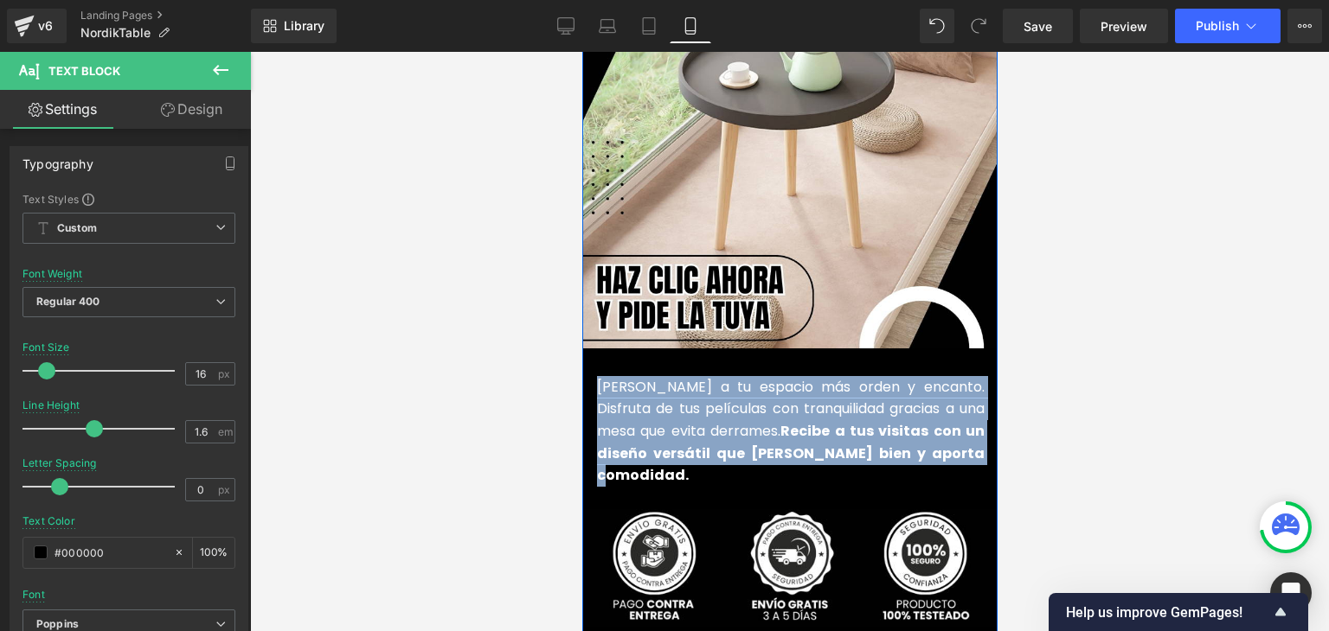
click at [826, 377] on font "Dale a tu espacio más orden y encanto. Disfruta de tus películas con tranquilid…" at bounding box center [789, 431] width 387 height 108
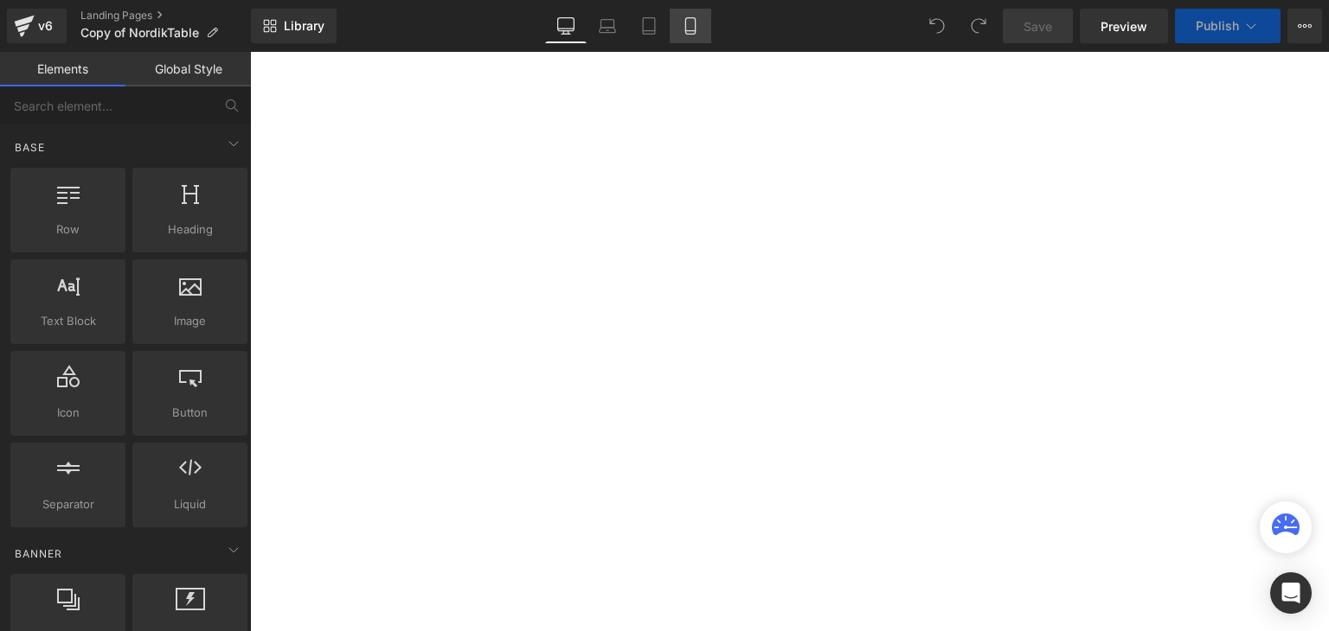
click at [678, 26] on link "Mobile" at bounding box center [690, 26] width 42 height 35
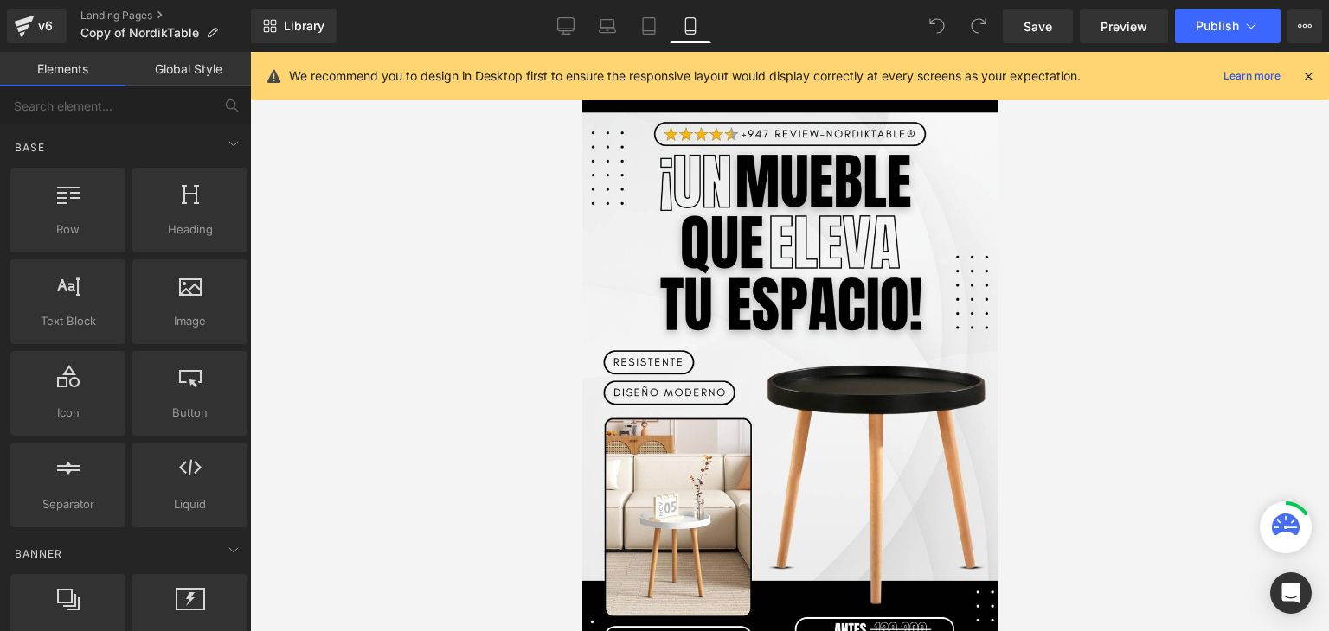
click at [1308, 77] on icon at bounding box center [1308, 76] width 16 height 16
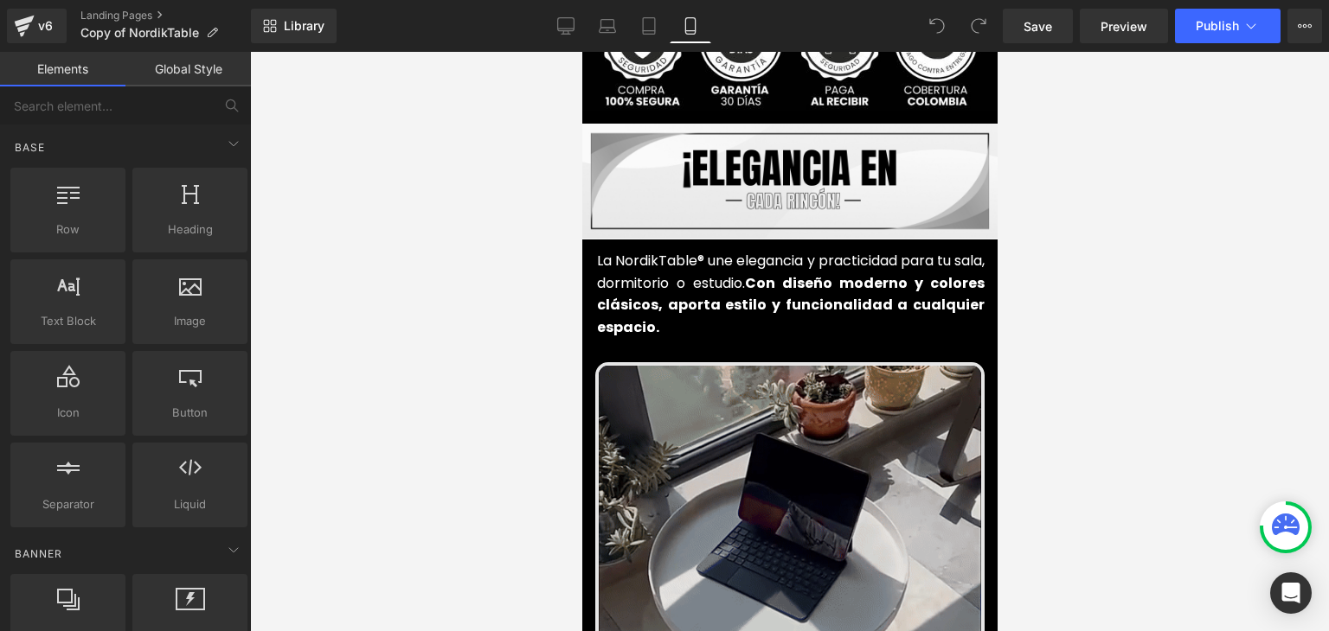
scroll to position [951, 0]
